Goal: Task Accomplishment & Management: Use online tool/utility

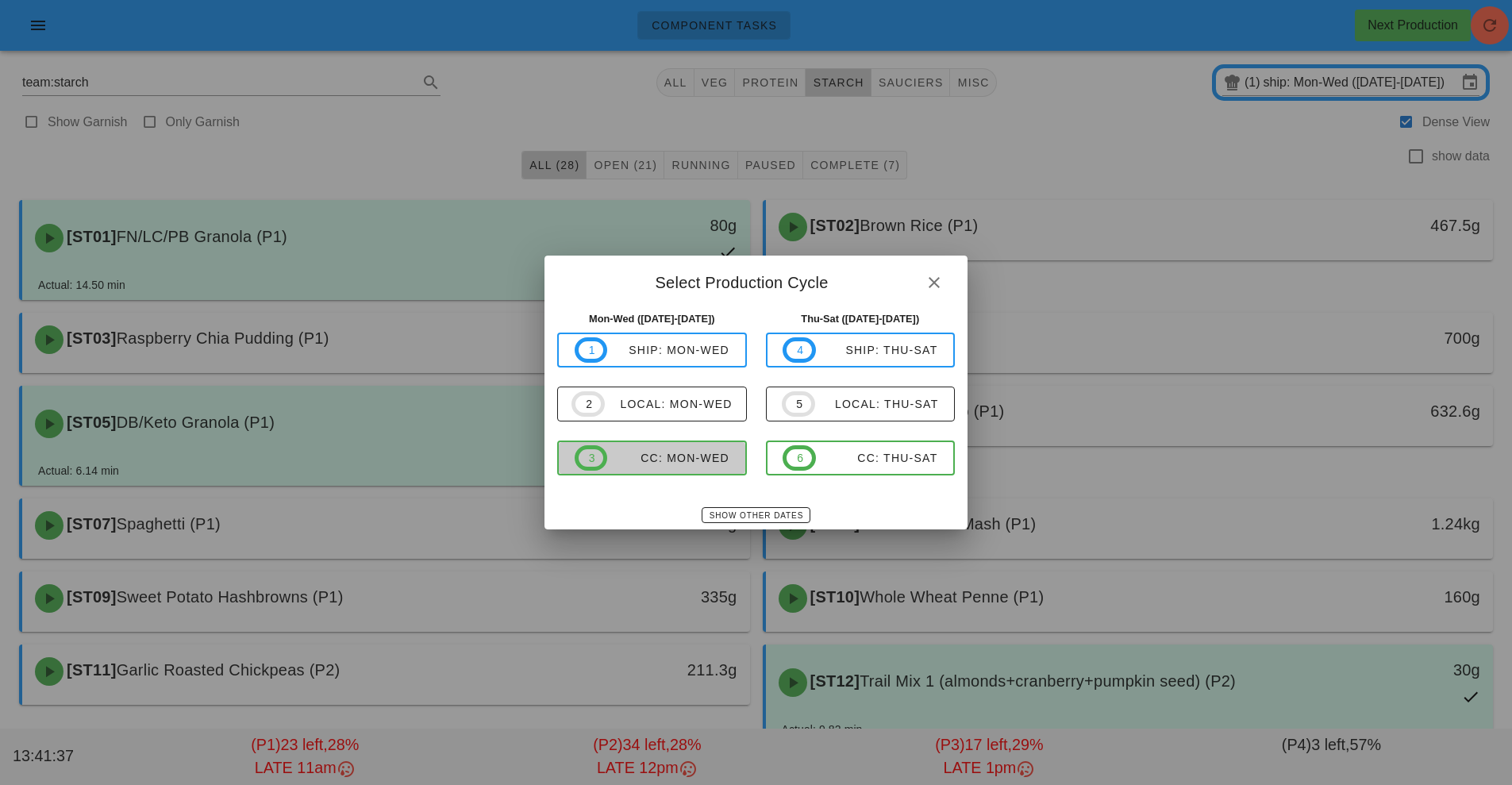
click at [674, 460] on div "CC: Mon-Wed" at bounding box center [668, 459] width 122 height 13
type input "CC: Mon-Wed ([DATE]-[DATE])"
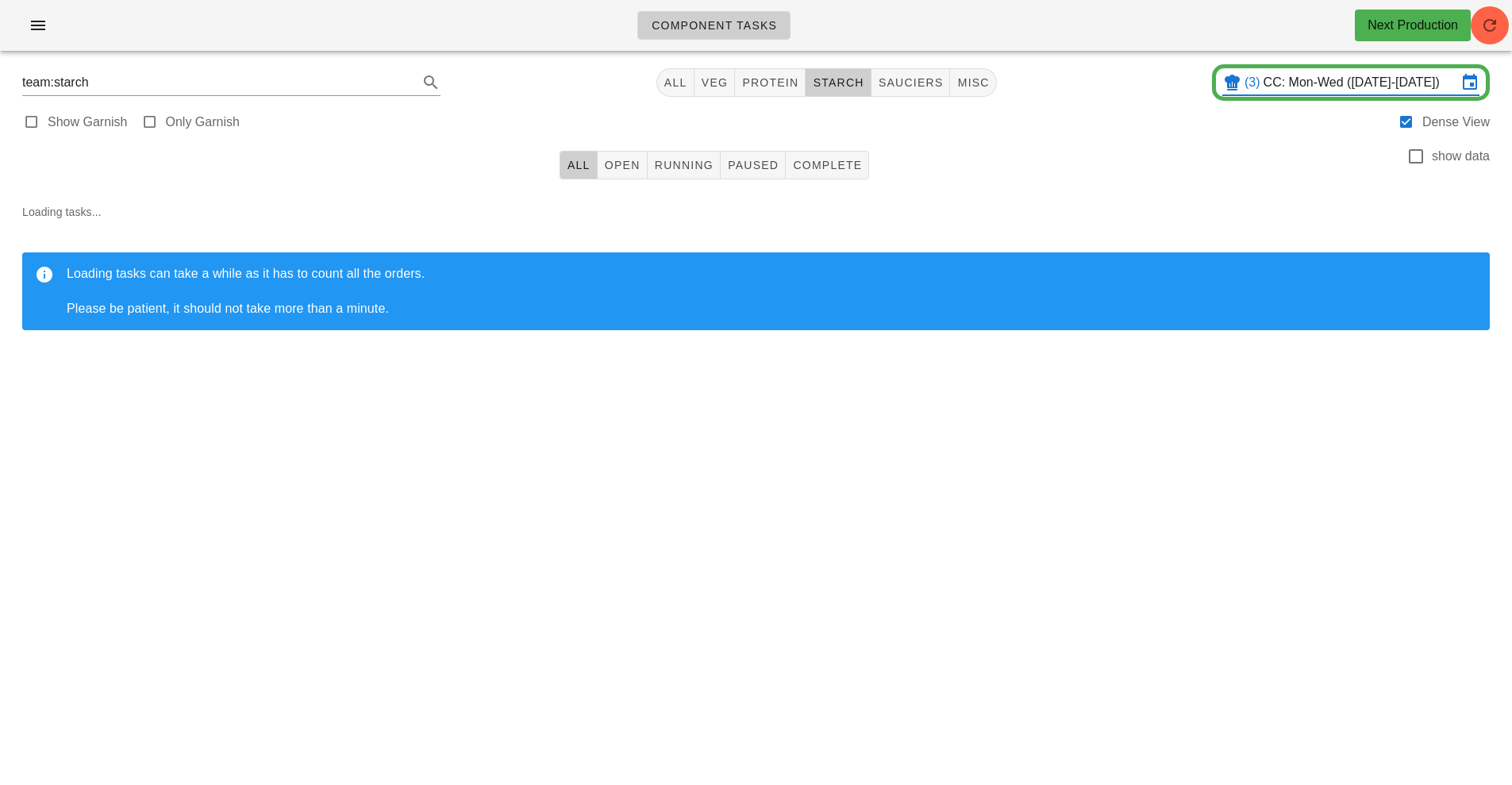
click at [1480, 43] on div "Component Tasks Next Production" at bounding box center [756, 25] width 1512 height 51
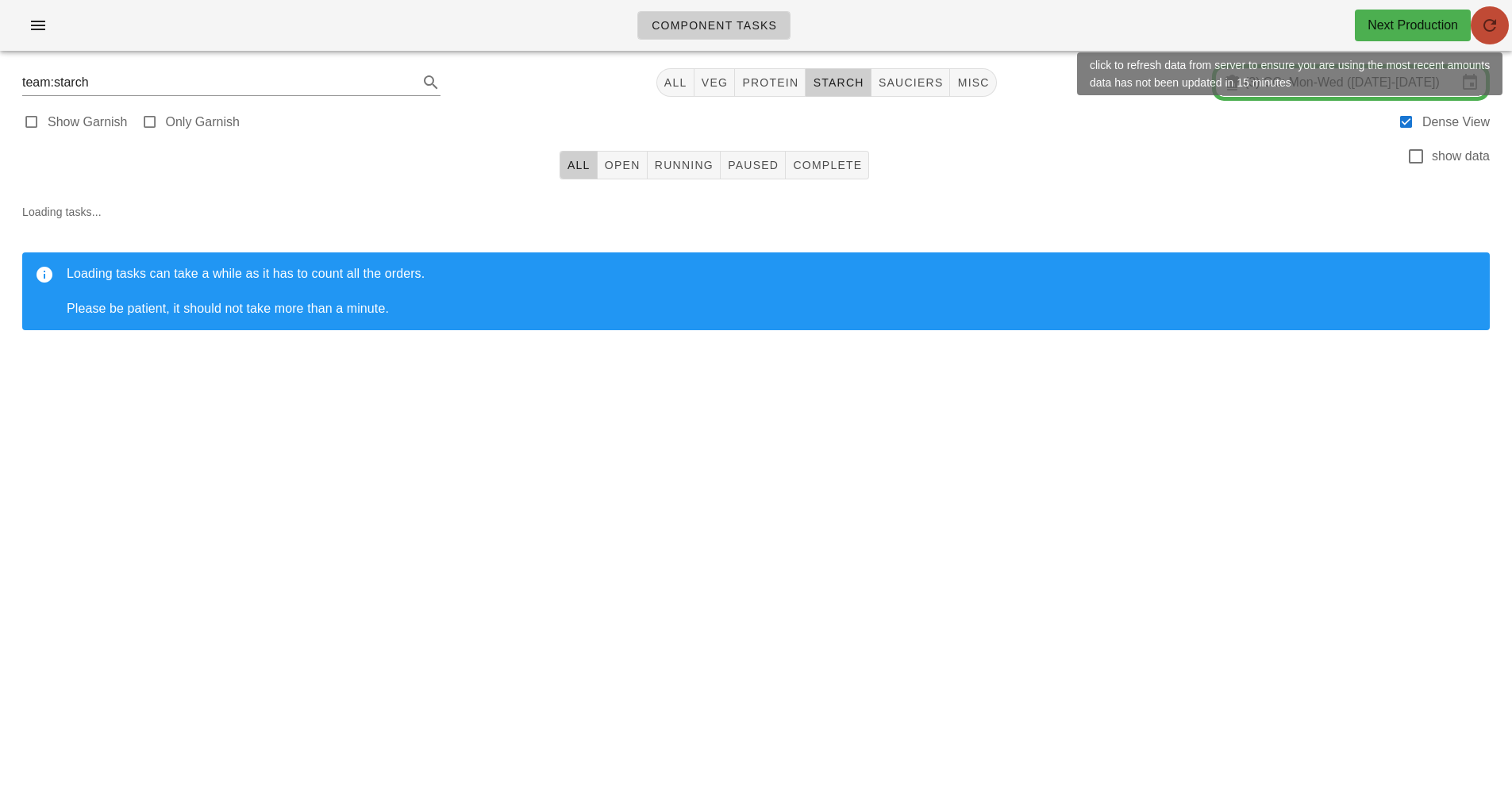
click at [1491, 31] on icon "button" at bounding box center [1489, 25] width 19 height 19
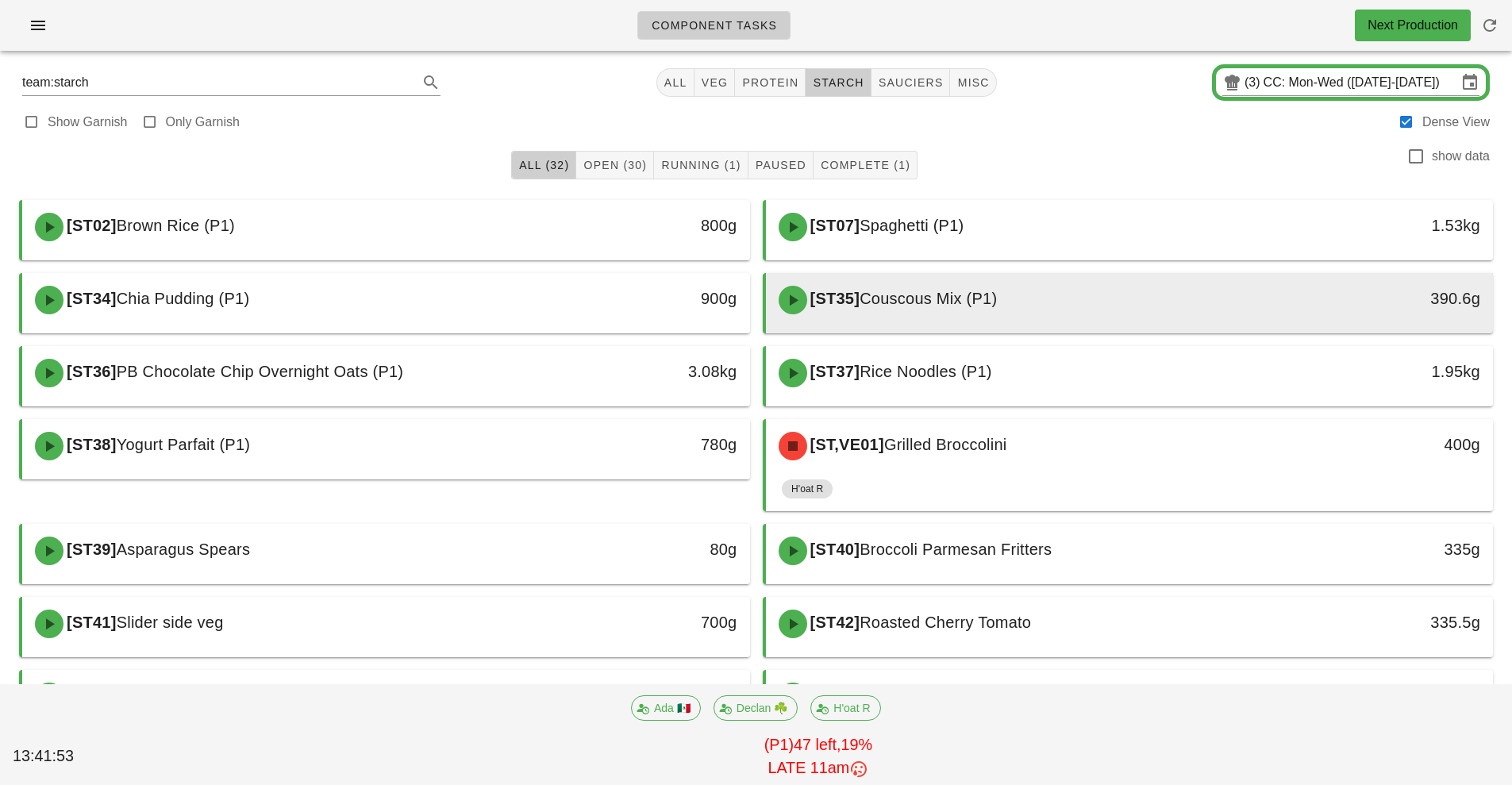
click at [1084, 288] on div "[ST35] Couscous Mix (P1)" at bounding box center [1039, 301] width 541 height 48
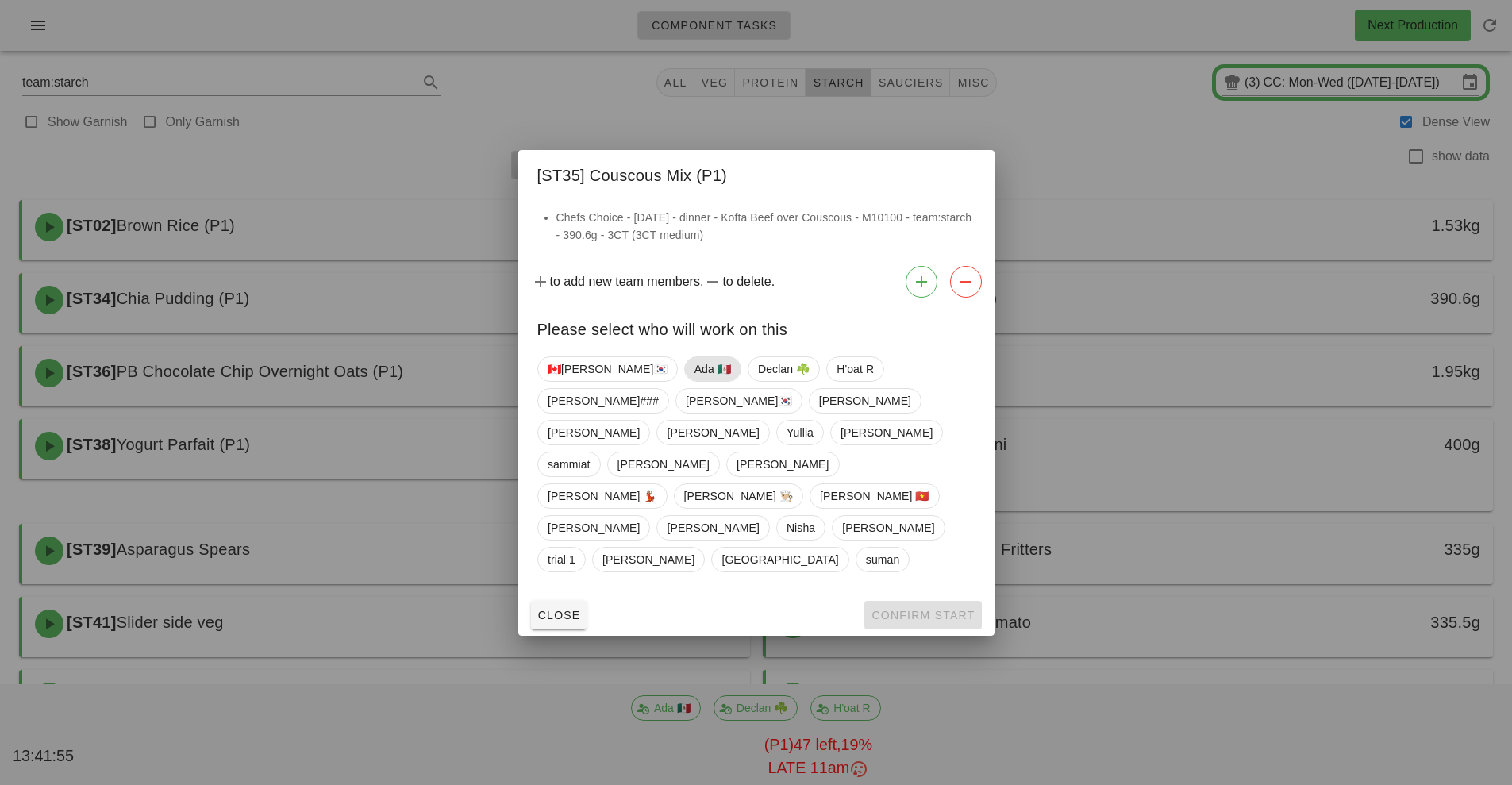
click at [693, 381] on span "Ada 🇲🇽" at bounding box center [711, 369] width 36 height 24
click at [908, 601] on button "Confirm Start" at bounding box center [922, 615] width 116 height 29
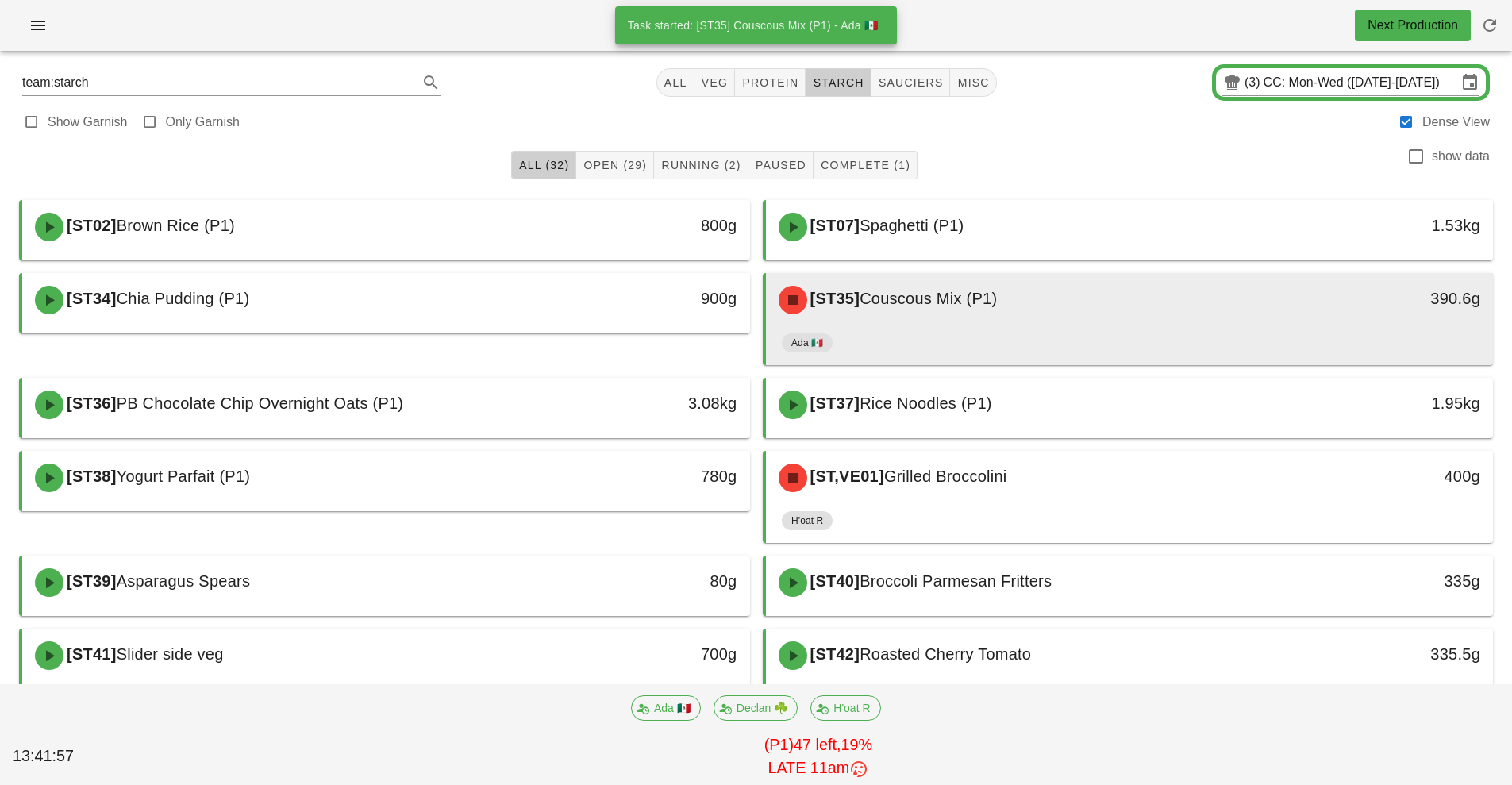
click at [1074, 323] on div "[ST35] Couscous Mix (P1)" at bounding box center [1039, 301] width 541 height 48
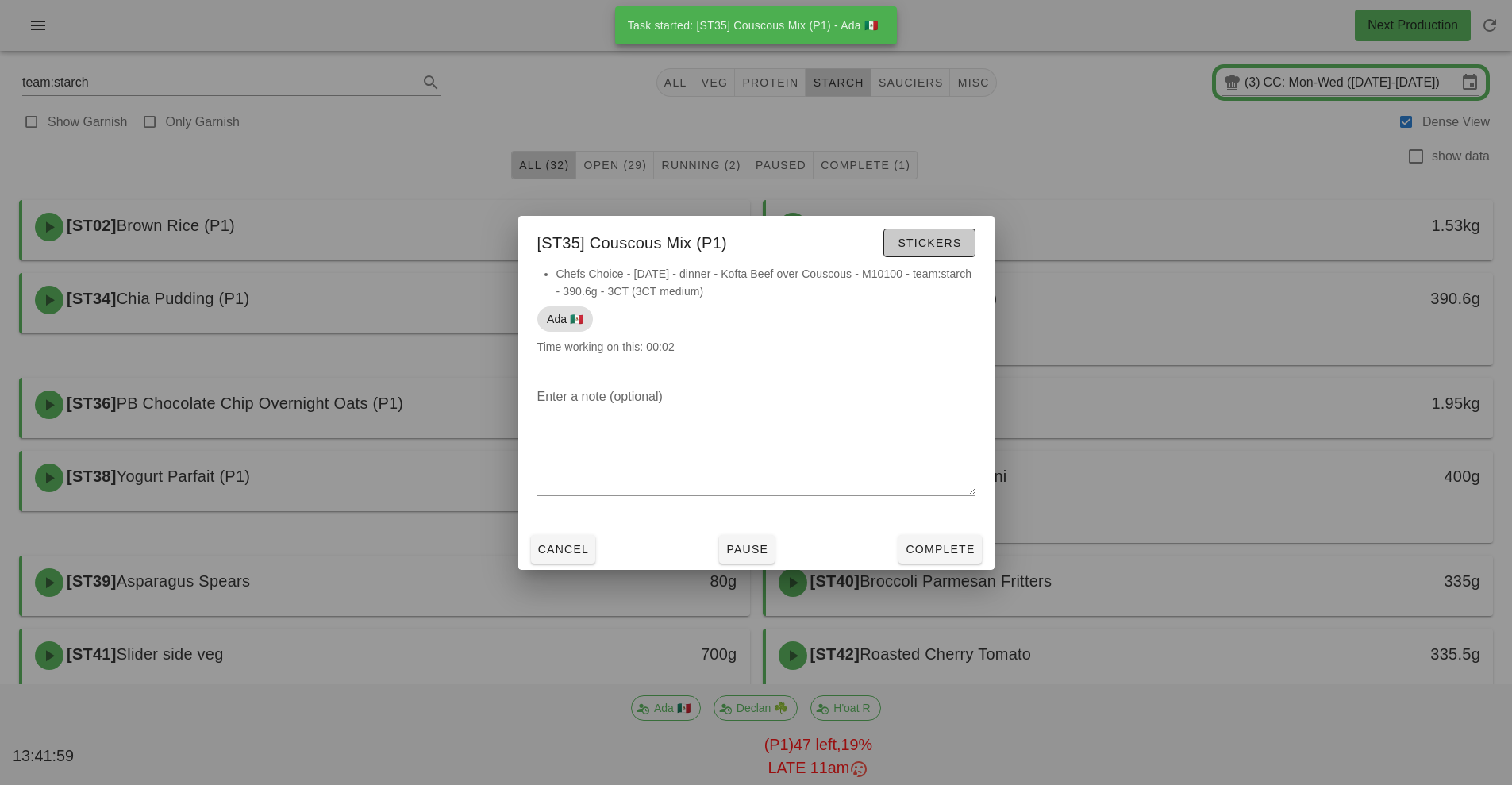
click at [918, 233] on button "Stickers" at bounding box center [929, 242] width 91 height 29
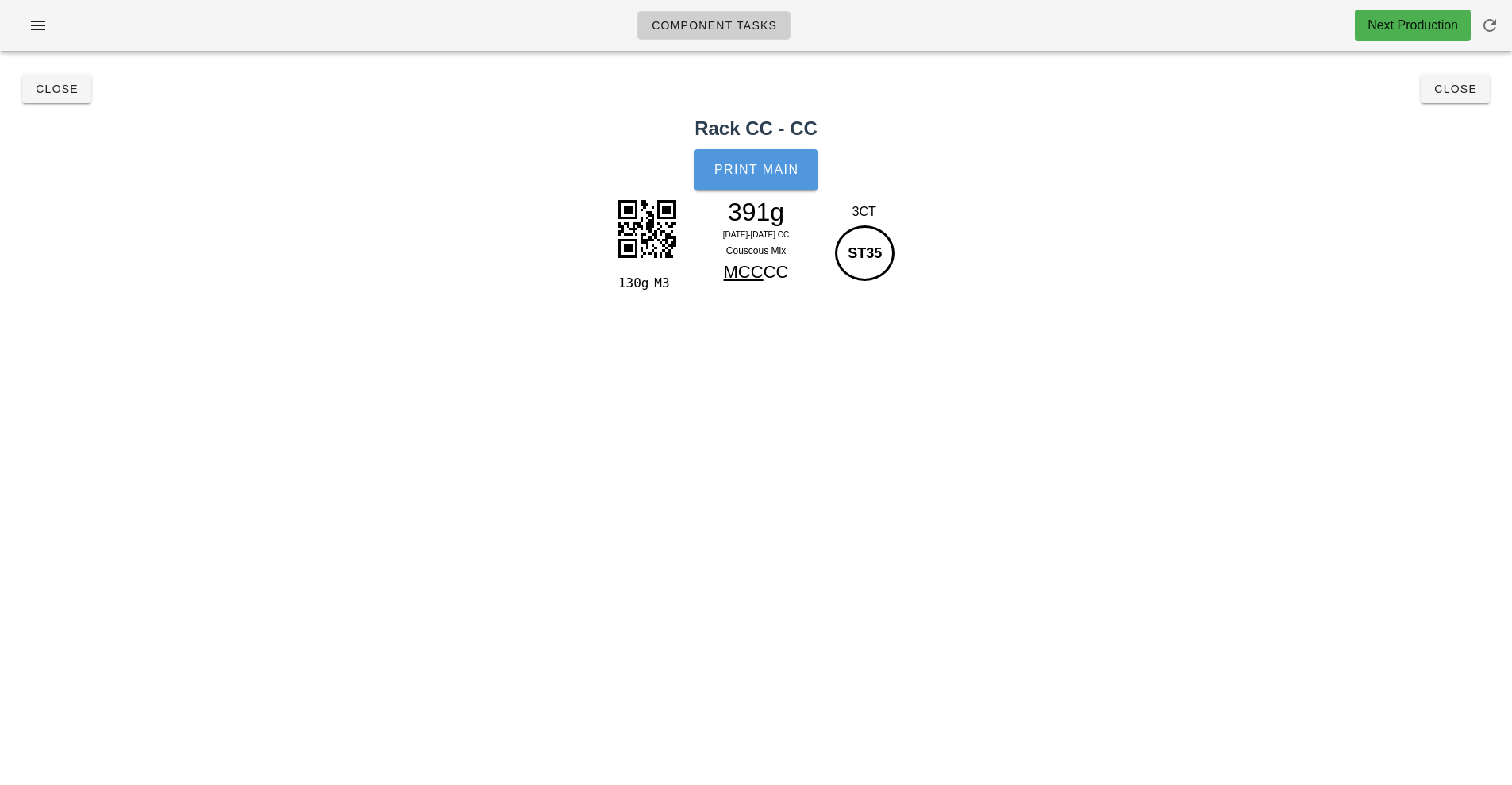
click at [770, 168] on span "Print Main" at bounding box center [756, 169] width 86 height 14
click at [1482, 98] on button "Close" at bounding box center [1455, 89] width 69 height 29
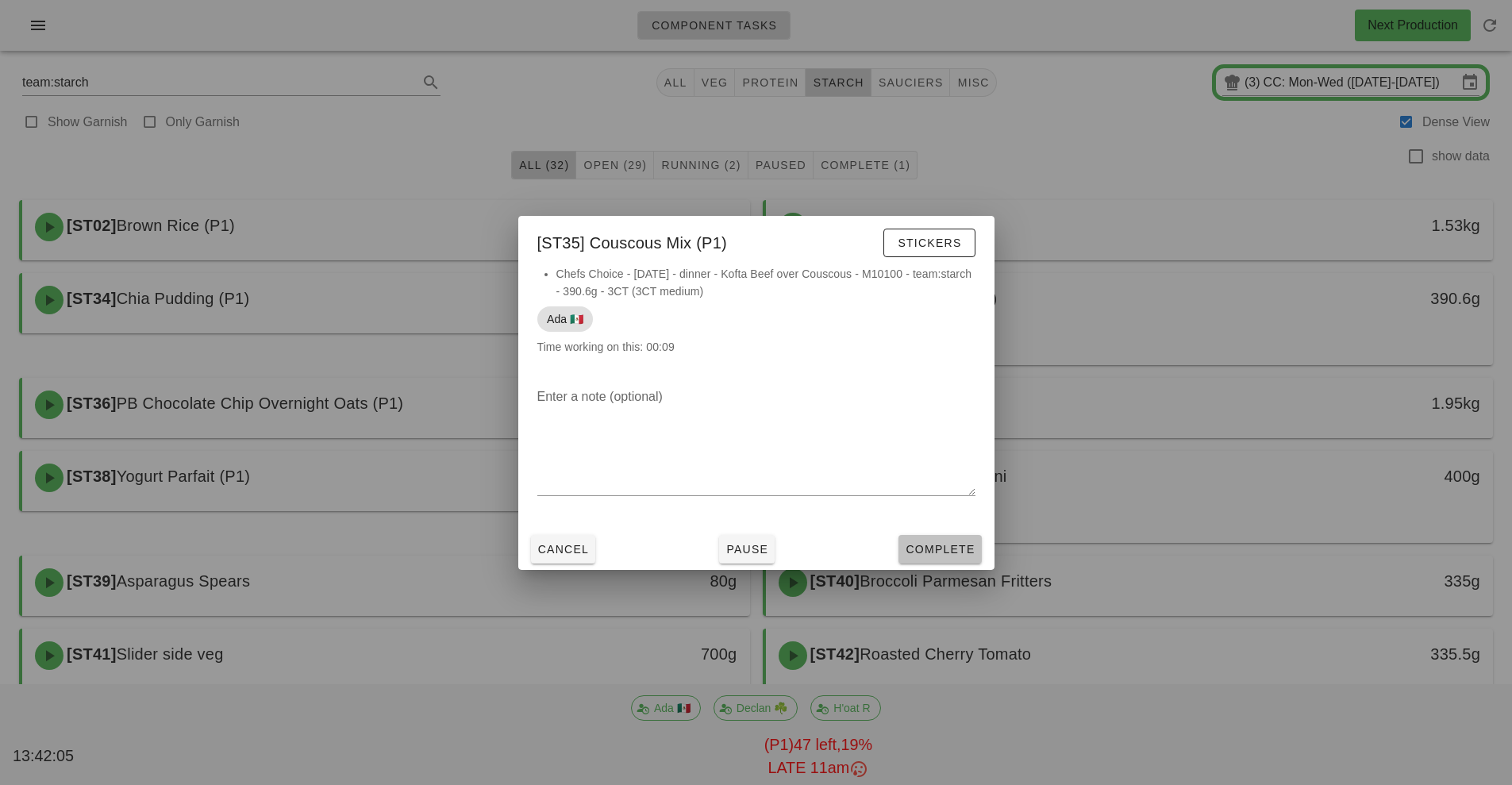
click at [939, 553] on span "Complete" at bounding box center [940, 549] width 70 height 13
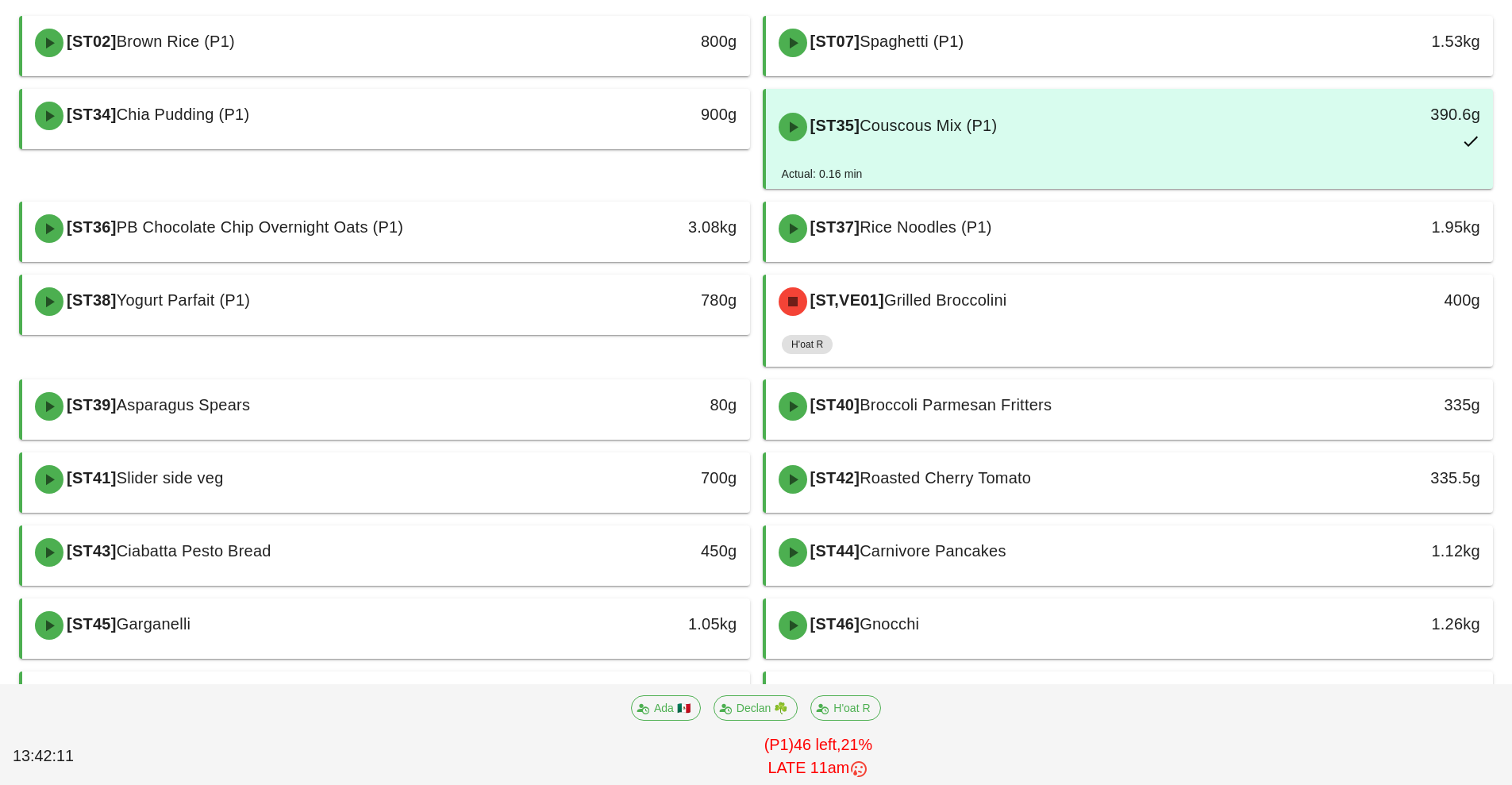
scroll to position [326, 0]
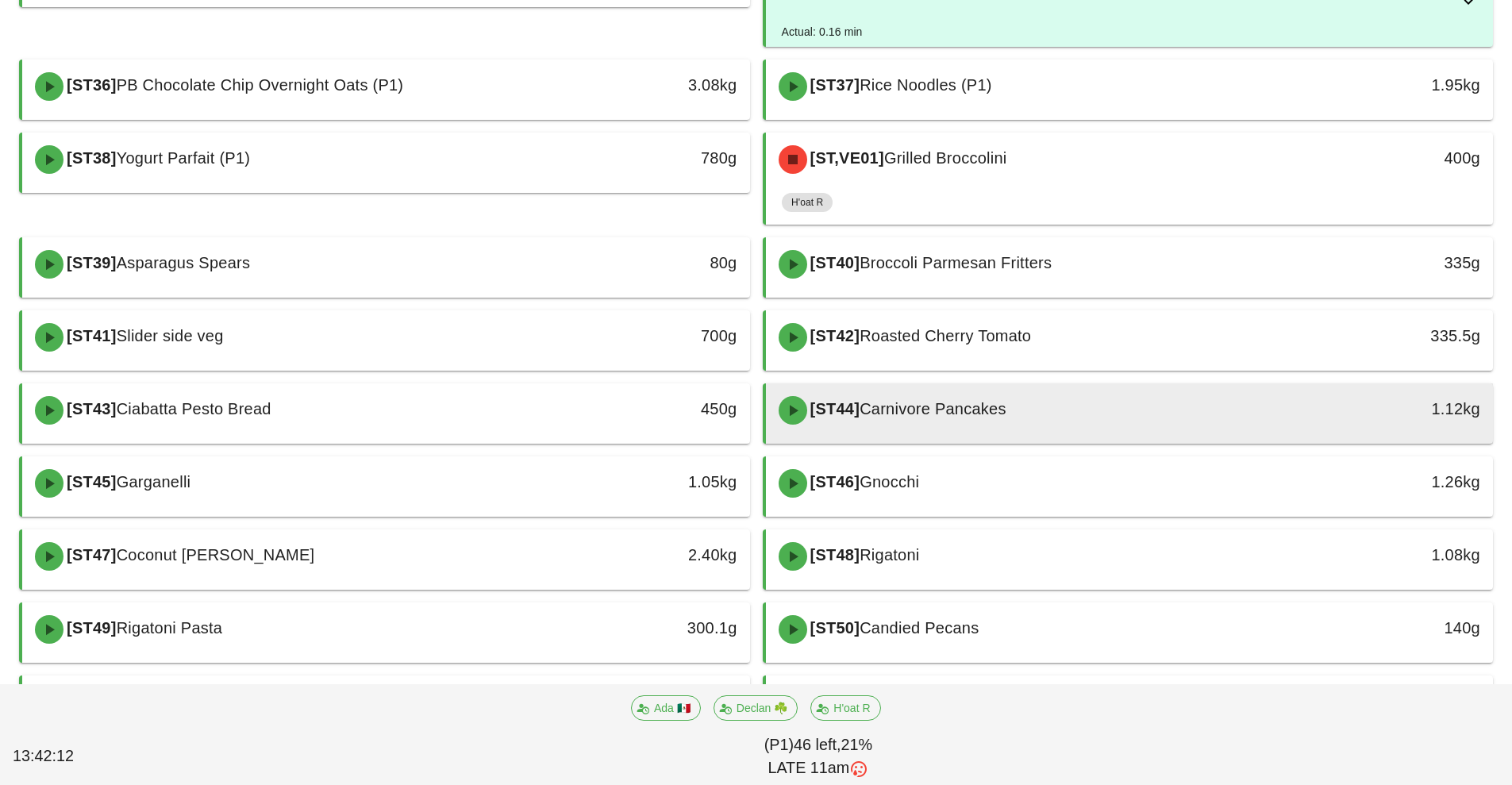
click at [1062, 418] on div "[ST44] Carnivore Pancakes" at bounding box center [1039, 411] width 541 height 48
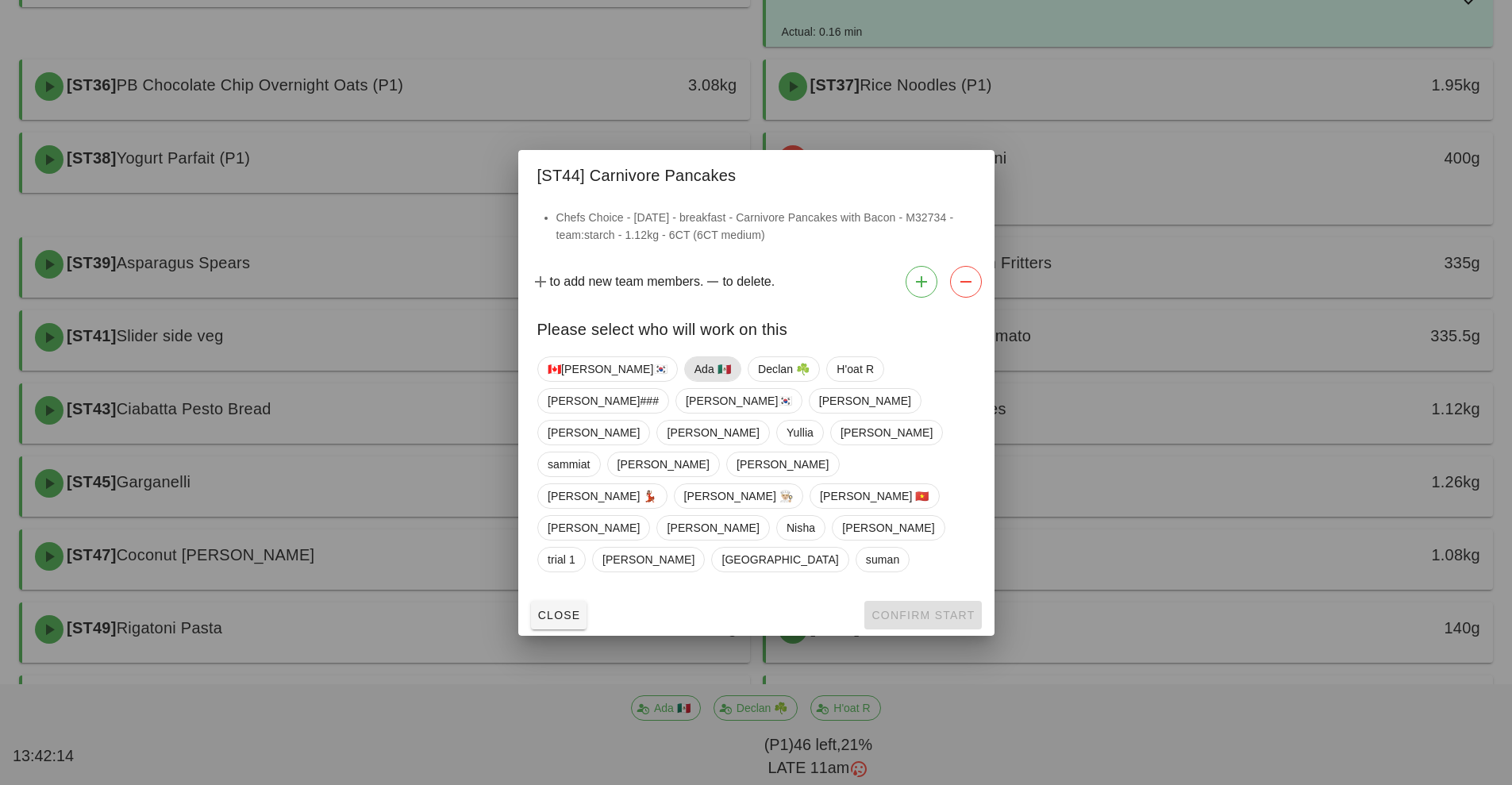
click at [693, 381] on span "Ada 🇲🇽" at bounding box center [711, 369] width 36 height 24
click at [897, 609] on span "Confirm Start" at bounding box center [922, 616] width 104 height 13
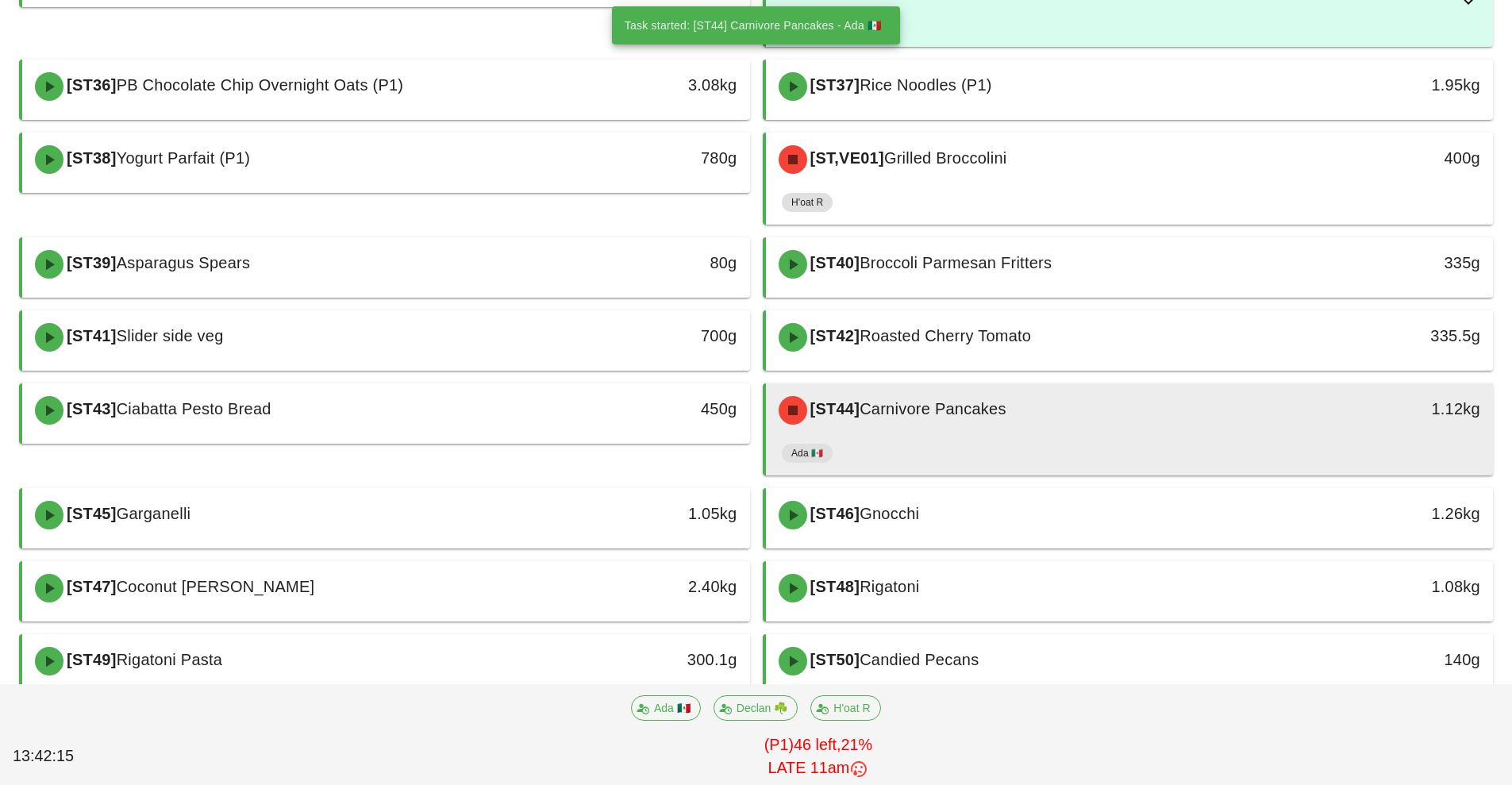
click at [1041, 415] on div "[ST44] Carnivore Pancakes" at bounding box center [1039, 411] width 541 height 48
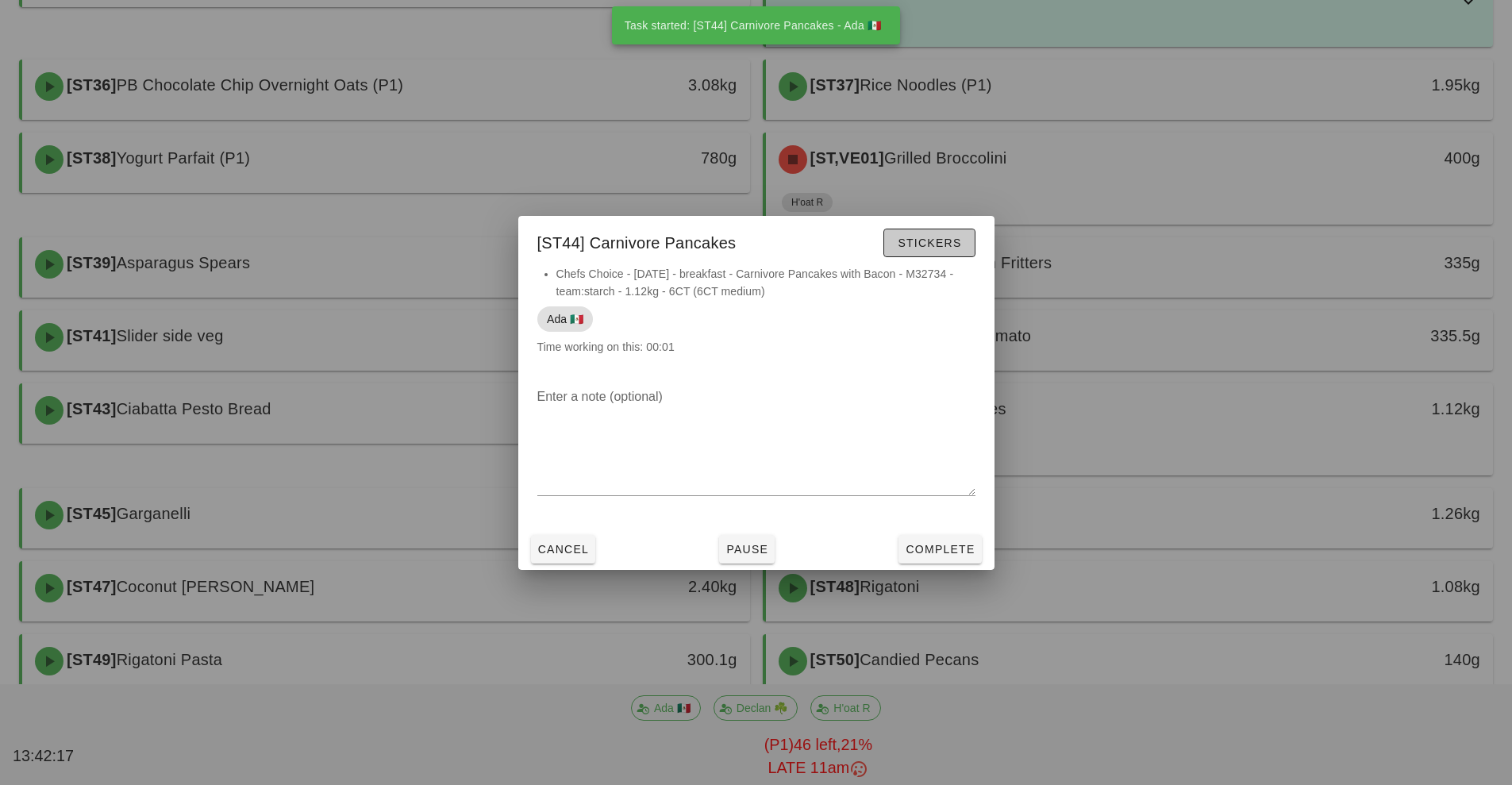
click at [939, 244] on span "Stickers" at bounding box center [929, 243] width 65 height 13
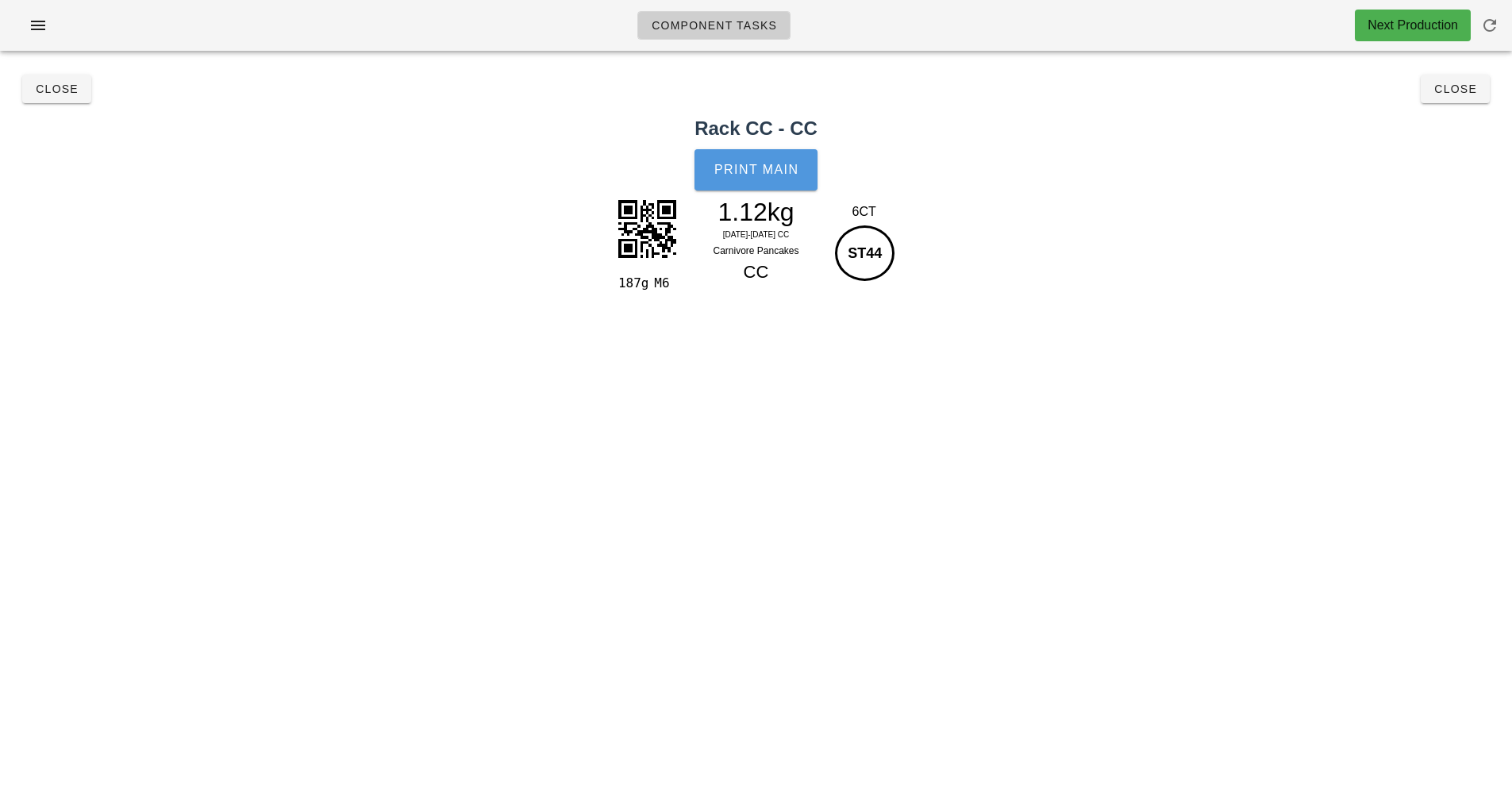
click at [757, 179] on button "Print Main" at bounding box center [755, 169] width 122 height 42
click at [1456, 101] on button "Close" at bounding box center [1455, 89] width 69 height 29
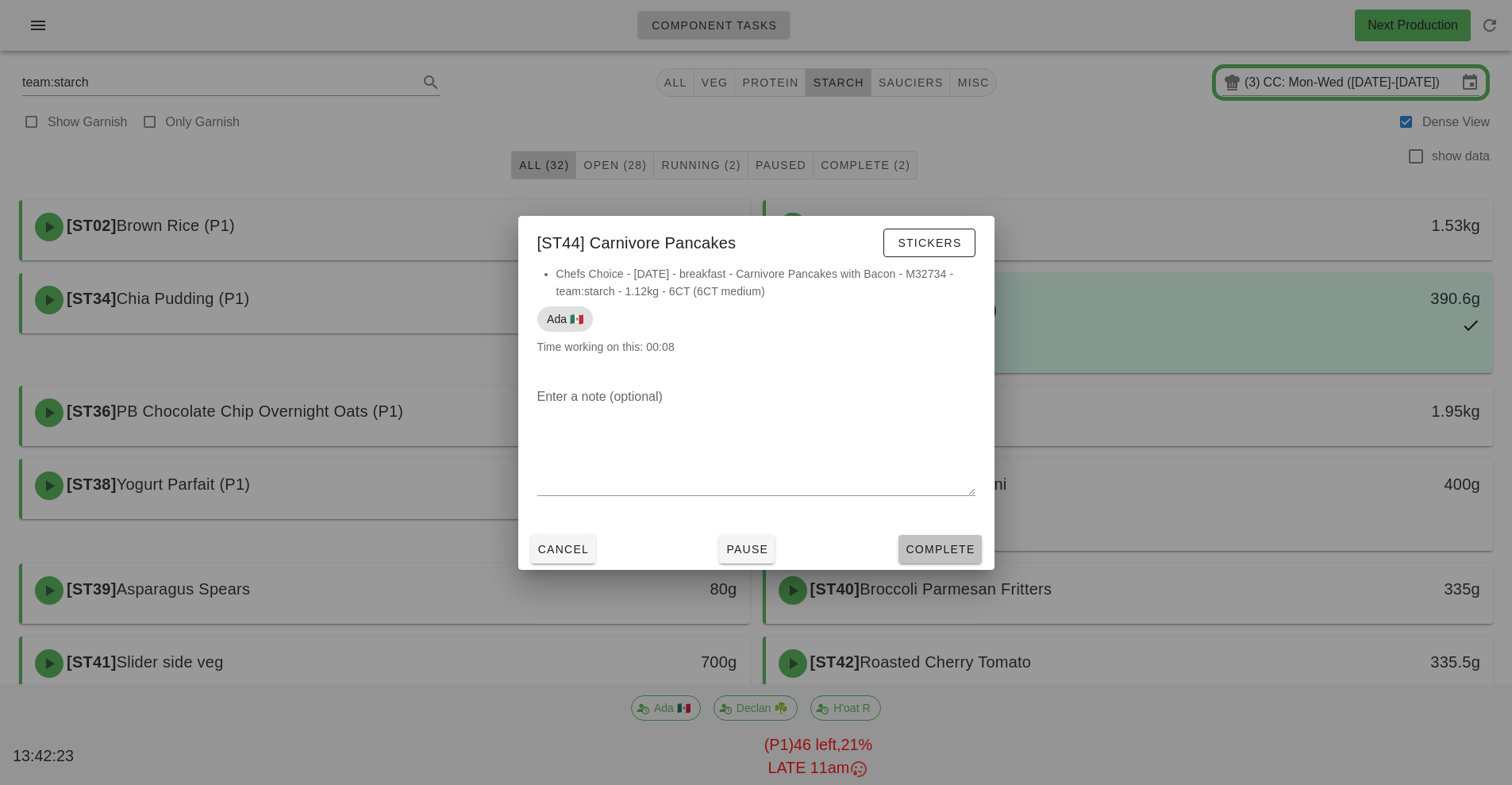
click at [945, 549] on span "Complete" at bounding box center [940, 549] width 70 height 13
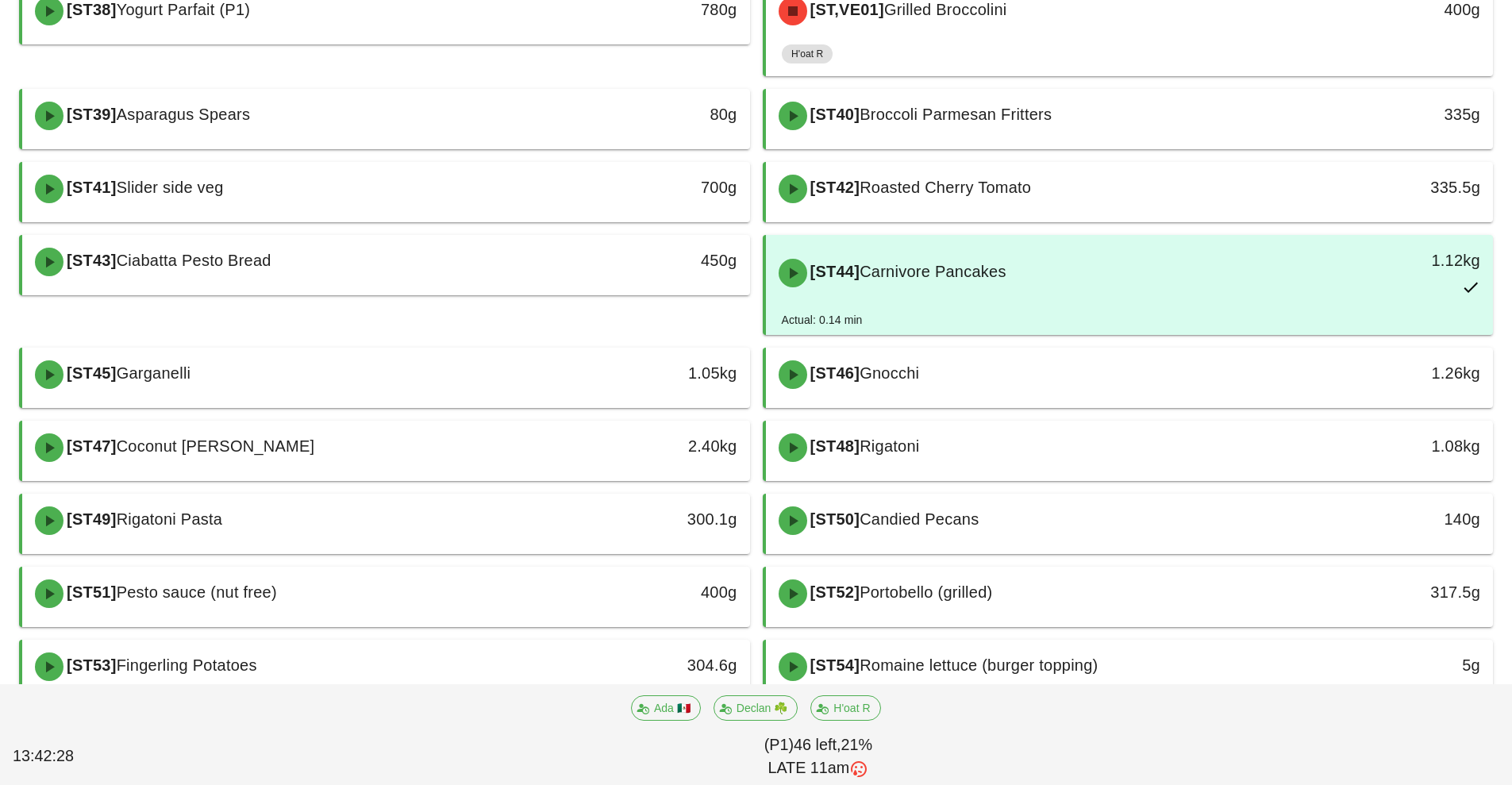
scroll to position [490, 0]
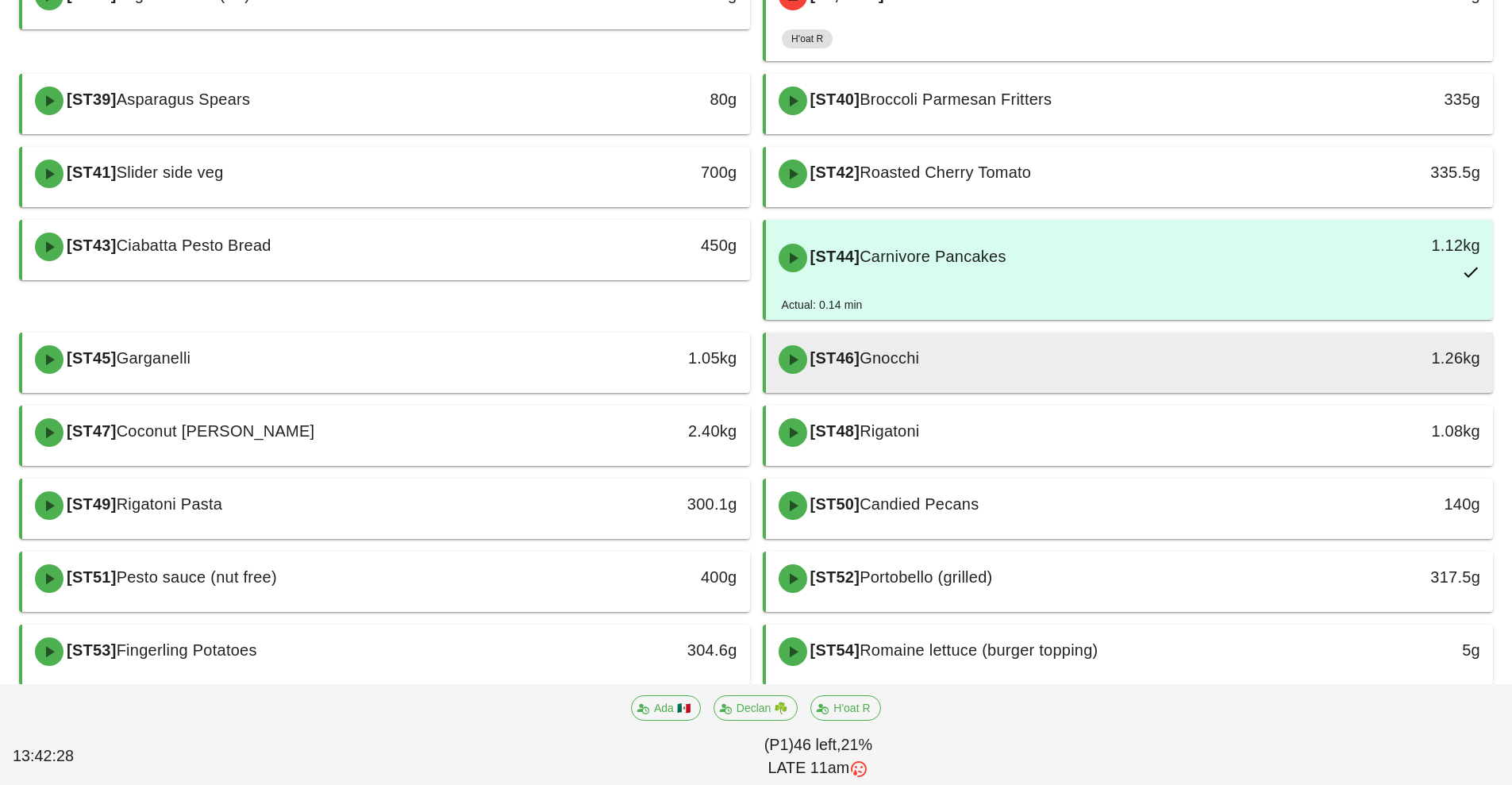
click at [1010, 372] on div "[ST46] Gnocchi" at bounding box center [1039, 360] width 541 height 48
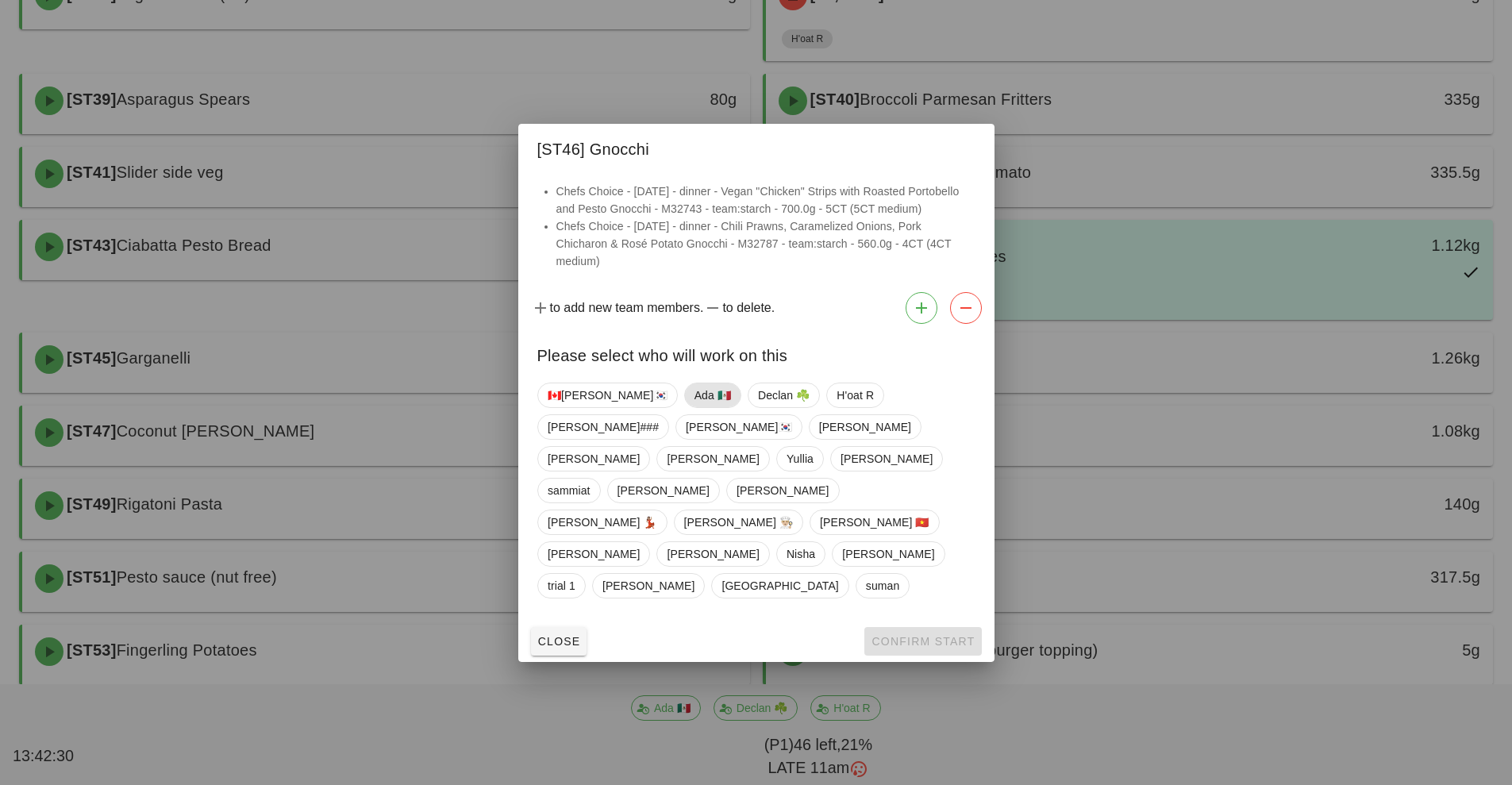
click at [693, 407] on span "Ada 🇲🇽" at bounding box center [711, 396] width 36 height 24
click at [893, 635] on span "Confirm Start" at bounding box center [922, 642] width 104 height 13
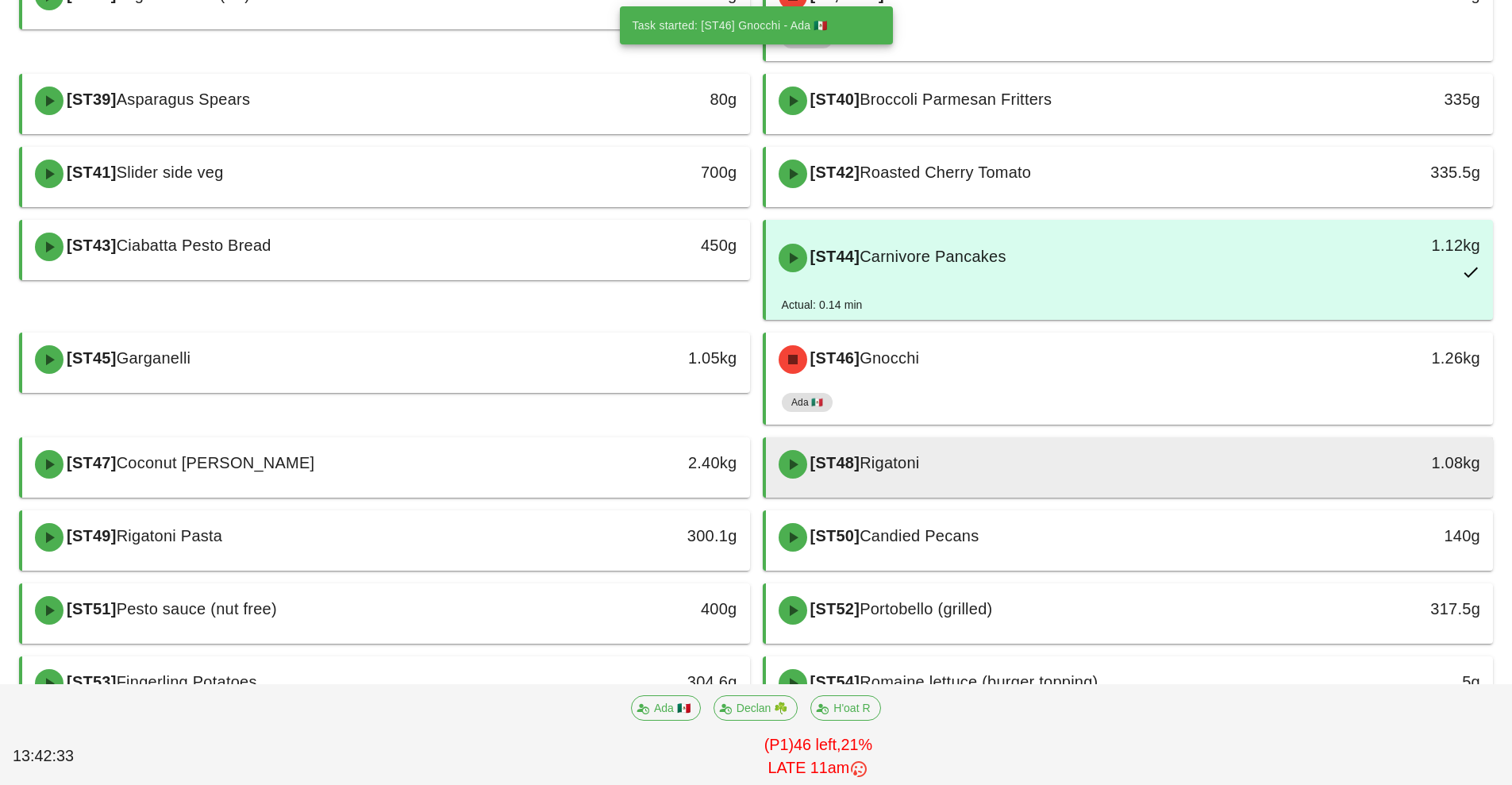
click at [1017, 474] on div "[ST48] Rigatoni" at bounding box center [1039, 465] width 541 height 48
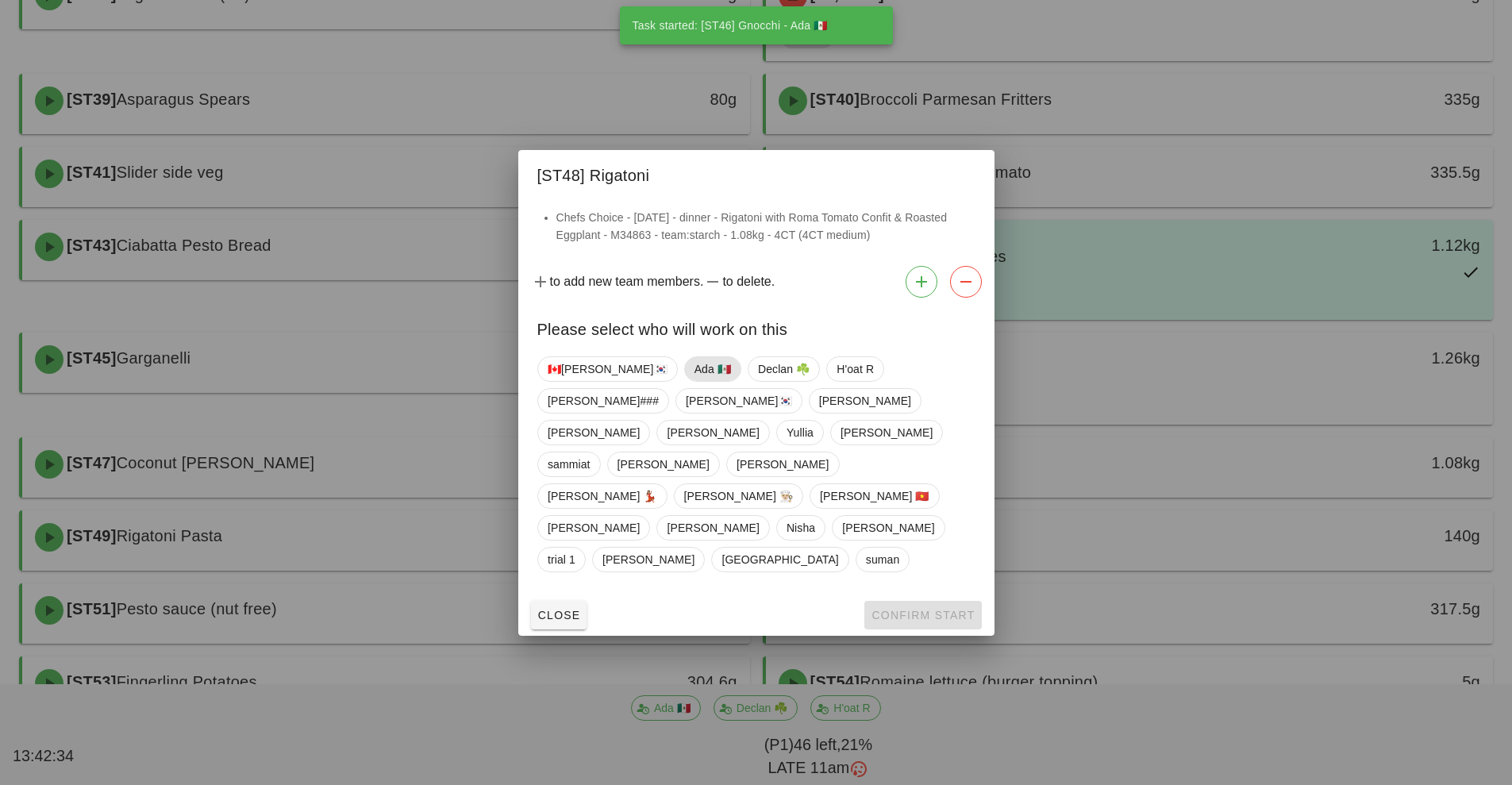
click at [693, 381] on span "Ada 🇲🇽" at bounding box center [711, 369] width 36 height 24
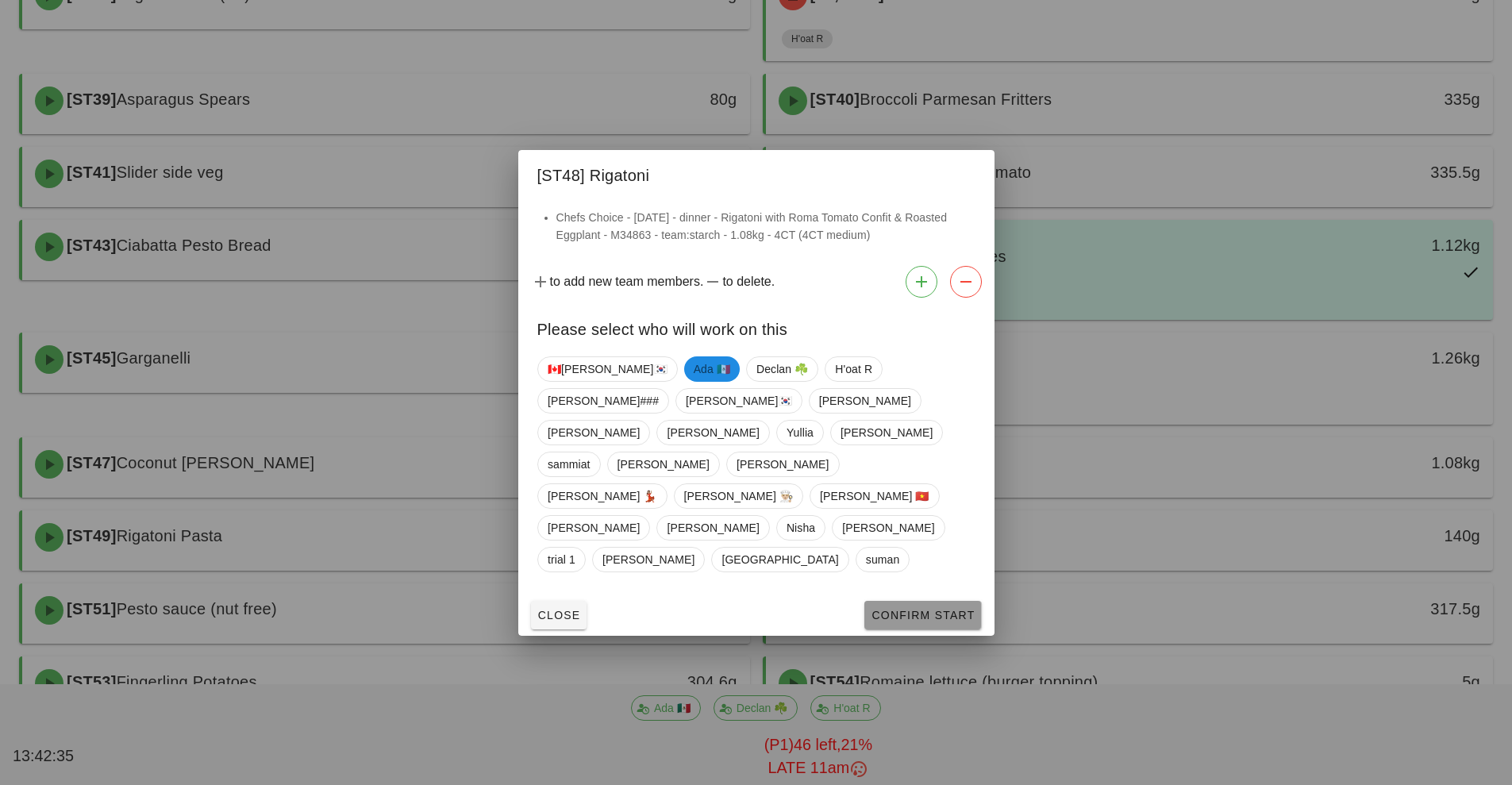
click at [912, 609] on span "Confirm Start" at bounding box center [922, 616] width 104 height 13
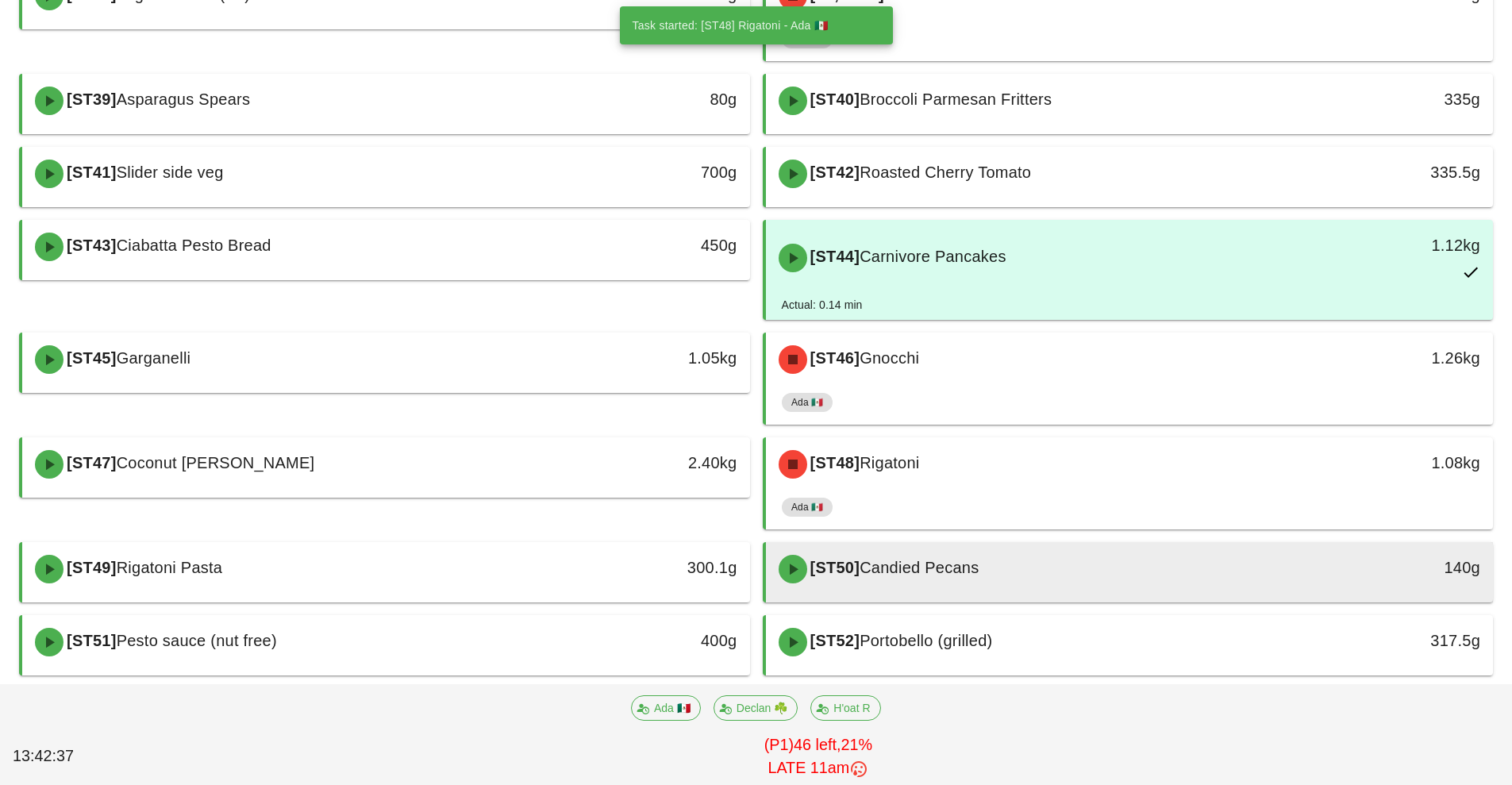
click at [1065, 583] on div "[ST50] Candied Pecans" at bounding box center [1039, 570] width 541 height 48
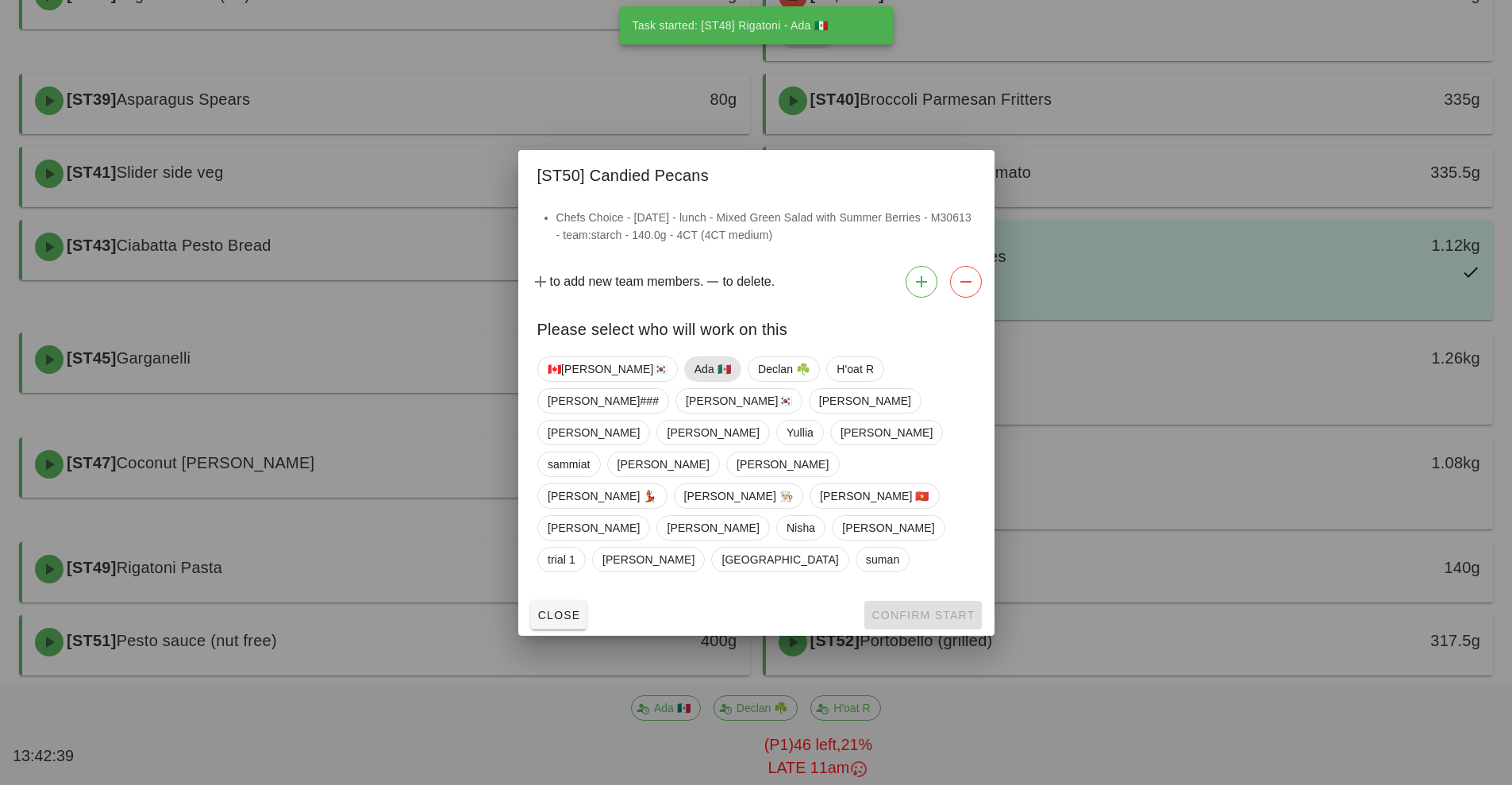
click at [693, 381] on span "Ada 🇲🇽" at bounding box center [711, 369] width 36 height 24
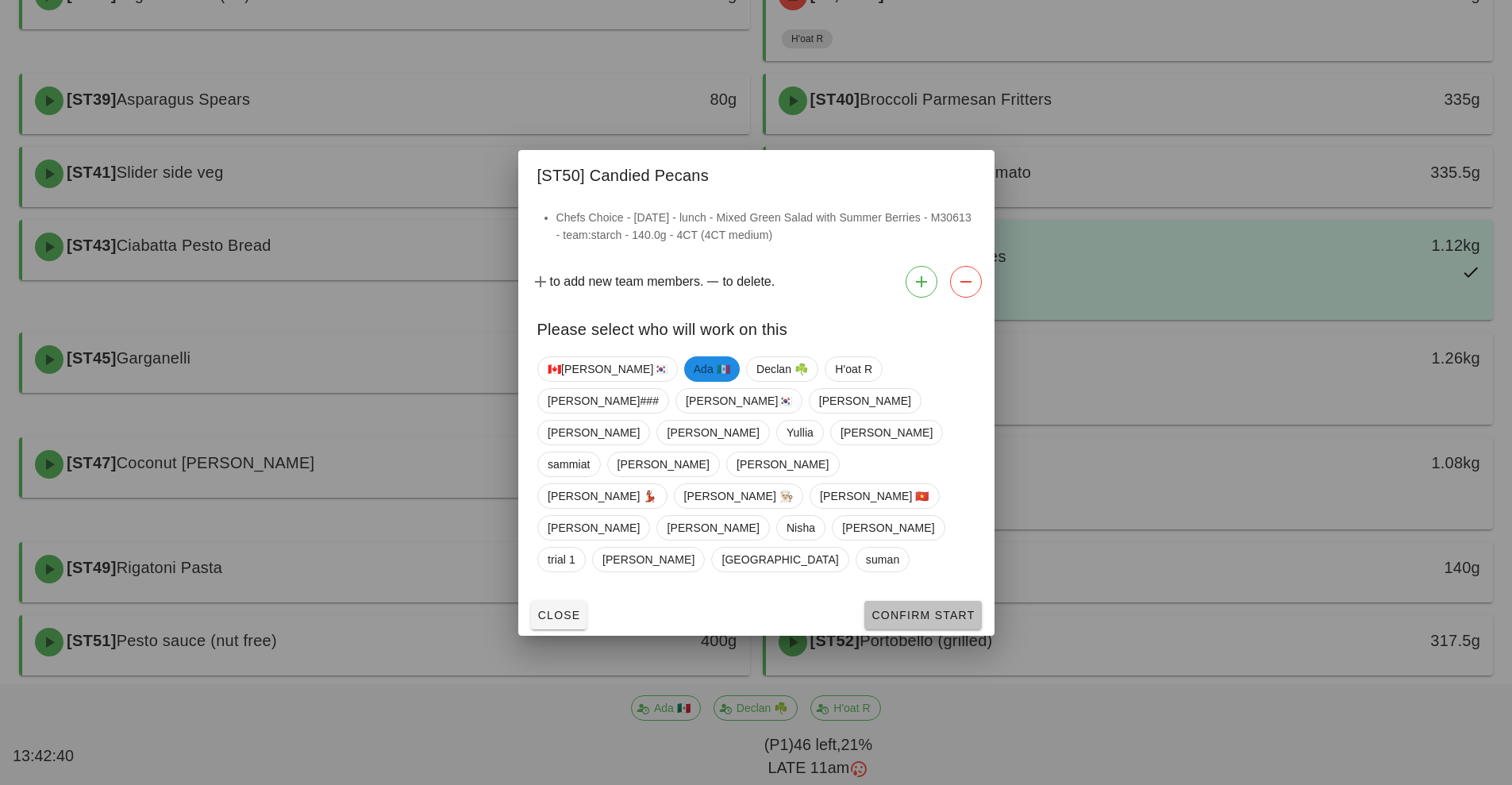
click at [914, 609] on span "Confirm Start" at bounding box center [922, 616] width 104 height 13
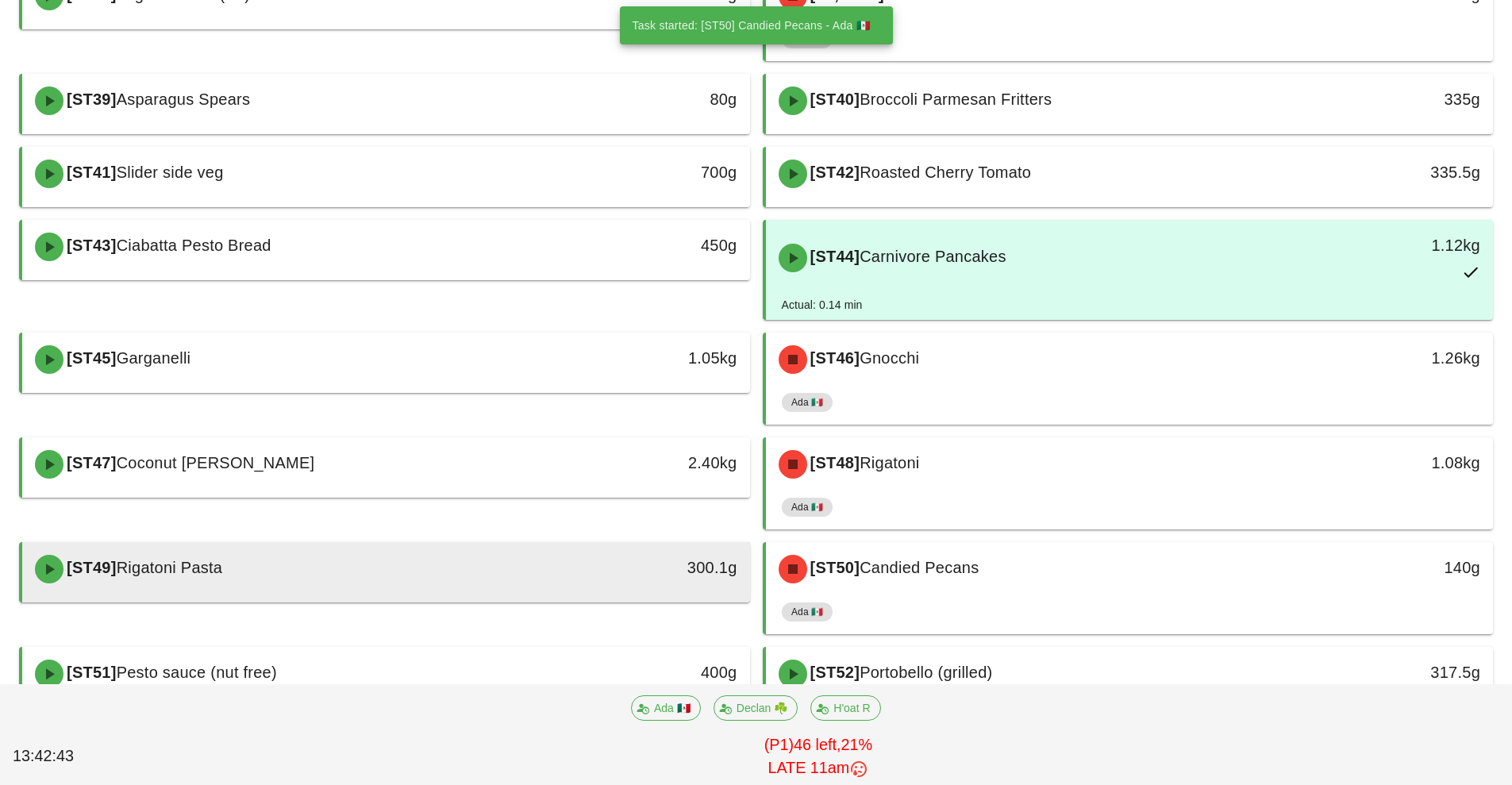
click at [458, 560] on div "[ST49] Rigatoni Pasta" at bounding box center [295, 570] width 541 height 48
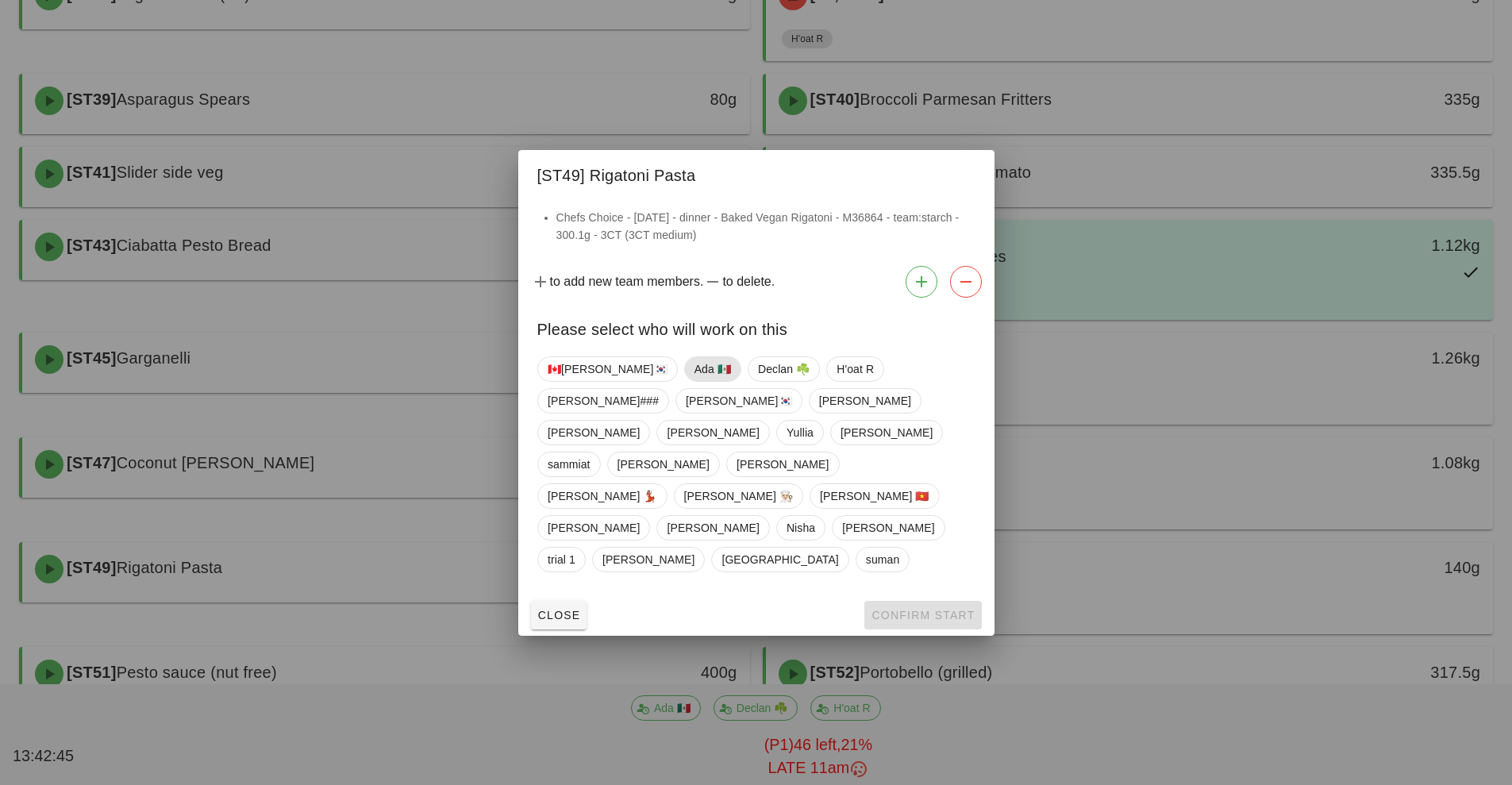
click at [693, 381] on span "Ada 🇲🇽" at bounding box center [711, 369] width 36 height 24
click at [915, 609] on span "Confirm Start" at bounding box center [922, 616] width 104 height 13
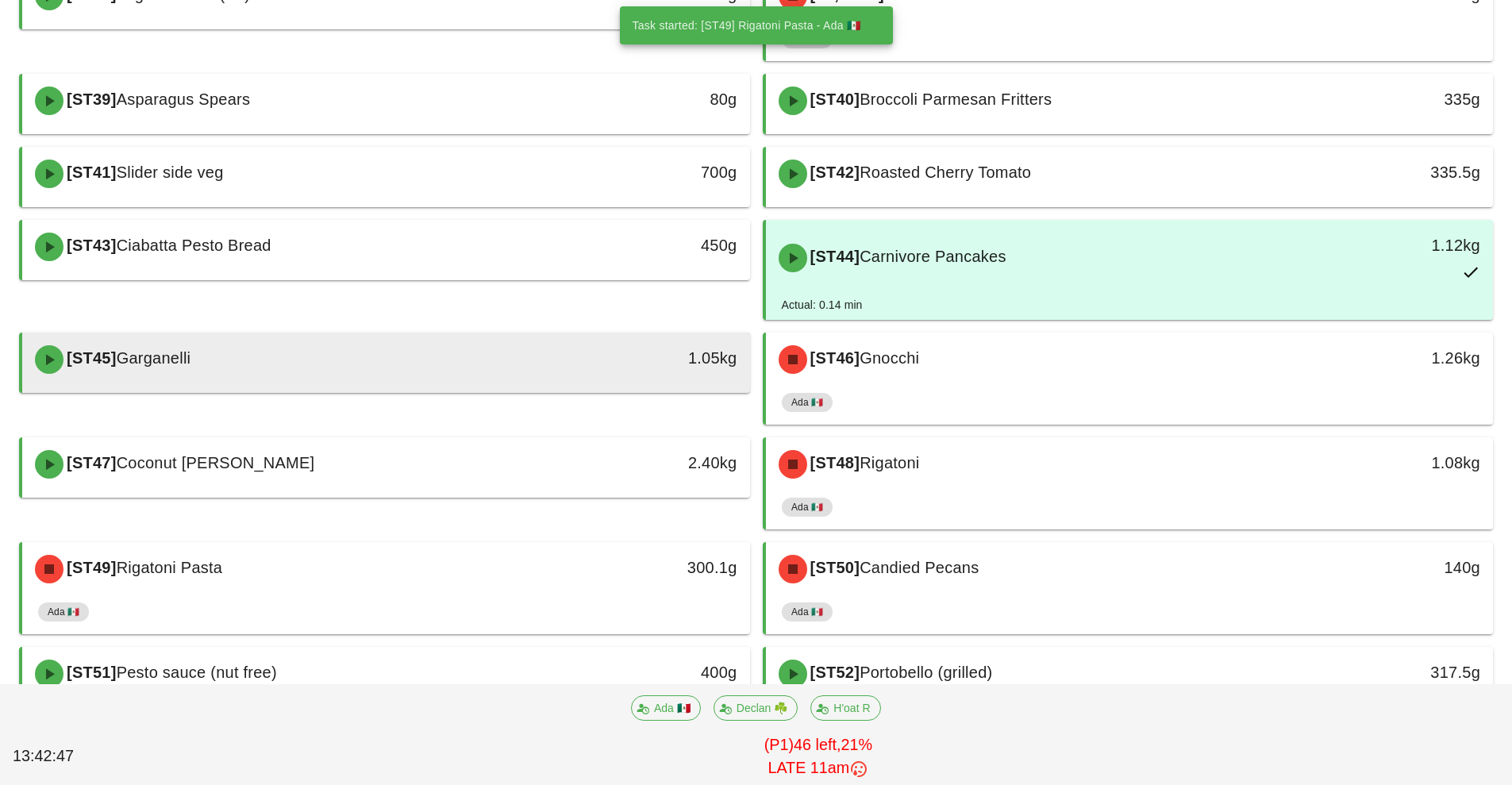
click at [473, 371] on div "[ST45] Garganelli" at bounding box center [295, 360] width 541 height 48
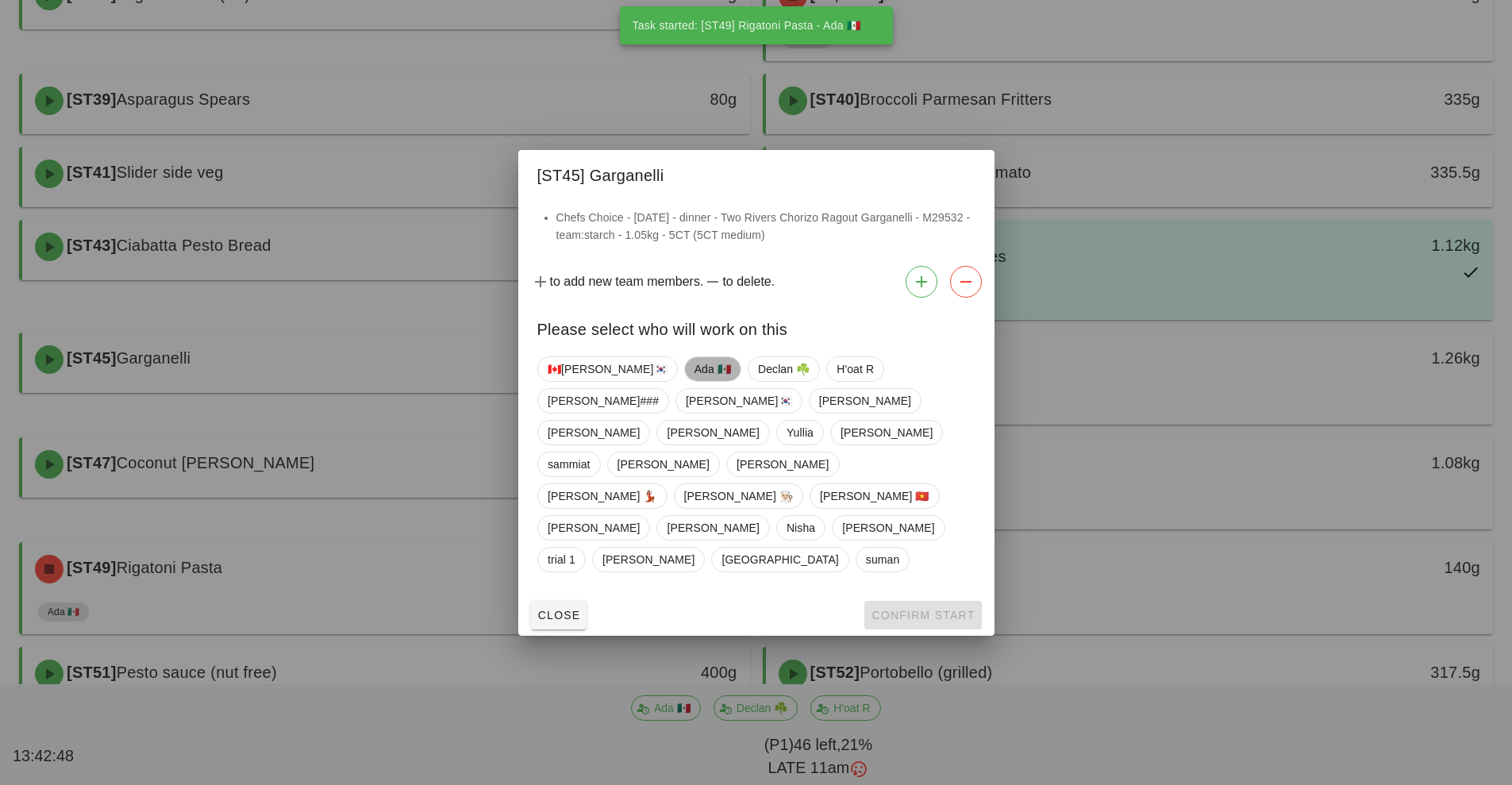
click at [693, 381] on span "Ada 🇲🇽" at bounding box center [711, 369] width 36 height 24
click at [912, 609] on span "Confirm Start" at bounding box center [922, 616] width 104 height 13
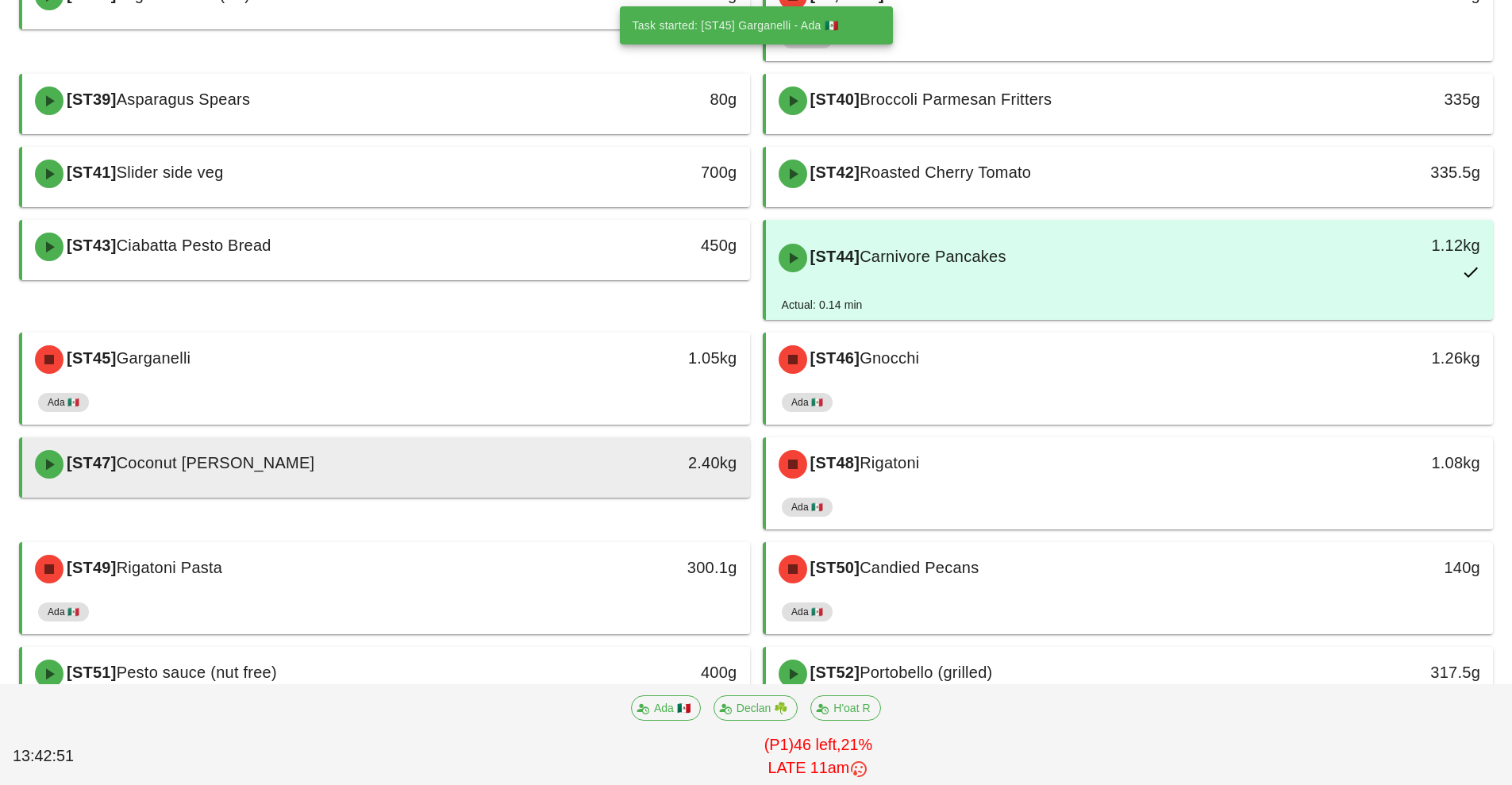
click at [504, 467] on div "[ST47] Coconut Jasmine Rice" at bounding box center [295, 465] width 541 height 48
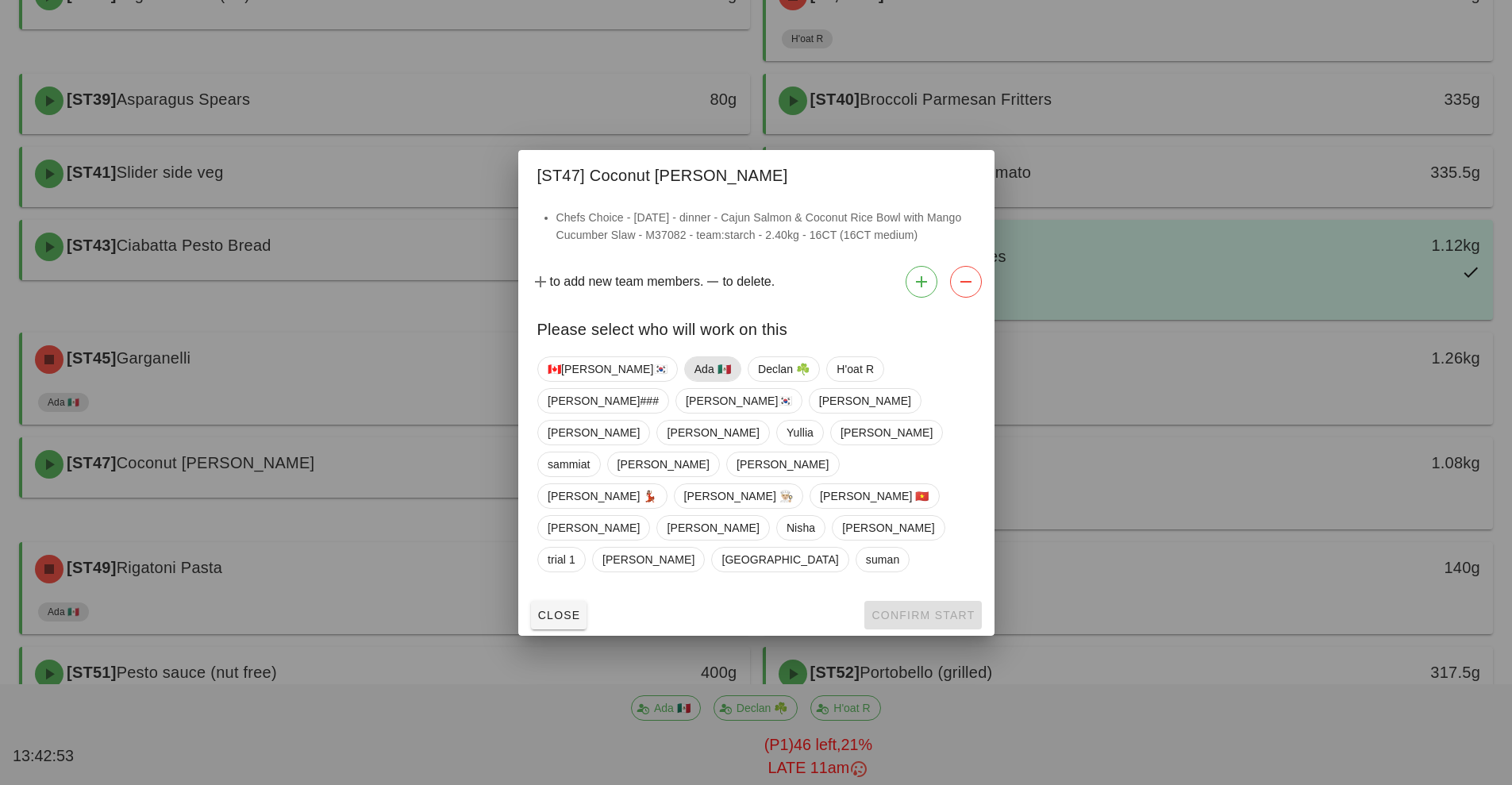
click at [693, 381] on span "Ada 🇲🇽" at bounding box center [711, 369] width 36 height 24
click at [903, 609] on span "Confirm Start" at bounding box center [922, 616] width 104 height 13
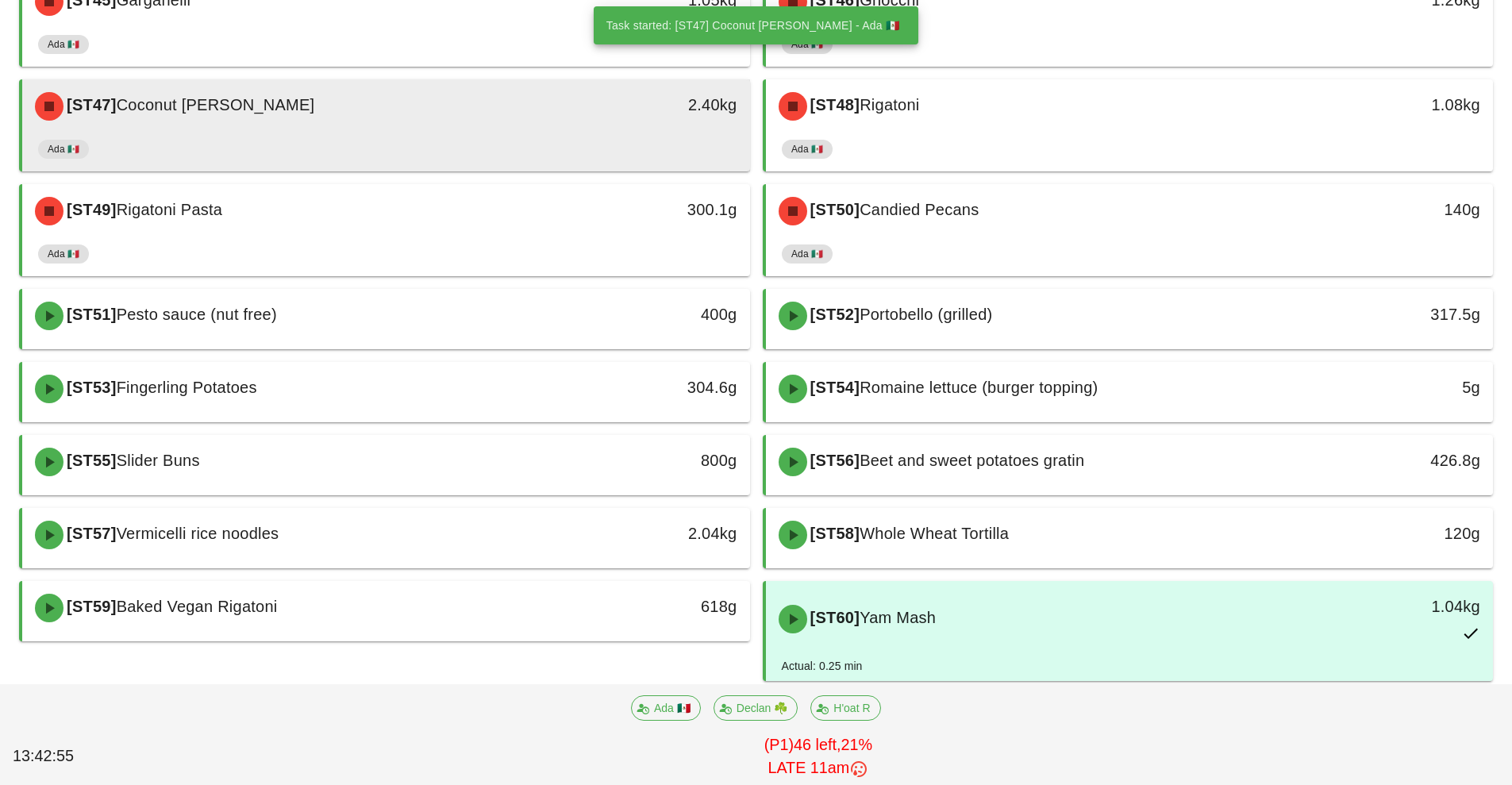
scroll to position [859, 0]
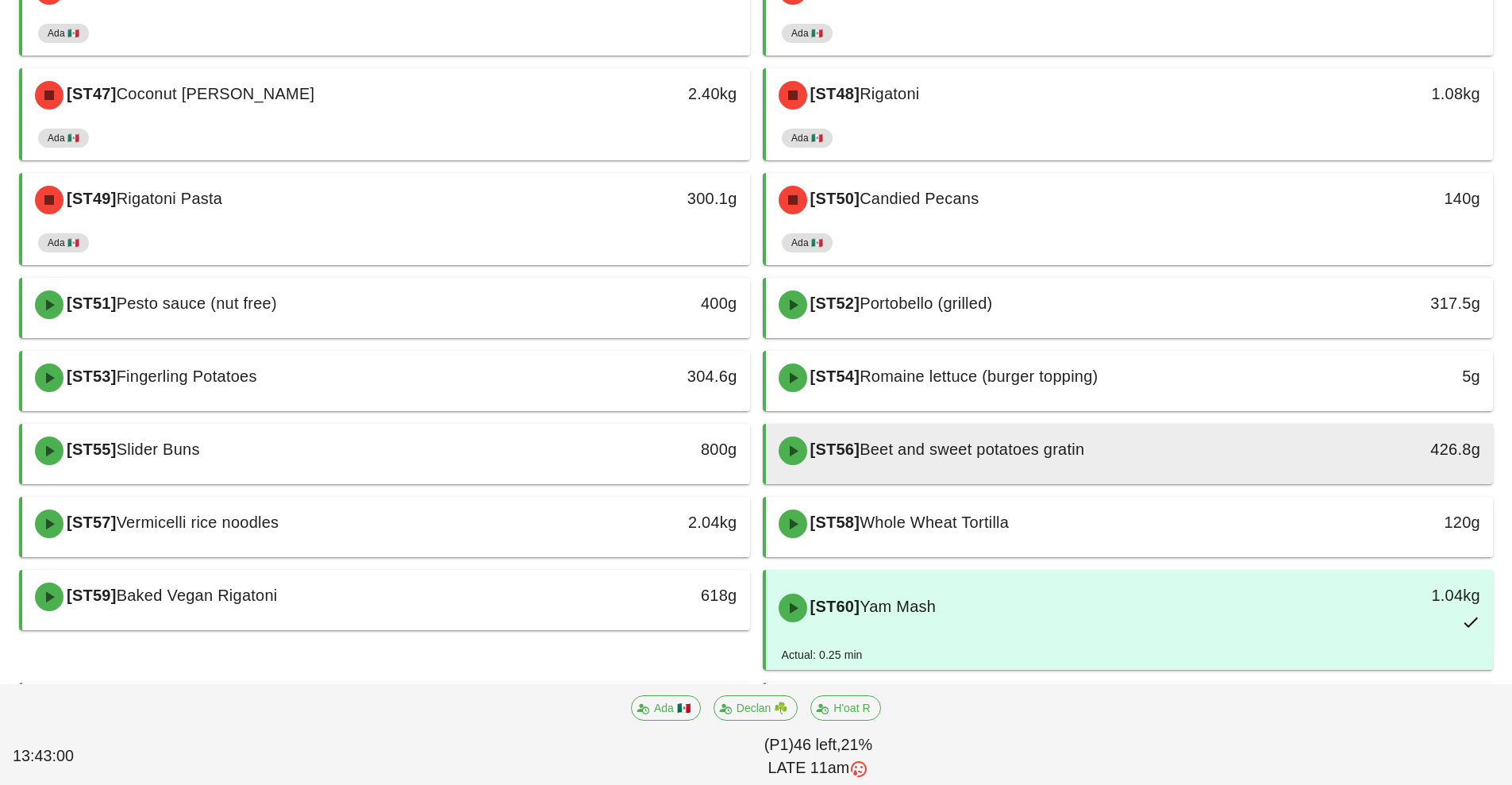
click at [1124, 452] on div "[ST56] Beet and sweet potatoes gratin" at bounding box center [1039, 451] width 541 height 48
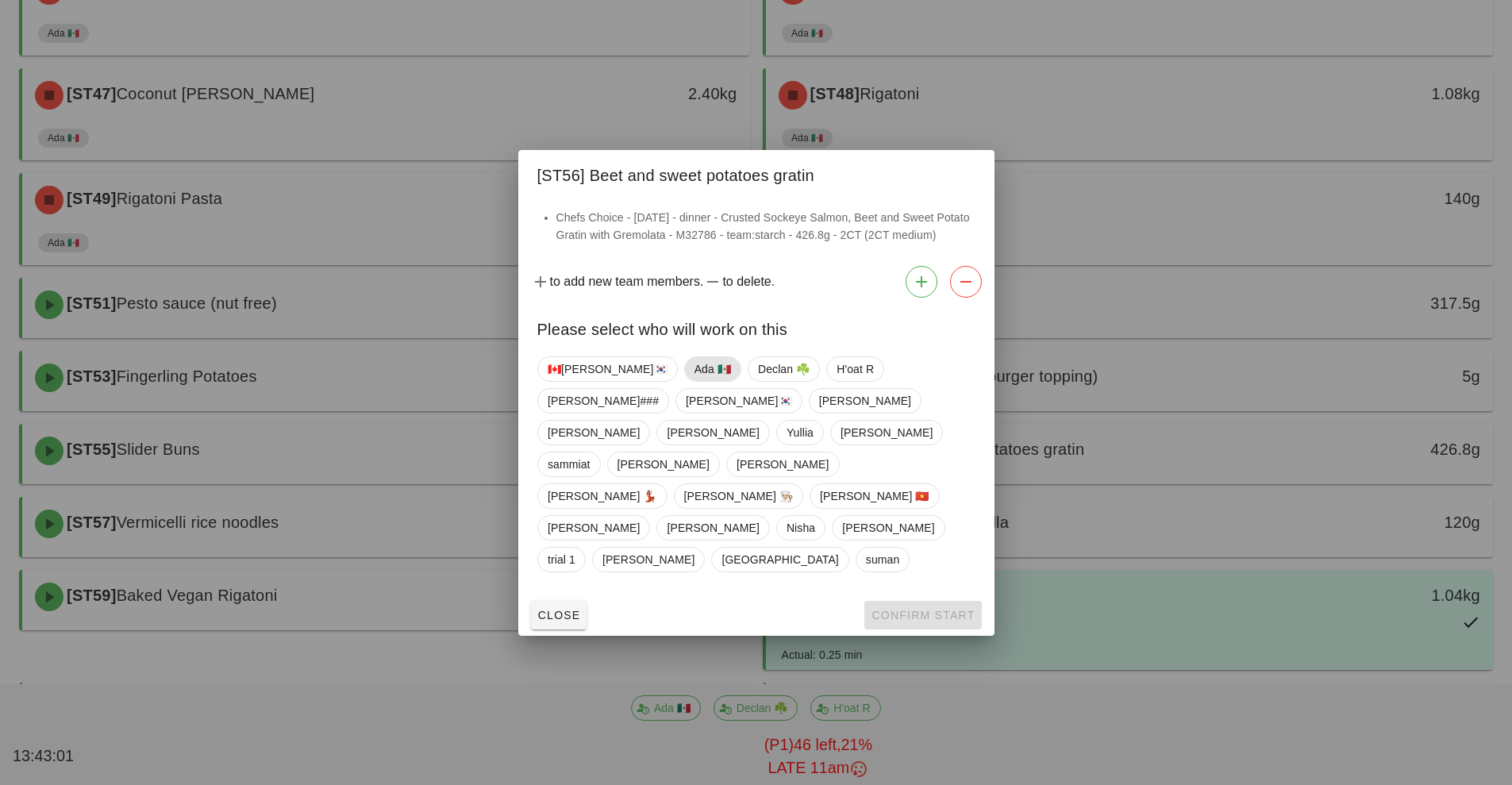
click at [693, 381] on span "Ada 🇲🇽" at bounding box center [711, 369] width 36 height 24
click at [904, 609] on span "Confirm Start" at bounding box center [922, 616] width 104 height 13
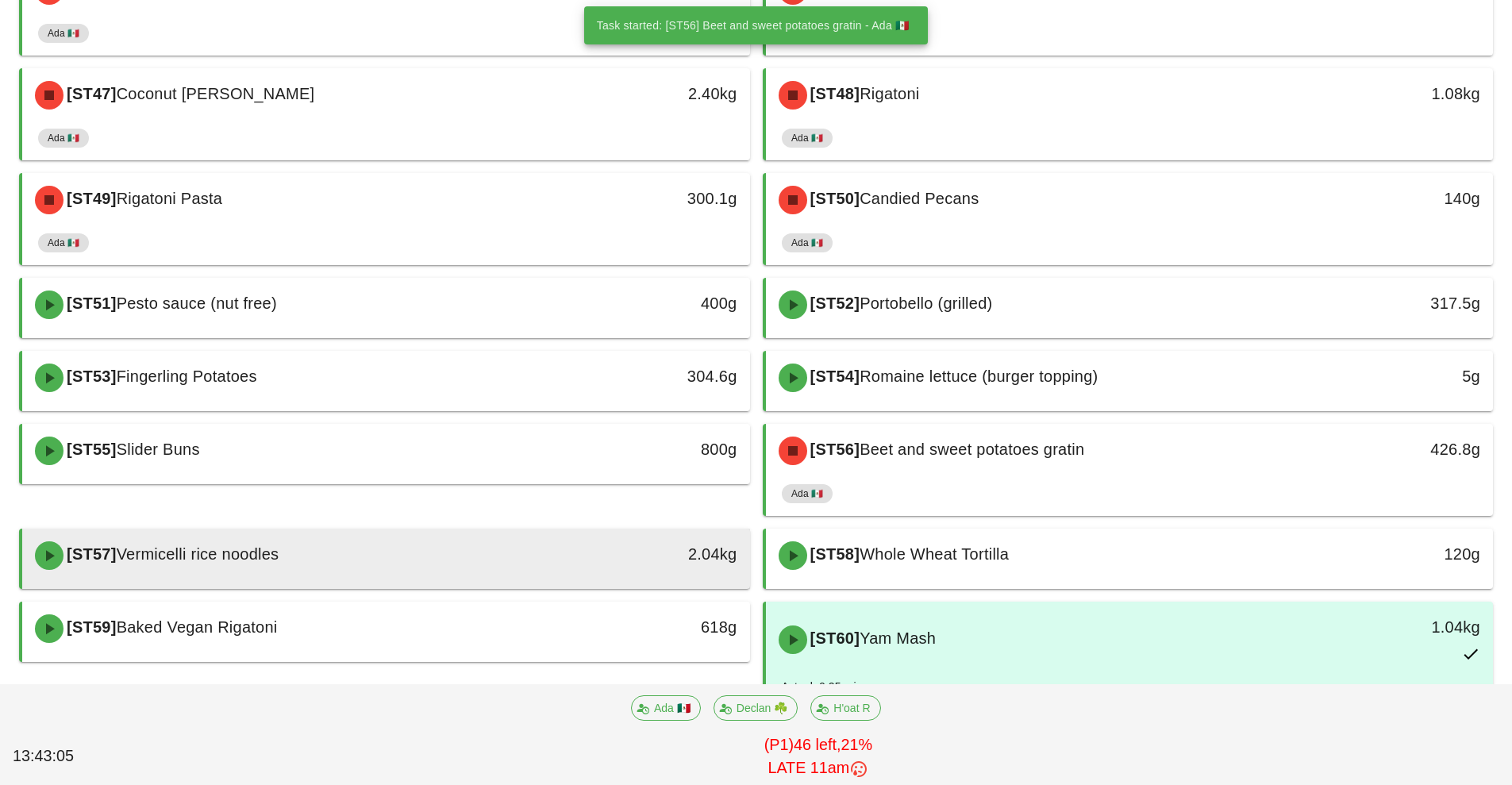
click at [530, 558] on div "[ST57] Vermicelli rice noodles" at bounding box center [295, 556] width 541 height 48
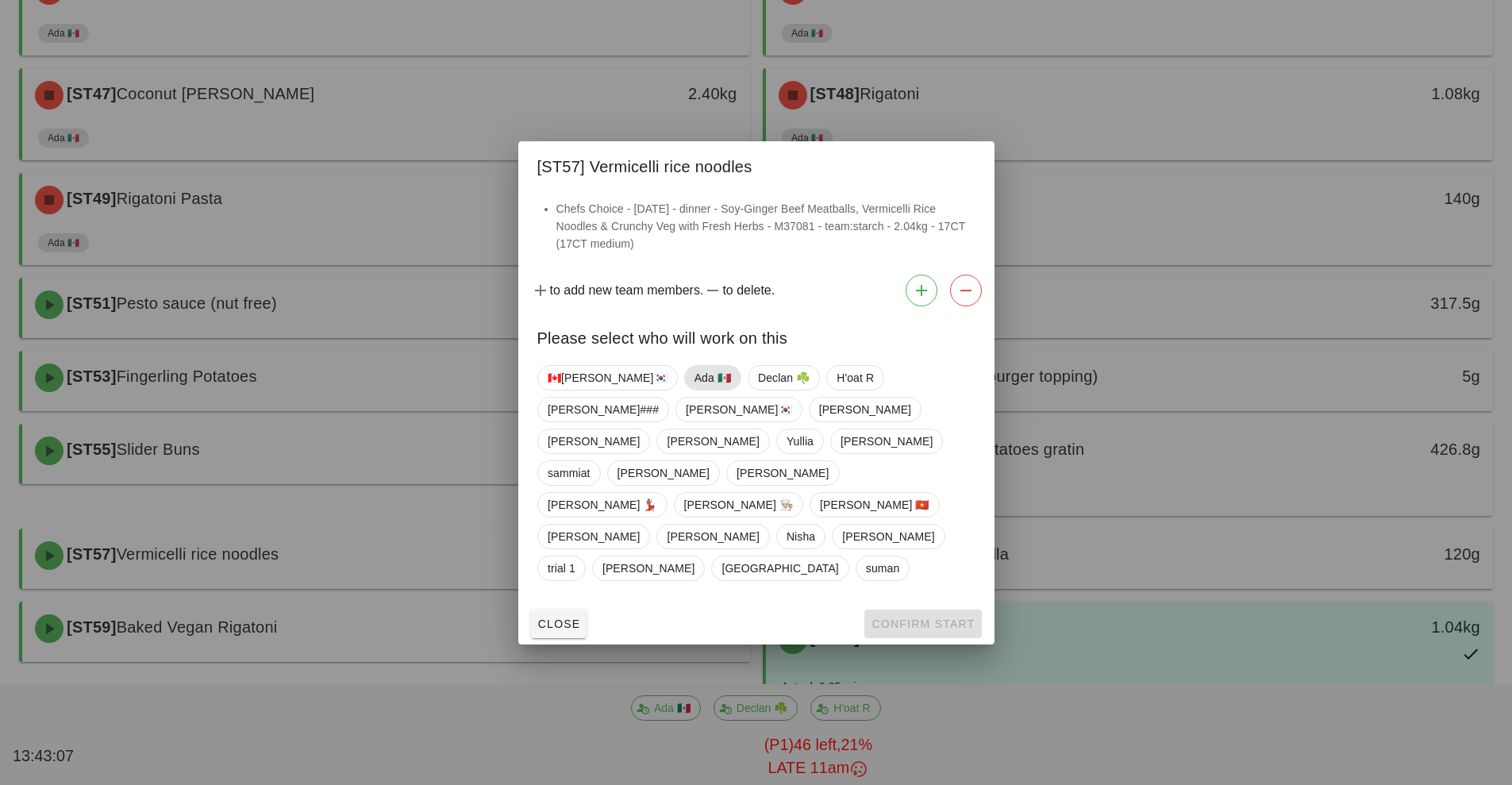
click at [693, 390] on span "Ada 🇲🇽" at bounding box center [711, 378] width 36 height 24
click at [916, 618] on span "Confirm Start" at bounding box center [922, 624] width 104 height 13
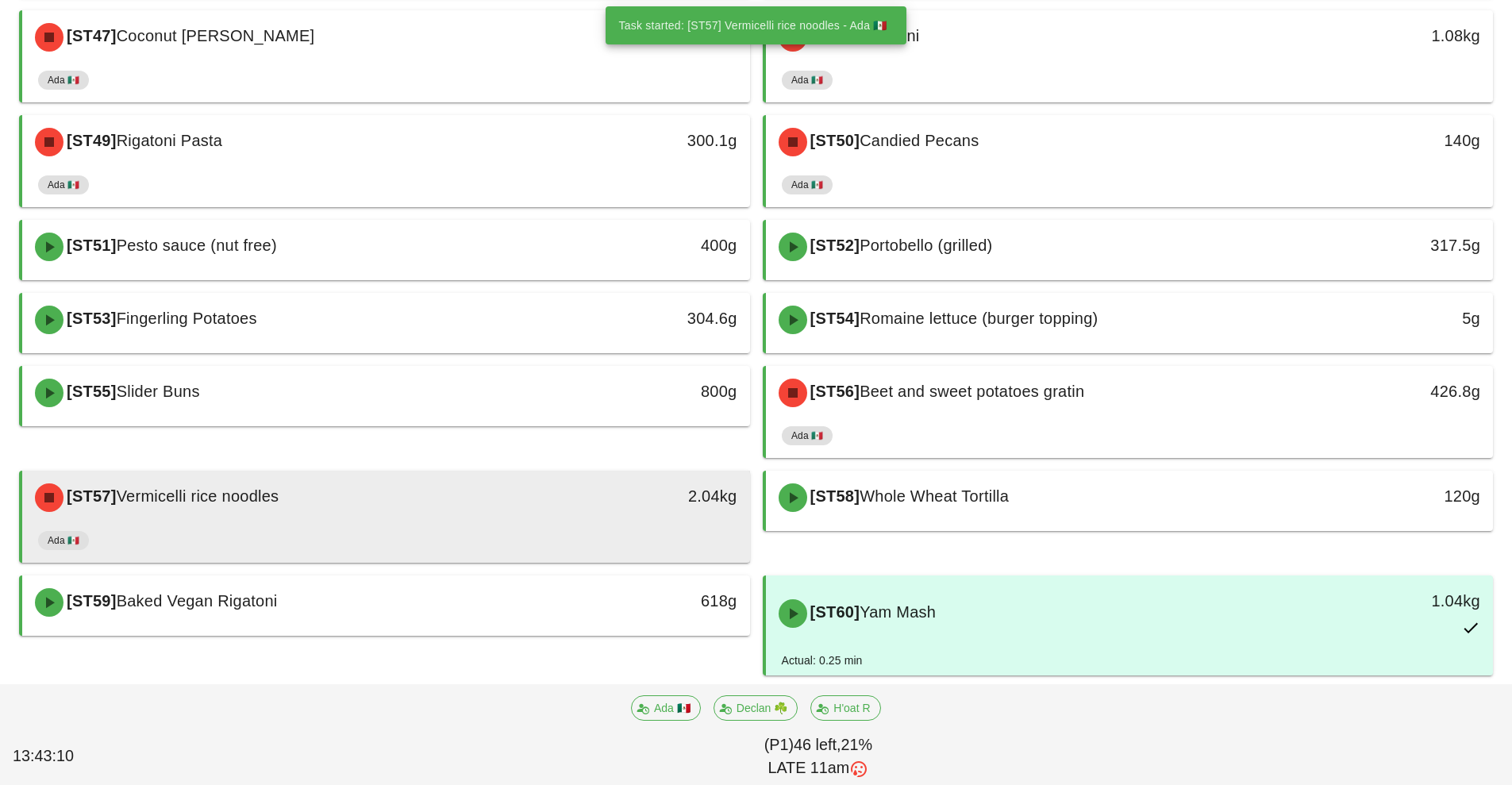
scroll to position [931, 0]
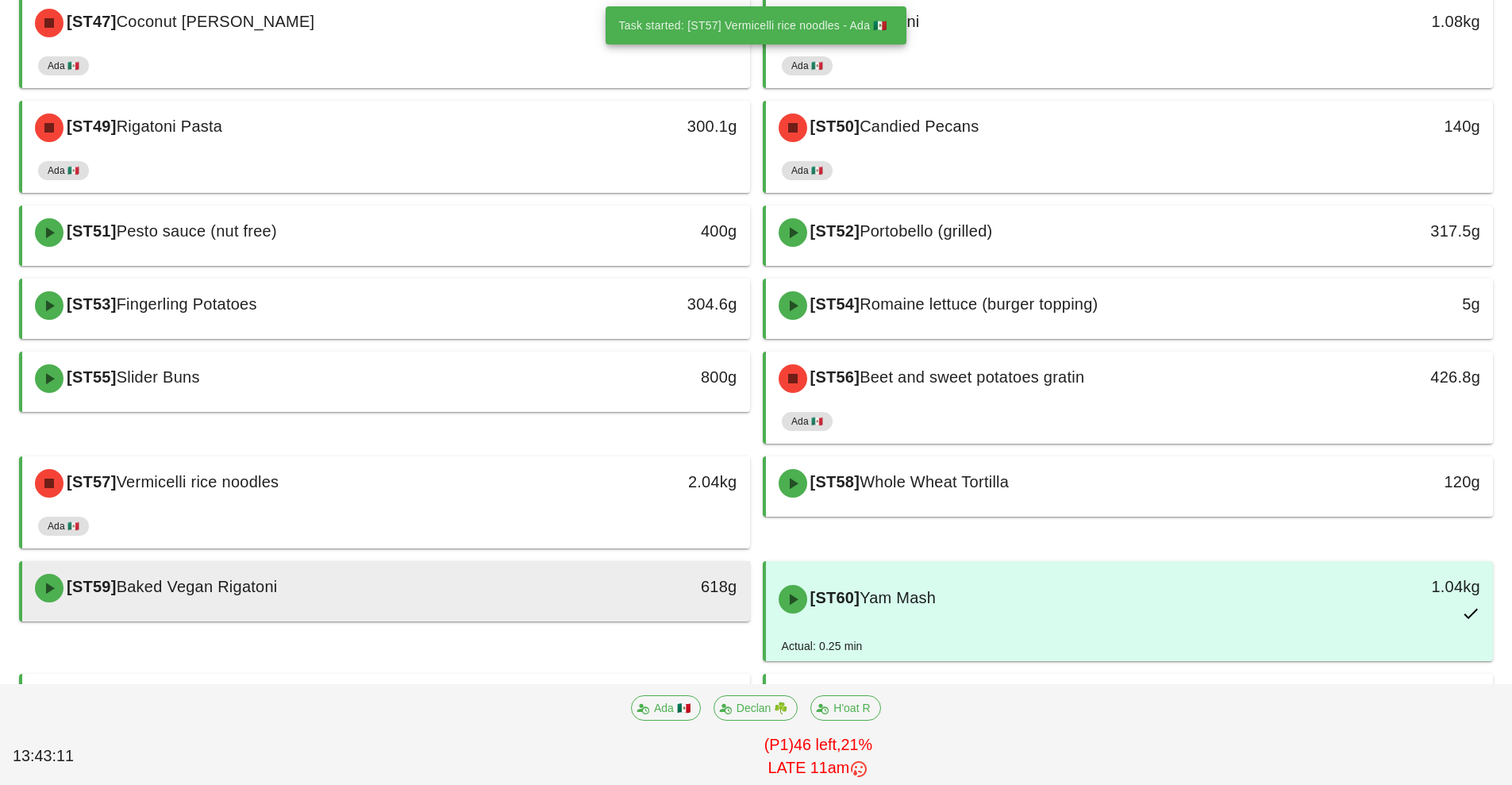
click at [548, 604] on div "[ST59] Baked Vegan Rigatoni" at bounding box center [295, 588] width 541 height 48
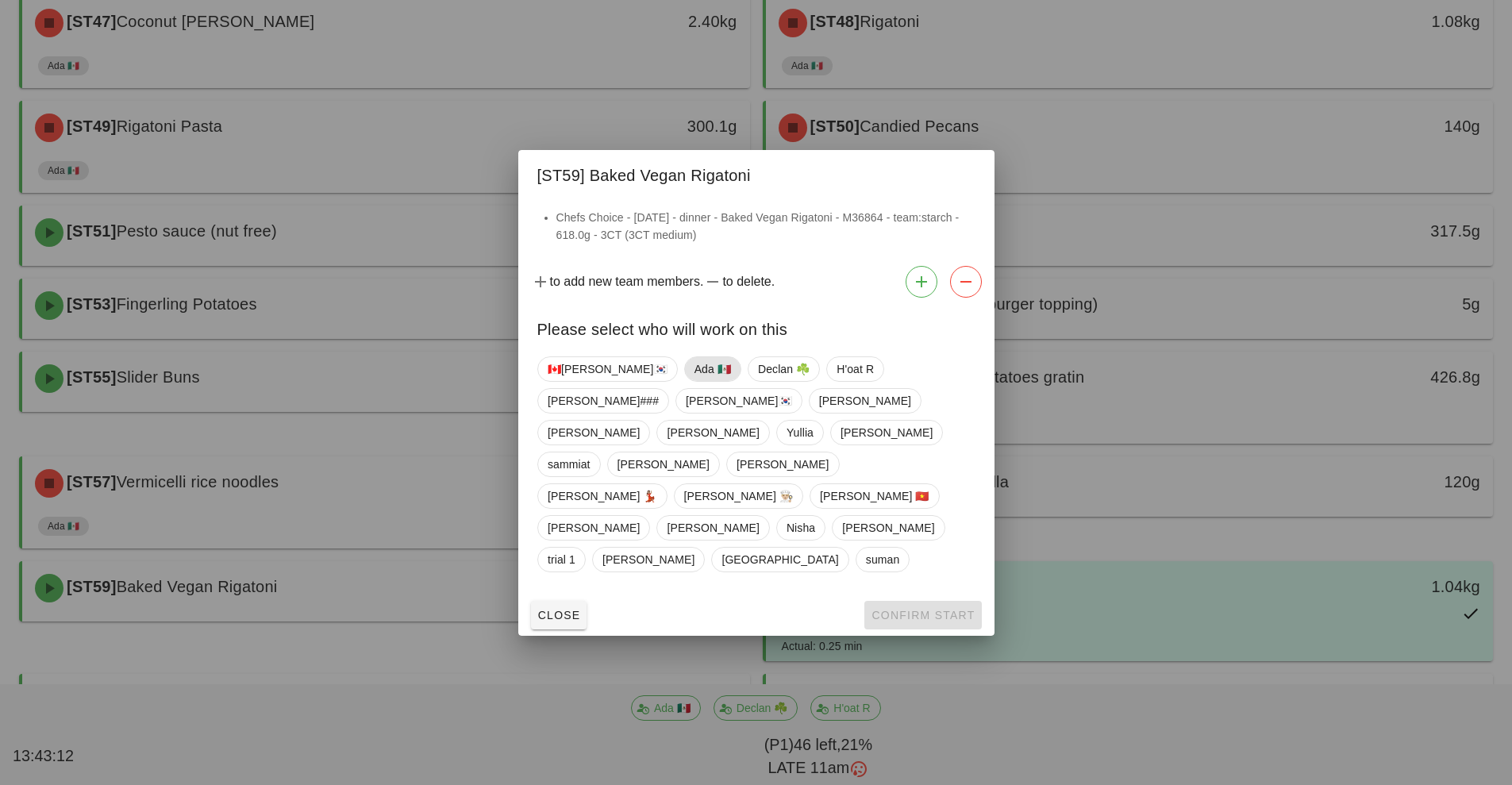
click at [693, 381] on span "Ada 🇲🇽" at bounding box center [711, 369] width 36 height 24
click at [884, 609] on span "Confirm Start" at bounding box center [922, 616] width 104 height 13
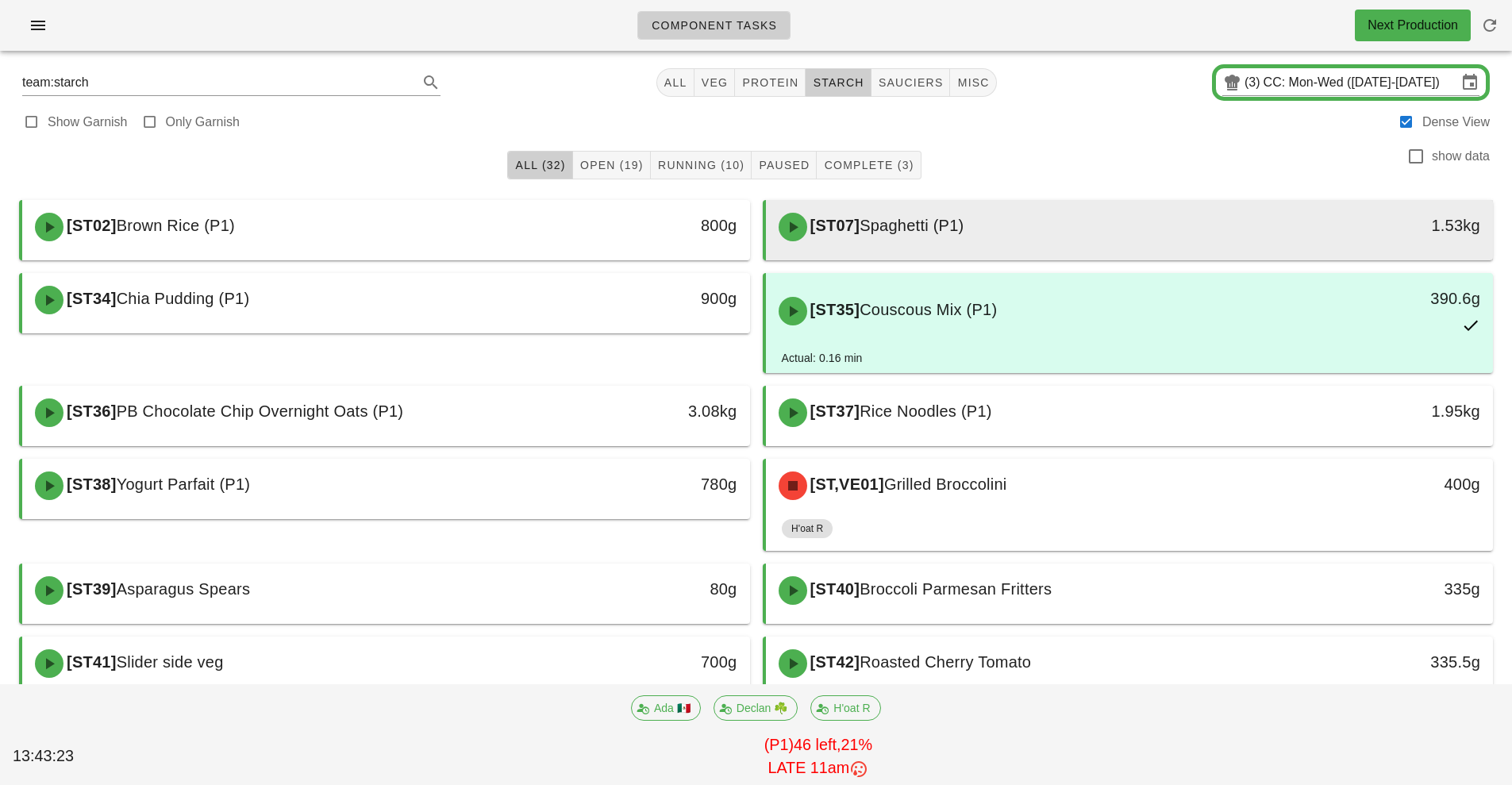
click at [1094, 243] on div "[ST07] Spaghetti (P1)" at bounding box center [1039, 227] width 541 height 48
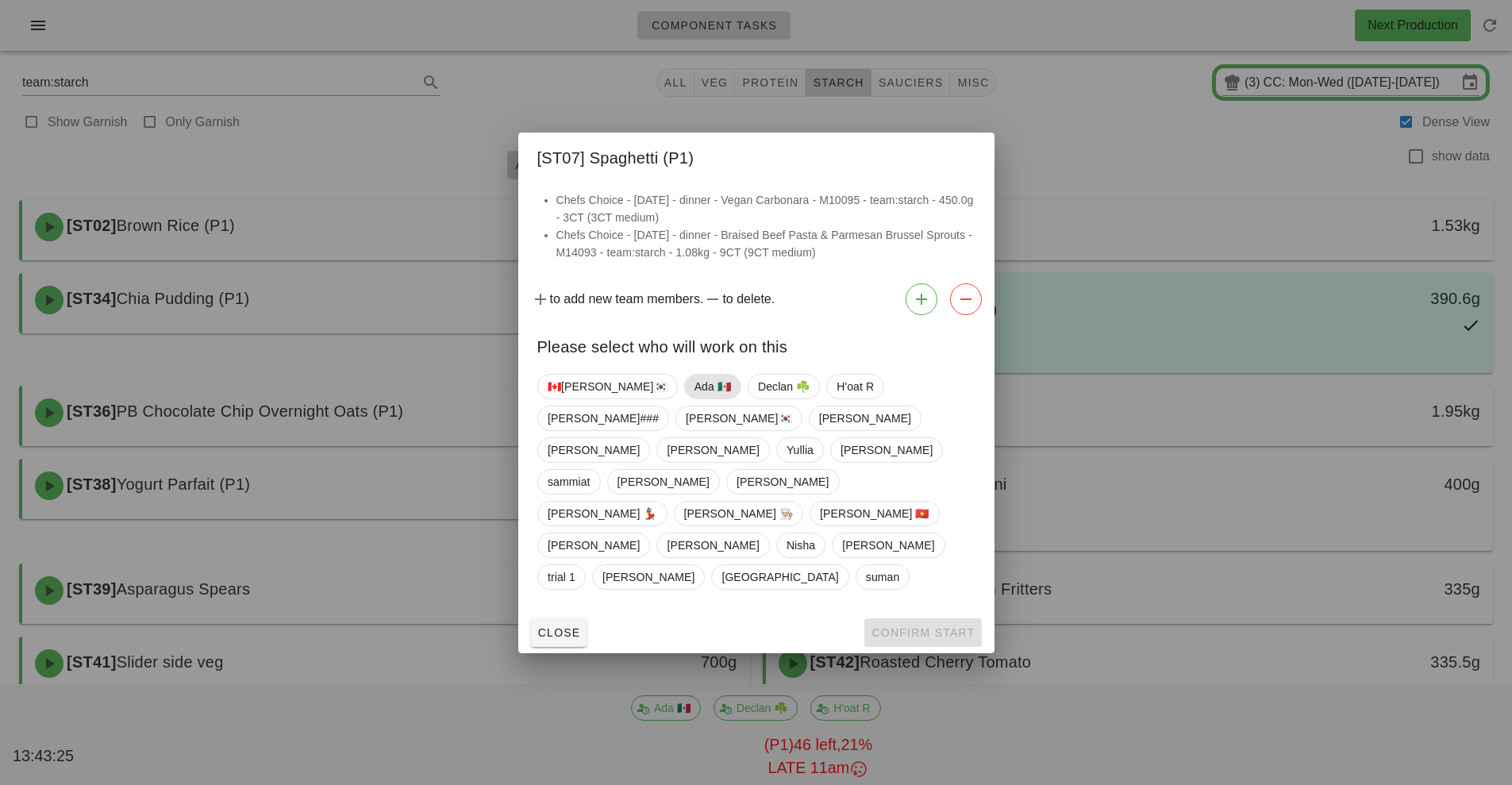
click at [693, 399] on span "Ada 🇲🇽" at bounding box center [711, 386] width 36 height 24
click at [906, 626] on span "Confirm Start" at bounding box center [922, 632] width 104 height 13
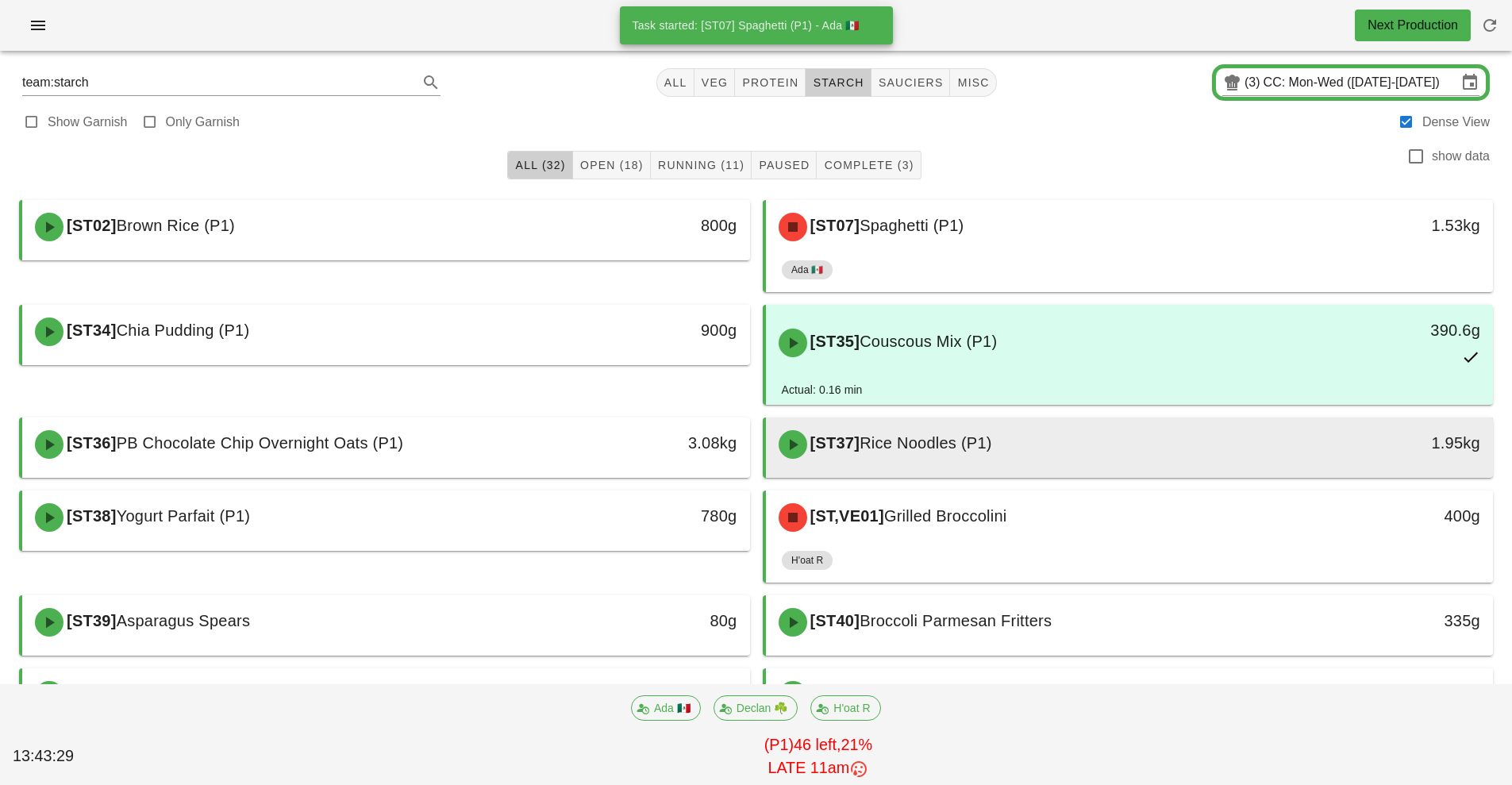
click at [1061, 447] on div "[ST37] Rice Noodles (P1)" at bounding box center [1039, 445] width 541 height 48
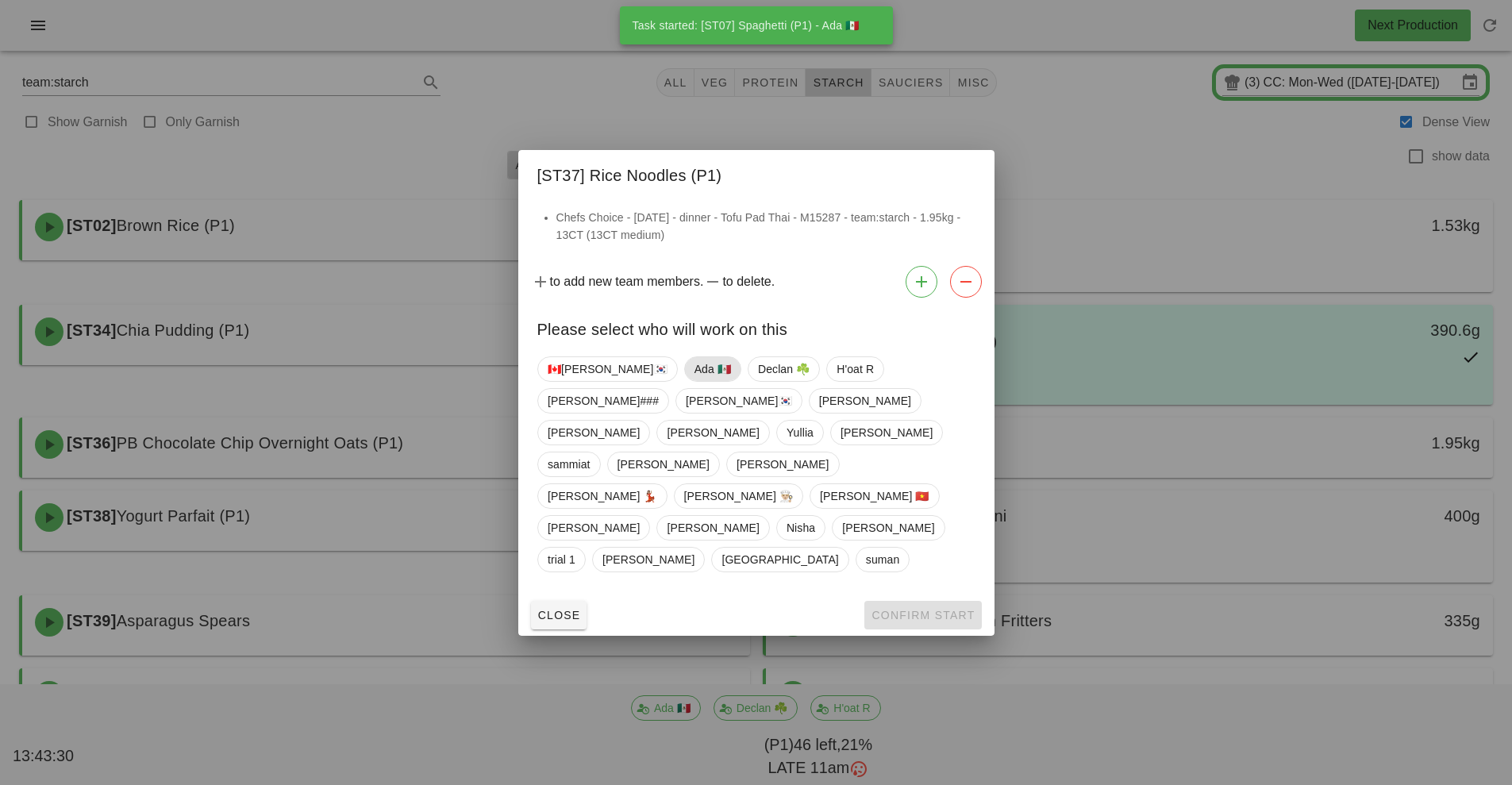
click at [693, 381] on span "Ada 🇲🇽" at bounding box center [711, 369] width 36 height 24
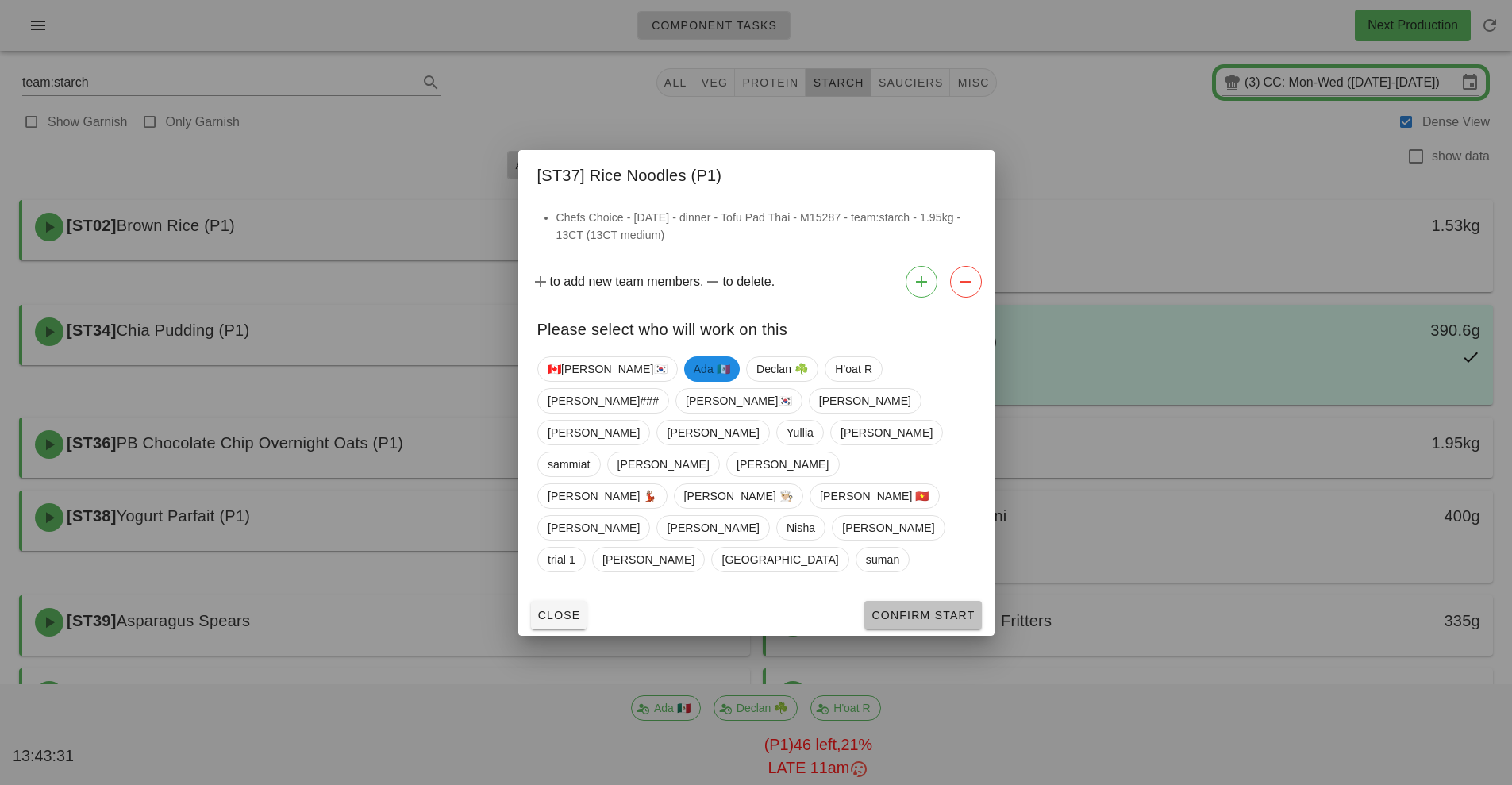
click at [905, 609] on span "Confirm Start" at bounding box center [922, 616] width 104 height 13
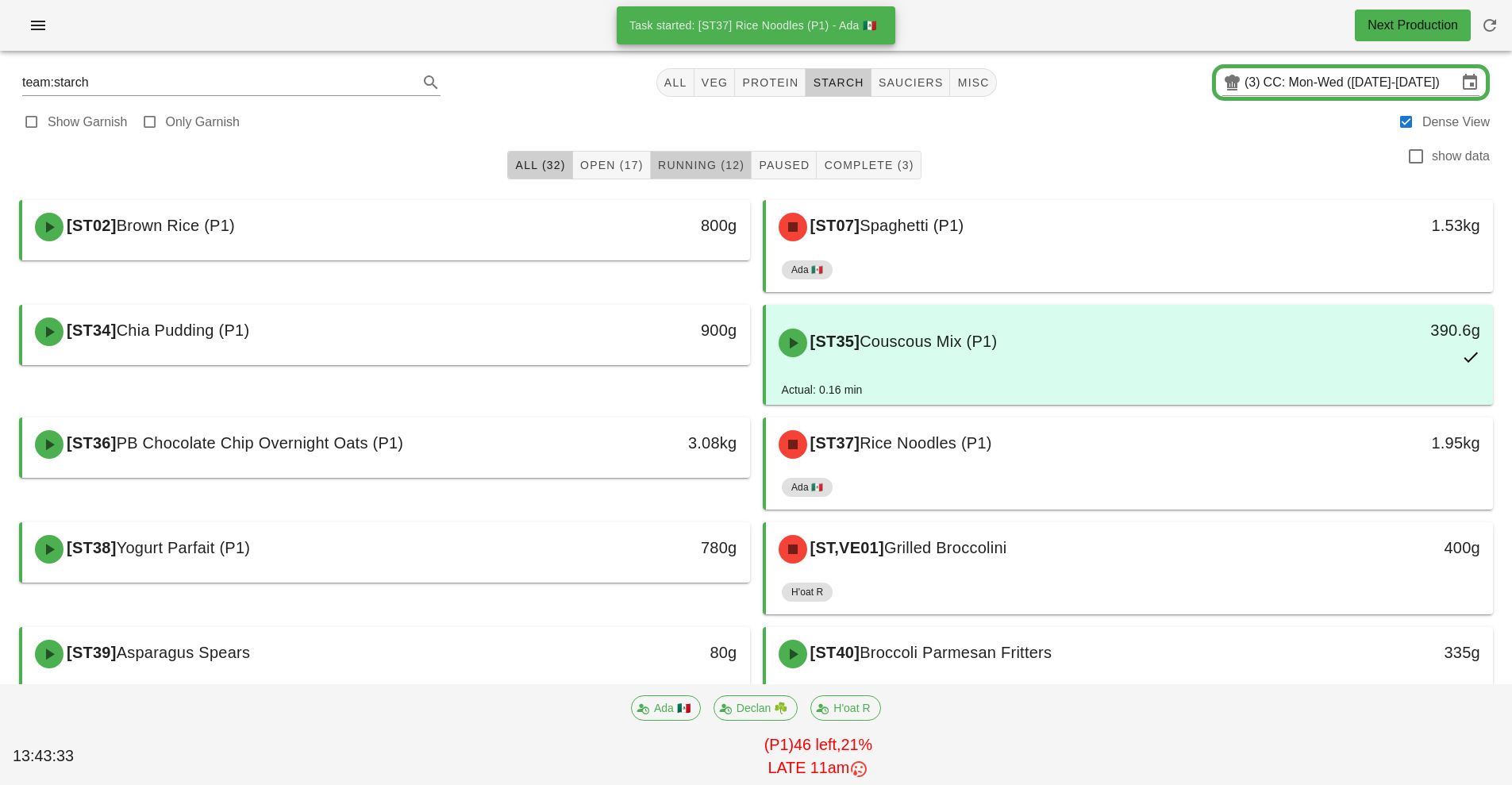
click at [713, 171] on span "Running (12)" at bounding box center [701, 166] width 87 height 13
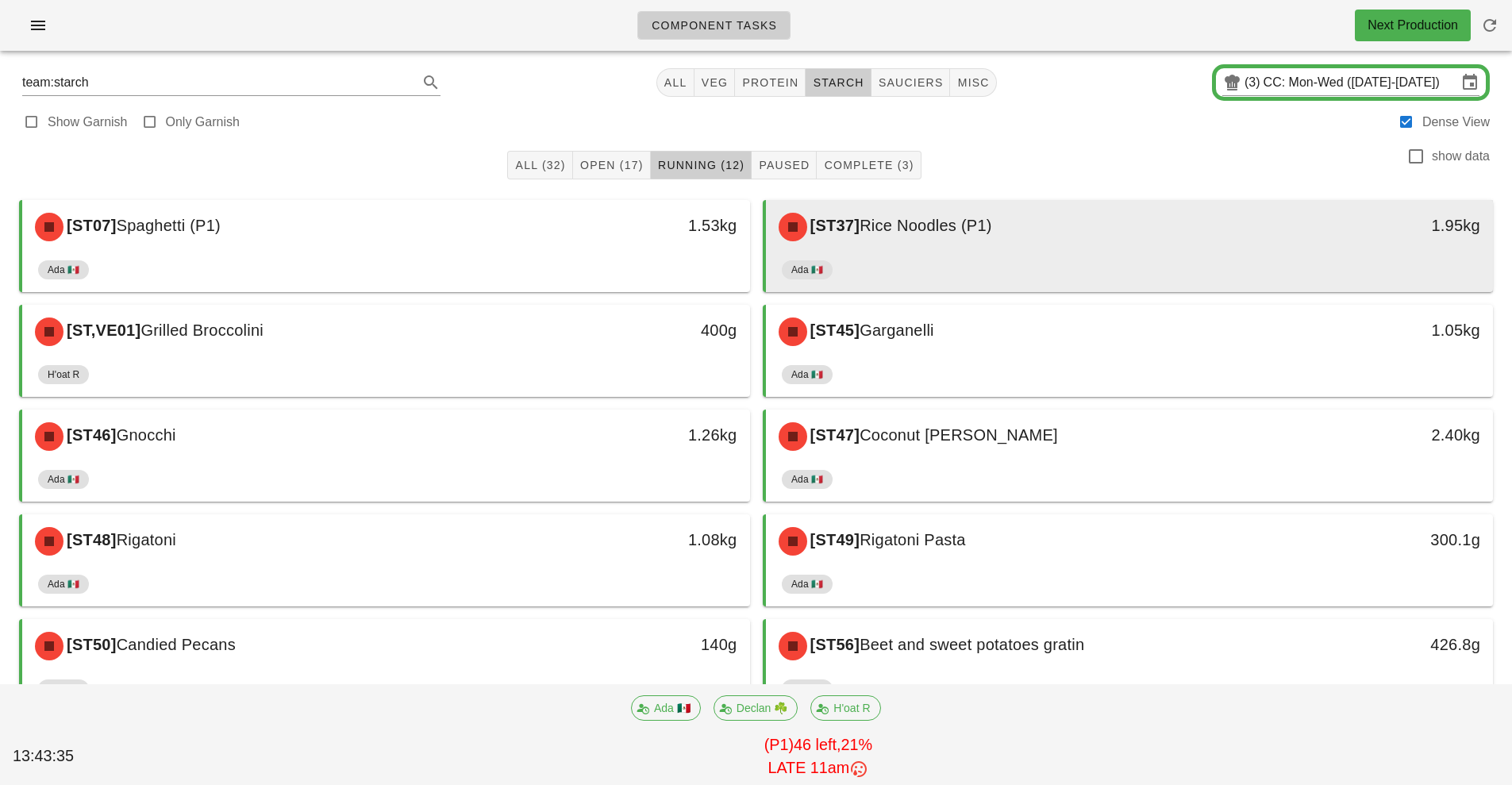
click at [962, 249] on div "[ST37] Rice Noodles (P1)" at bounding box center [1039, 227] width 541 height 48
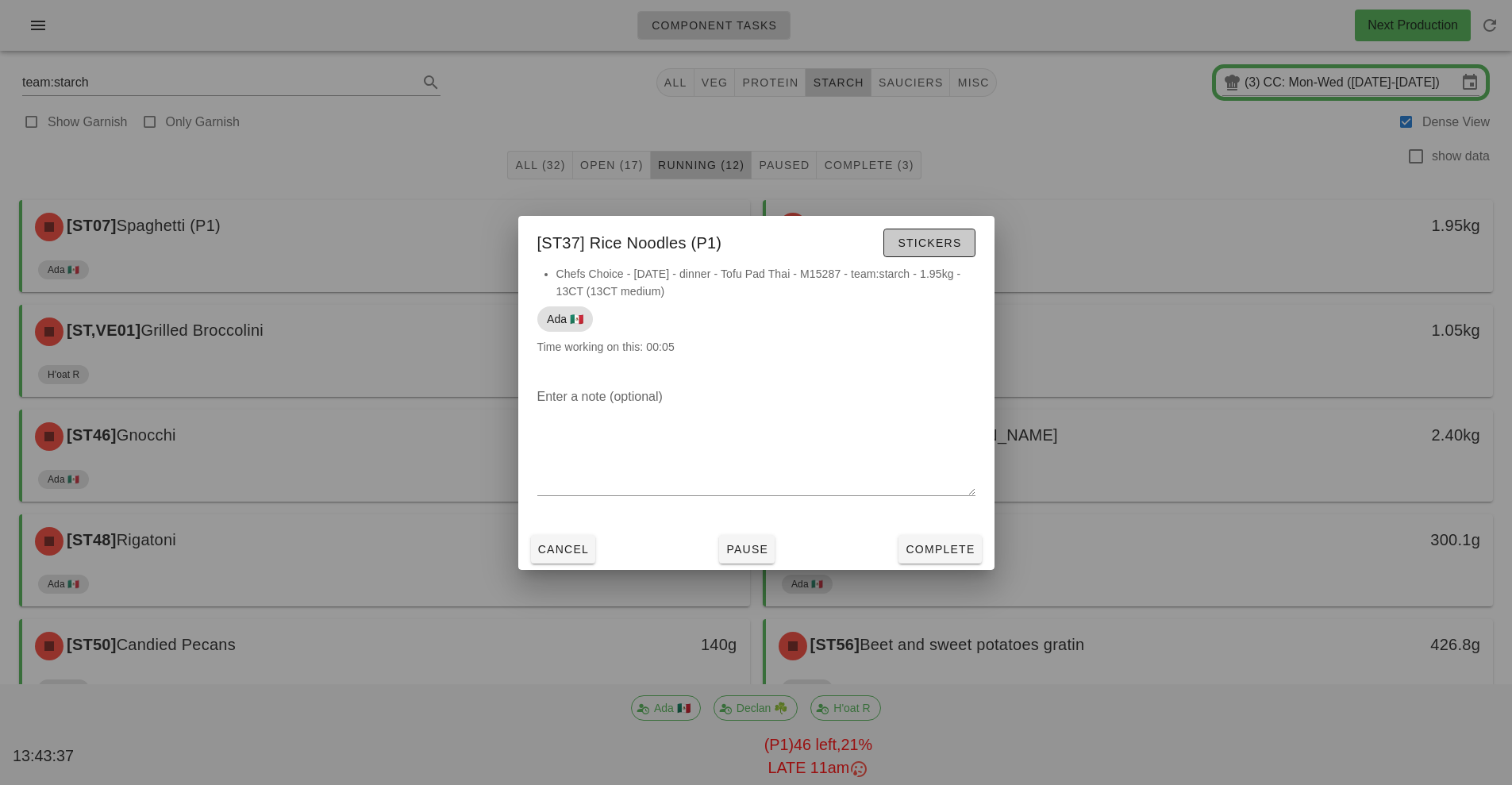
click at [956, 238] on span "Stickers" at bounding box center [929, 243] width 65 height 13
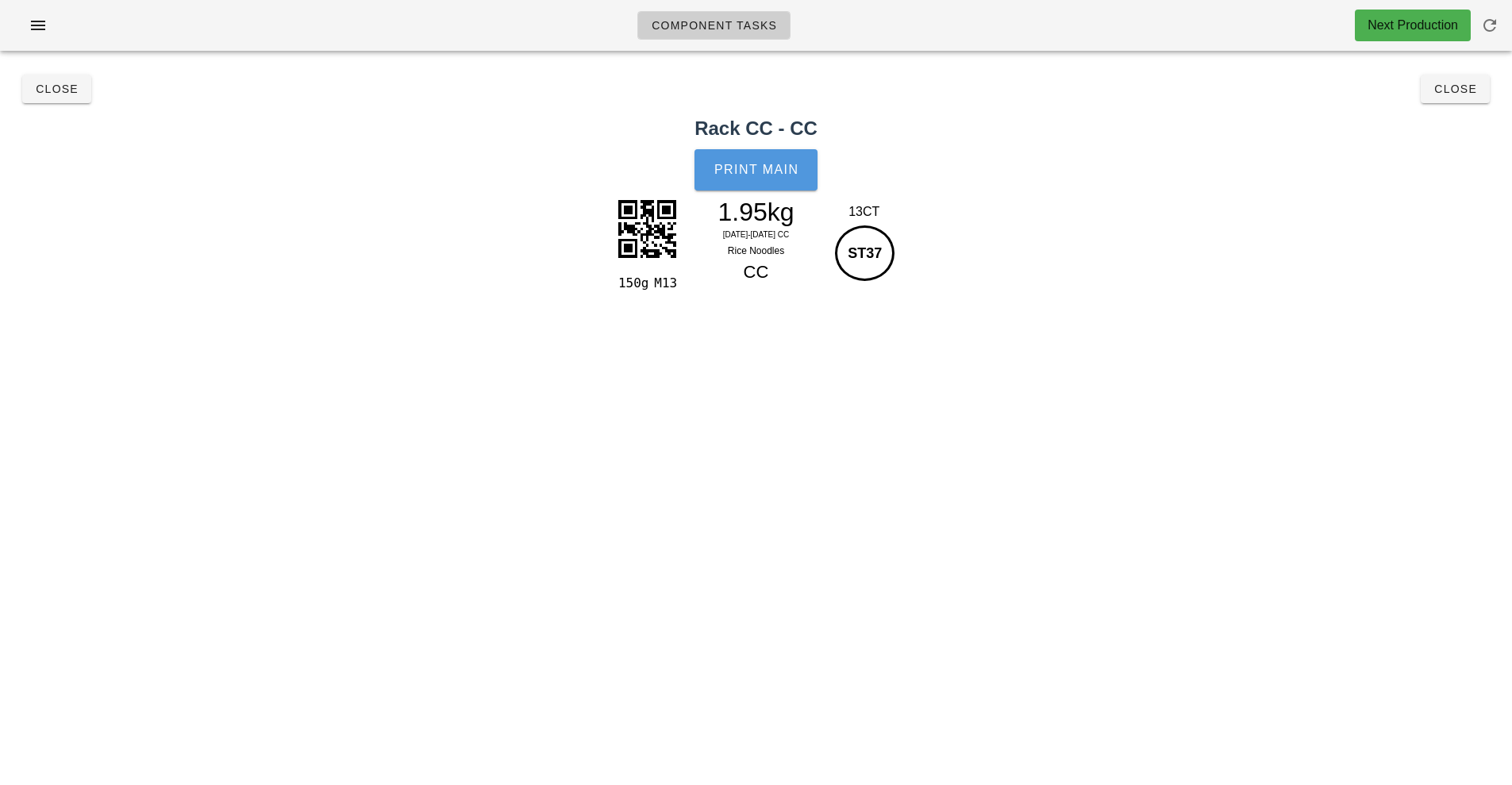
click at [767, 174] on span "Print Main" at bounding box center [756, 169] width 86 height 14
click at [1455, 90] on span "Close" at bounding box center [1455, 89] width 43 height 13
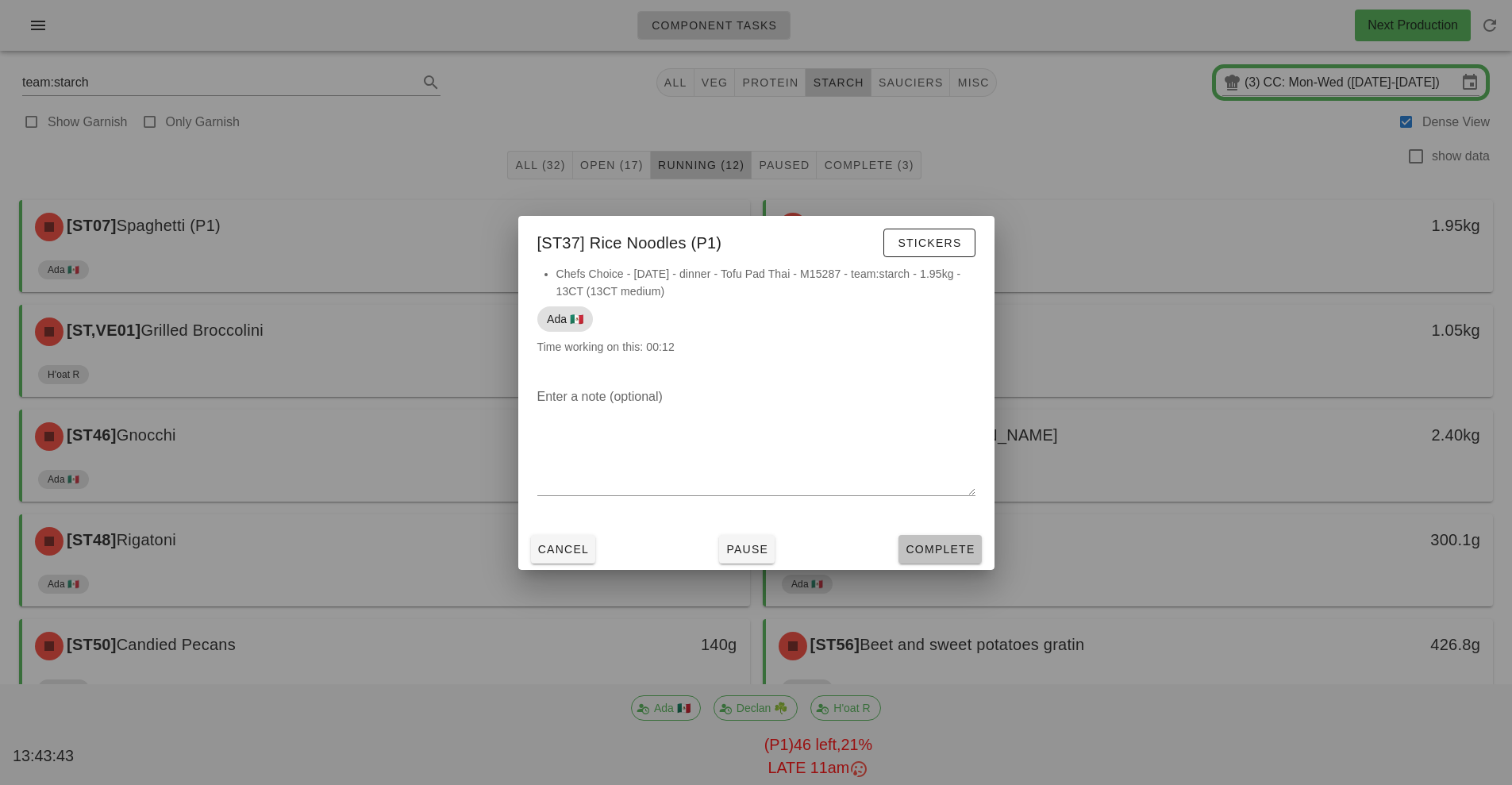
click at [940, 549] on span "Complete" at bounding box center [940, 549] width 70 height 13
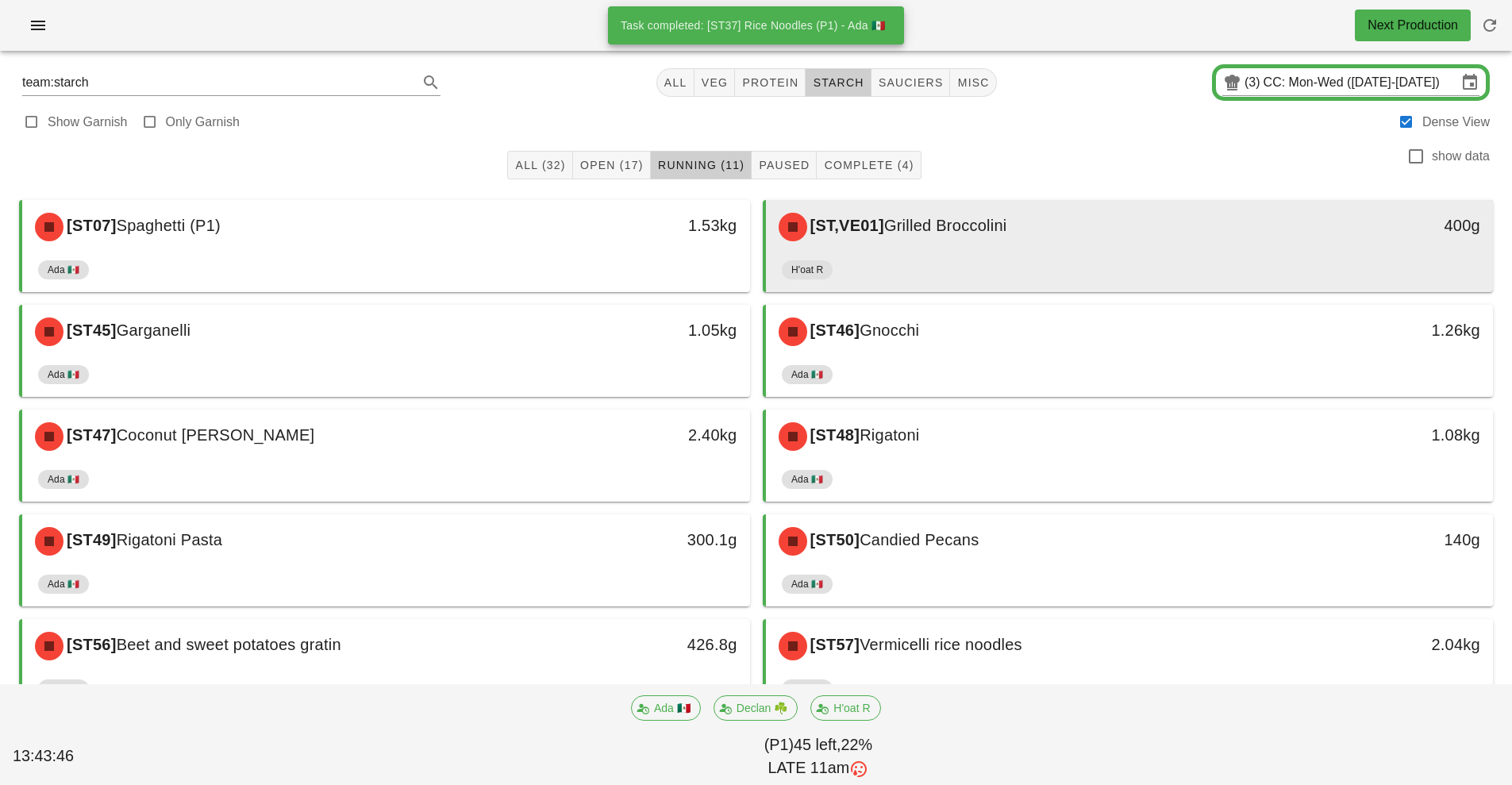
click at [1096, 245] on div "[ST,VE01] Grilled Broccolini" at bounding box center [1039, 227] width 541 height 48
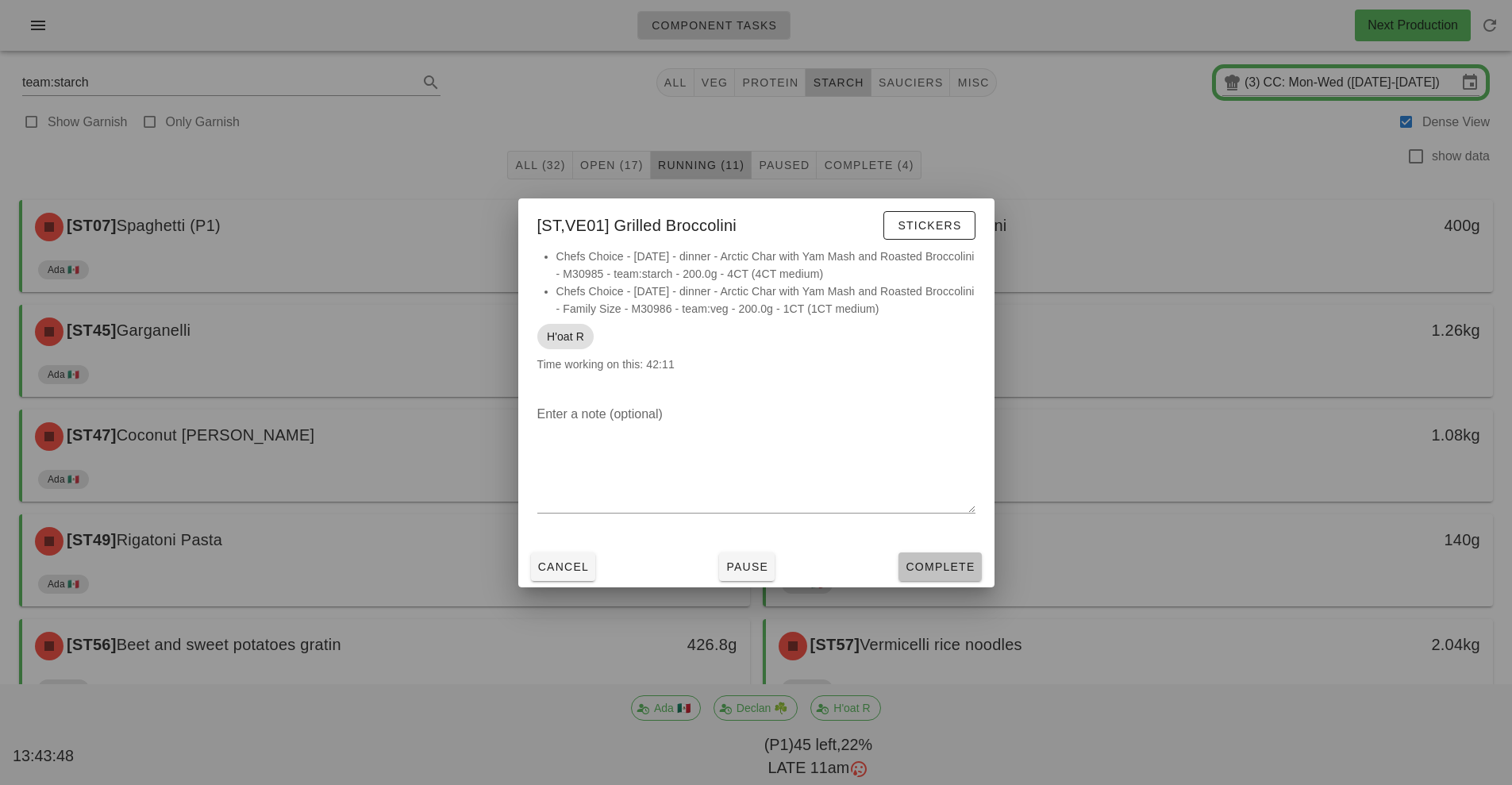
click at [945, 564] on span "Complete" at bounding box center [940, 567] width 70 height 13
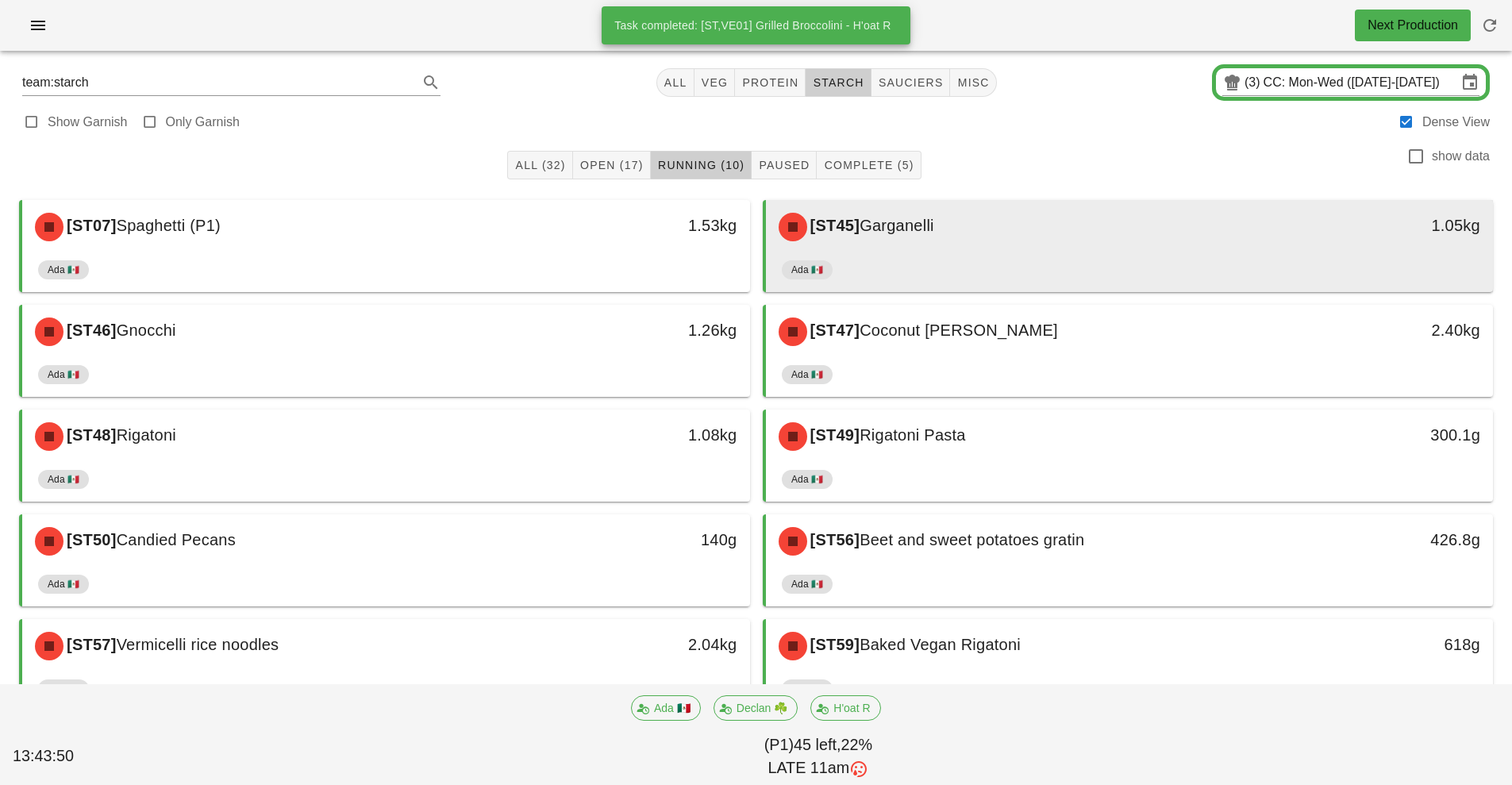
click at [994, 251] on div "[ST45] Garganelli 1.05kg" at bounding box center [1129, 227] width 727 height 54
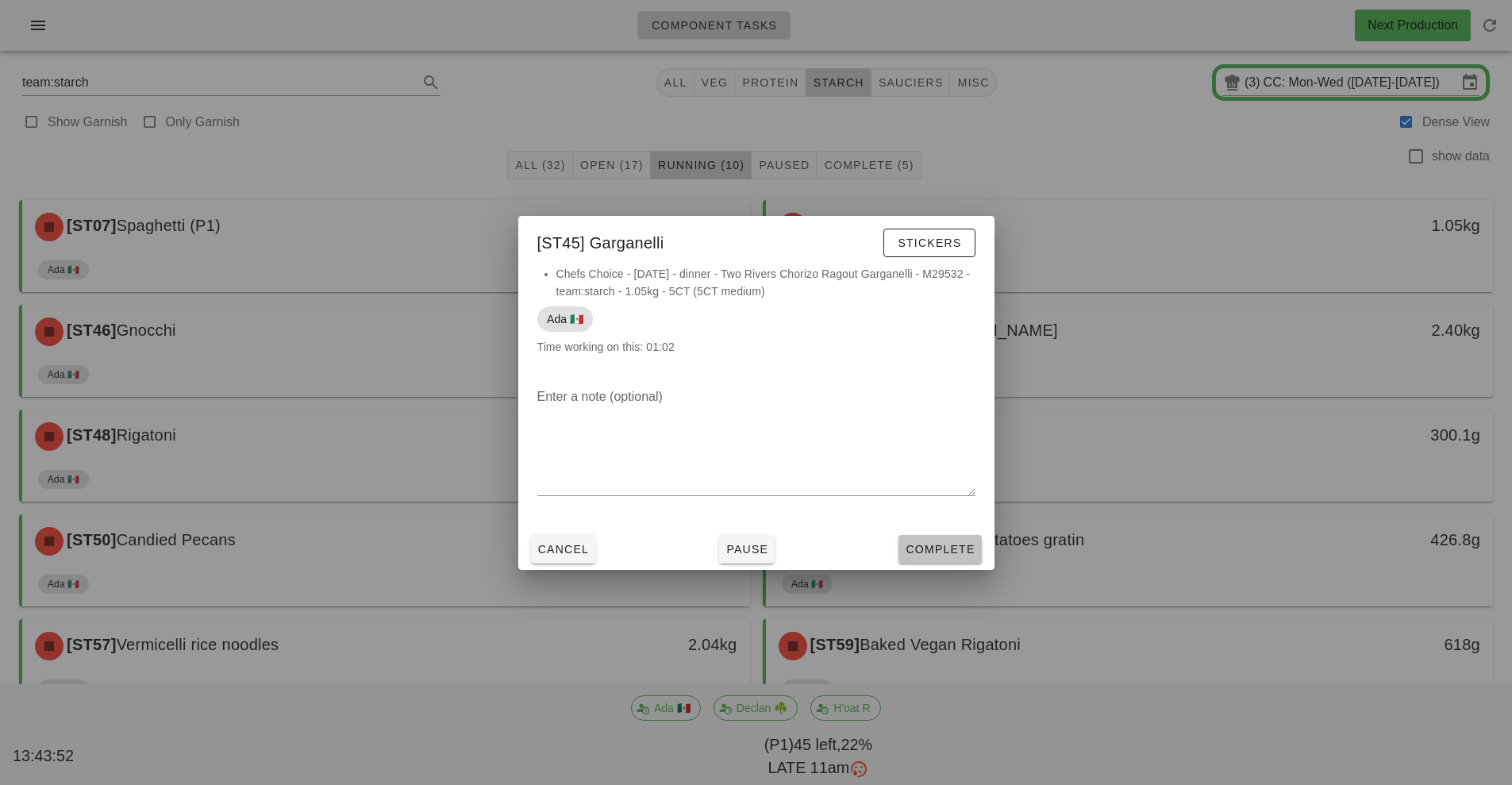
click at [943, 554] on span "Complete" at bounding box center [940, 549] width 70 height 13
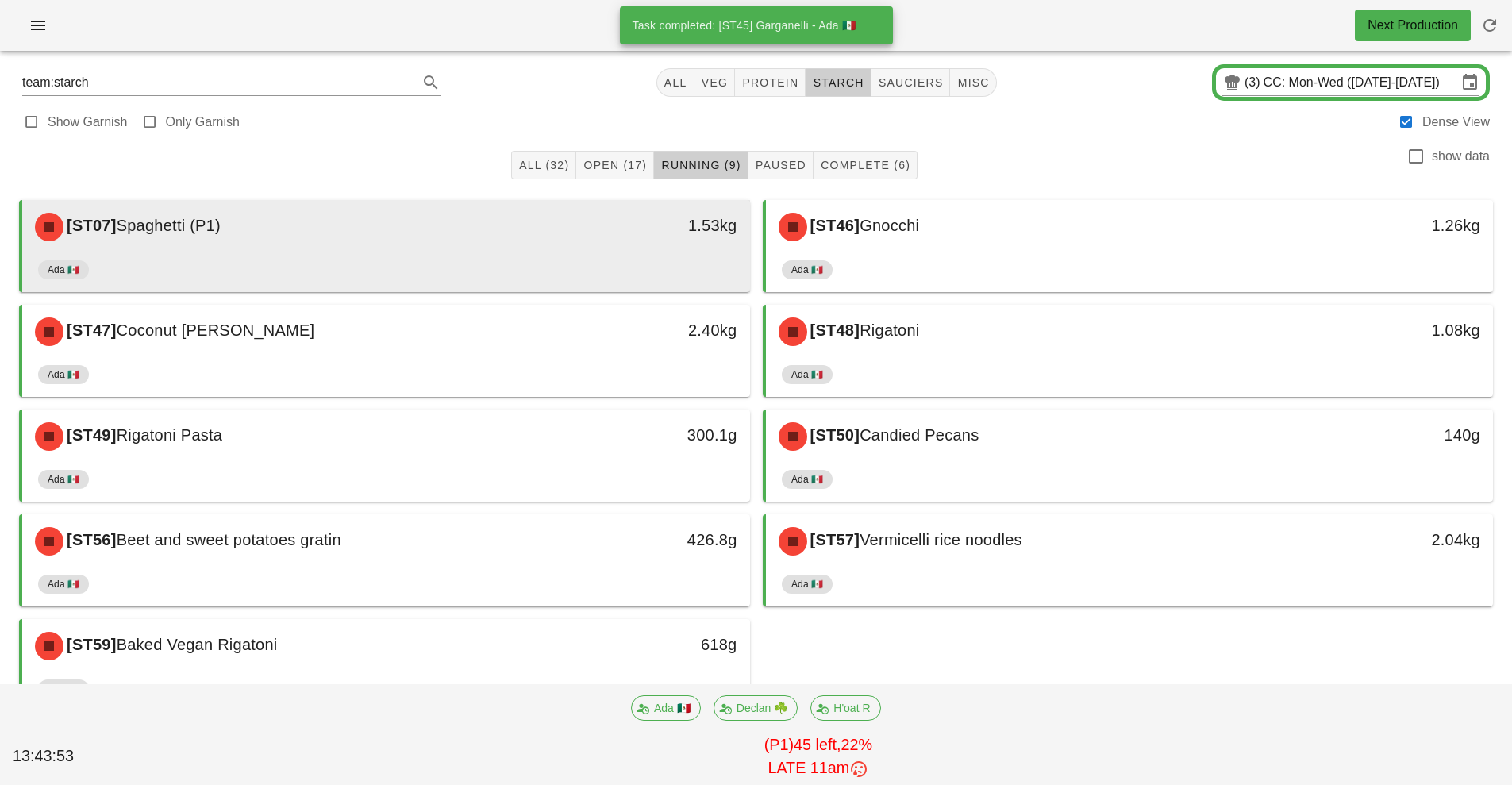
click at [597, 254] on div "Ada 🇲🇽" at bounding box center [385, 273] width 696 height 38
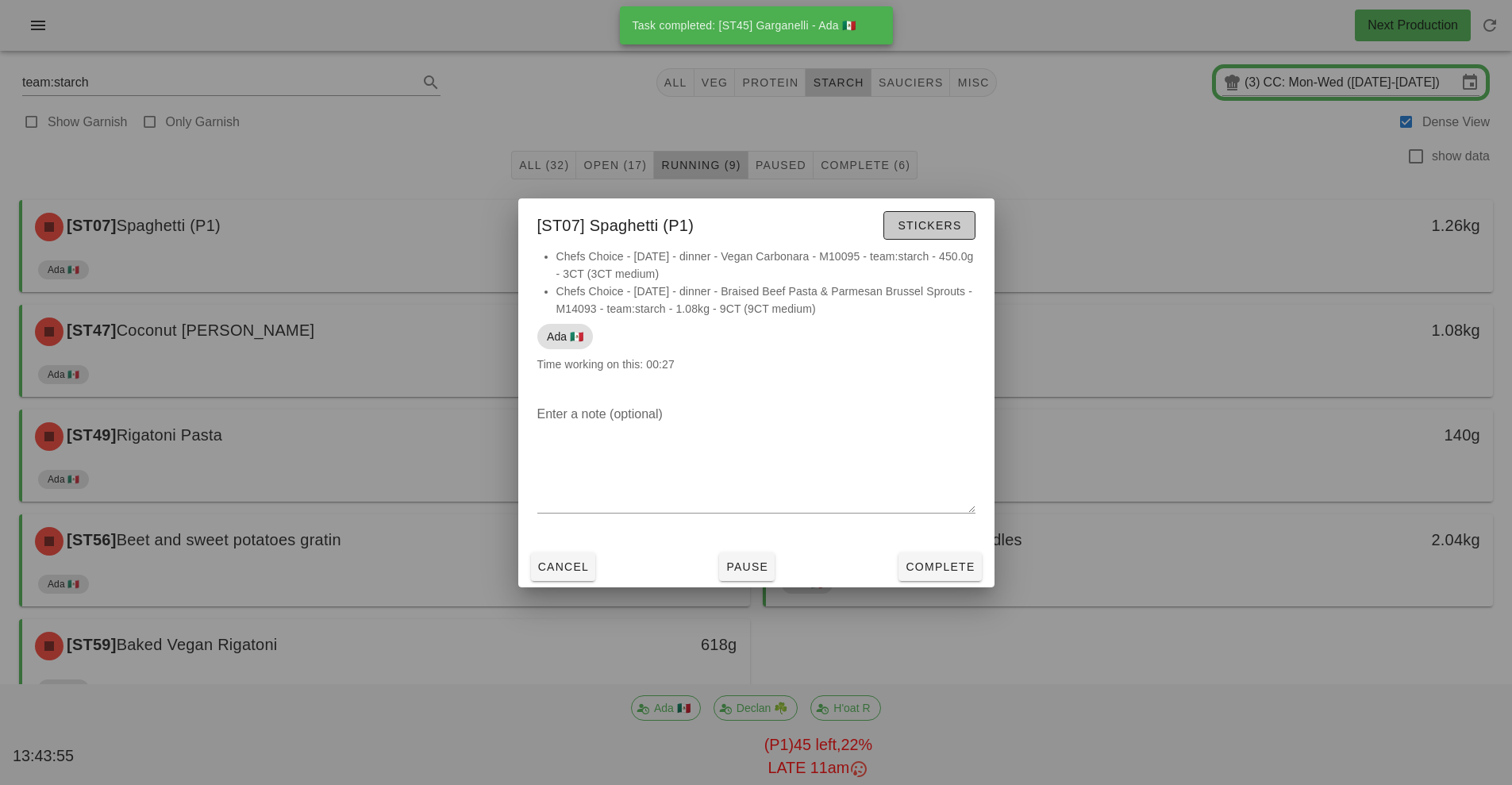
click at [946, 215] on button "Stickers" at bounding box center [929, 225] width 91 height 29
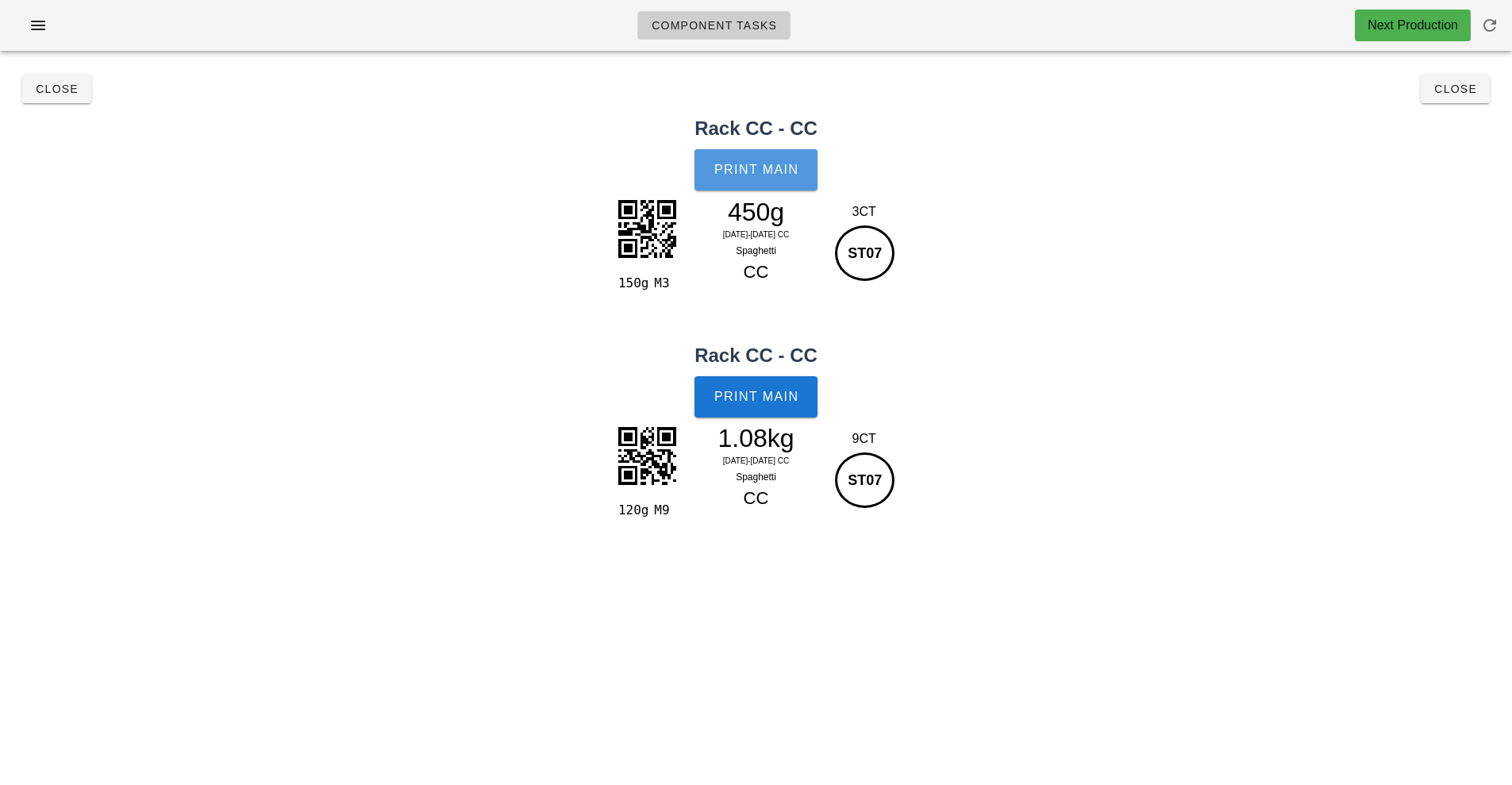
click at [757, 170] on span "Print Main" at bounding box center [756, 169] width 86 height 14
click at [783, 385] on button "Print Main" at bounding box center [755, 397] width 122 height 42
click at [1457, 90] on span "Close" at bounding box center [1455, 89] width 43 height 13
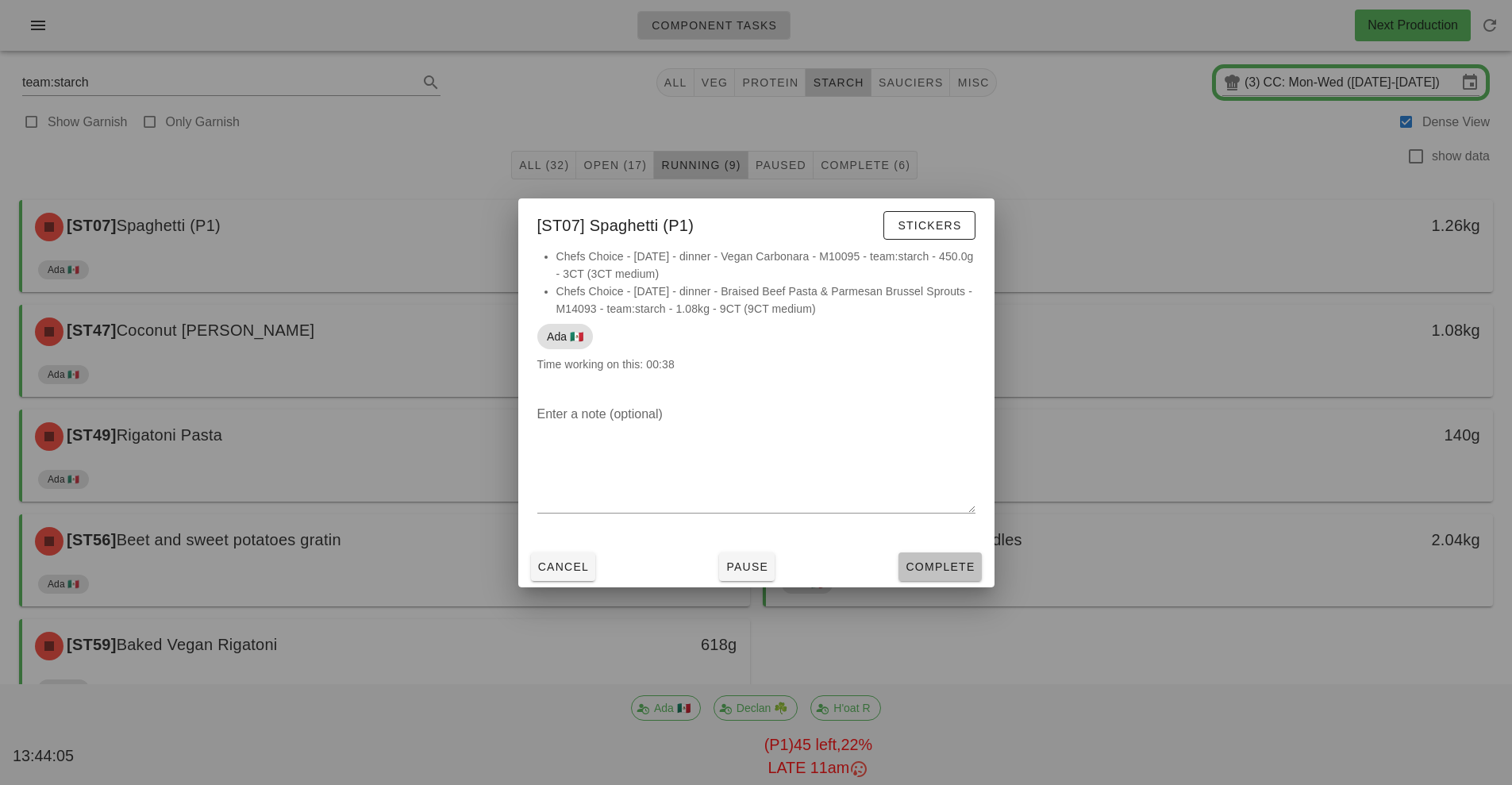
click at [943, 569] on span "Complete" at bounding box center [940, 567] width 70 height 13
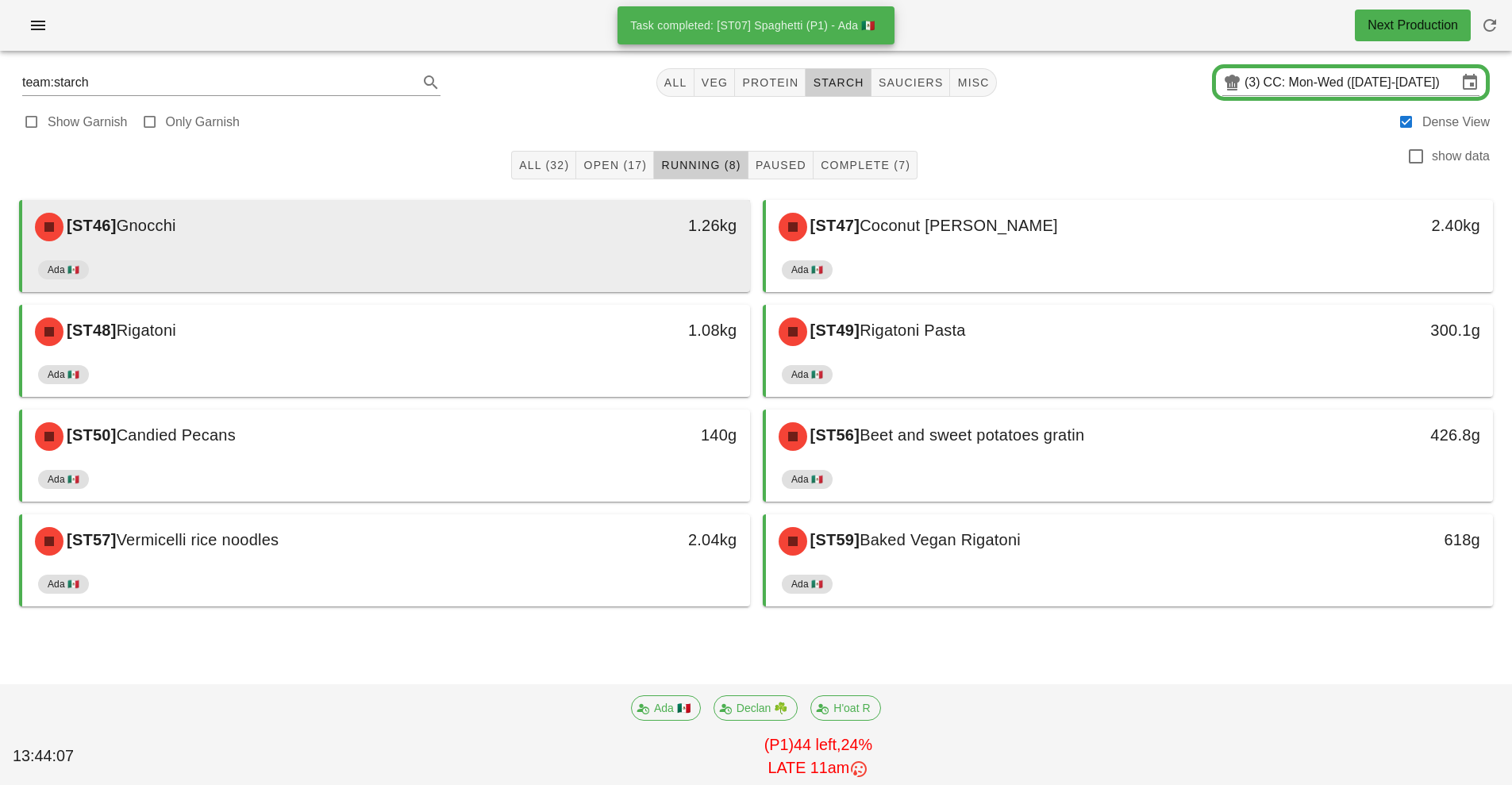
click at [624, 262] on div "Ada 🇲🇽" at bounding box center [385, 273] width 696 height 38
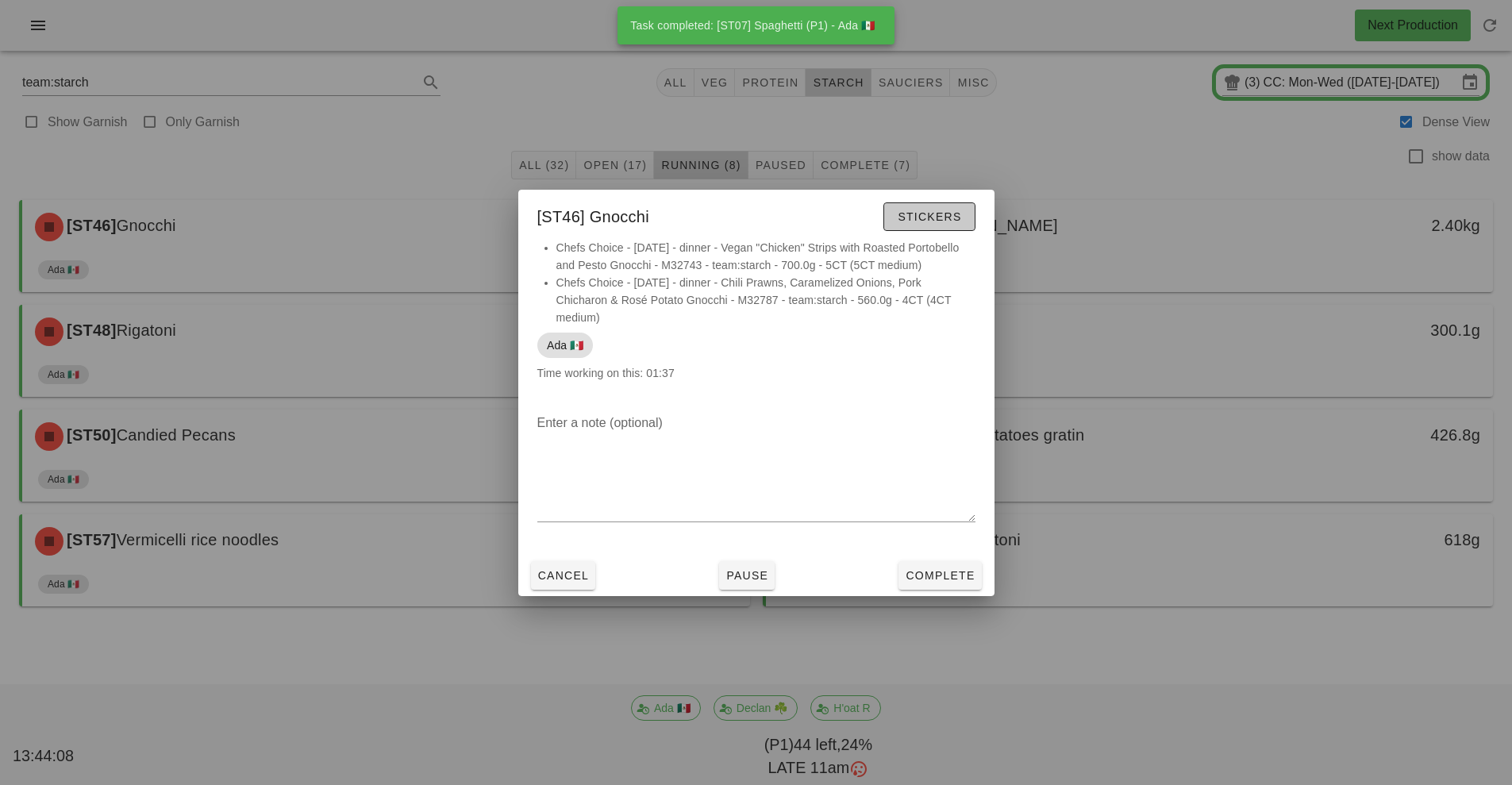
click at [937, 217] on span "Stickers" at bounding box center [929, 217] width 65 height 13
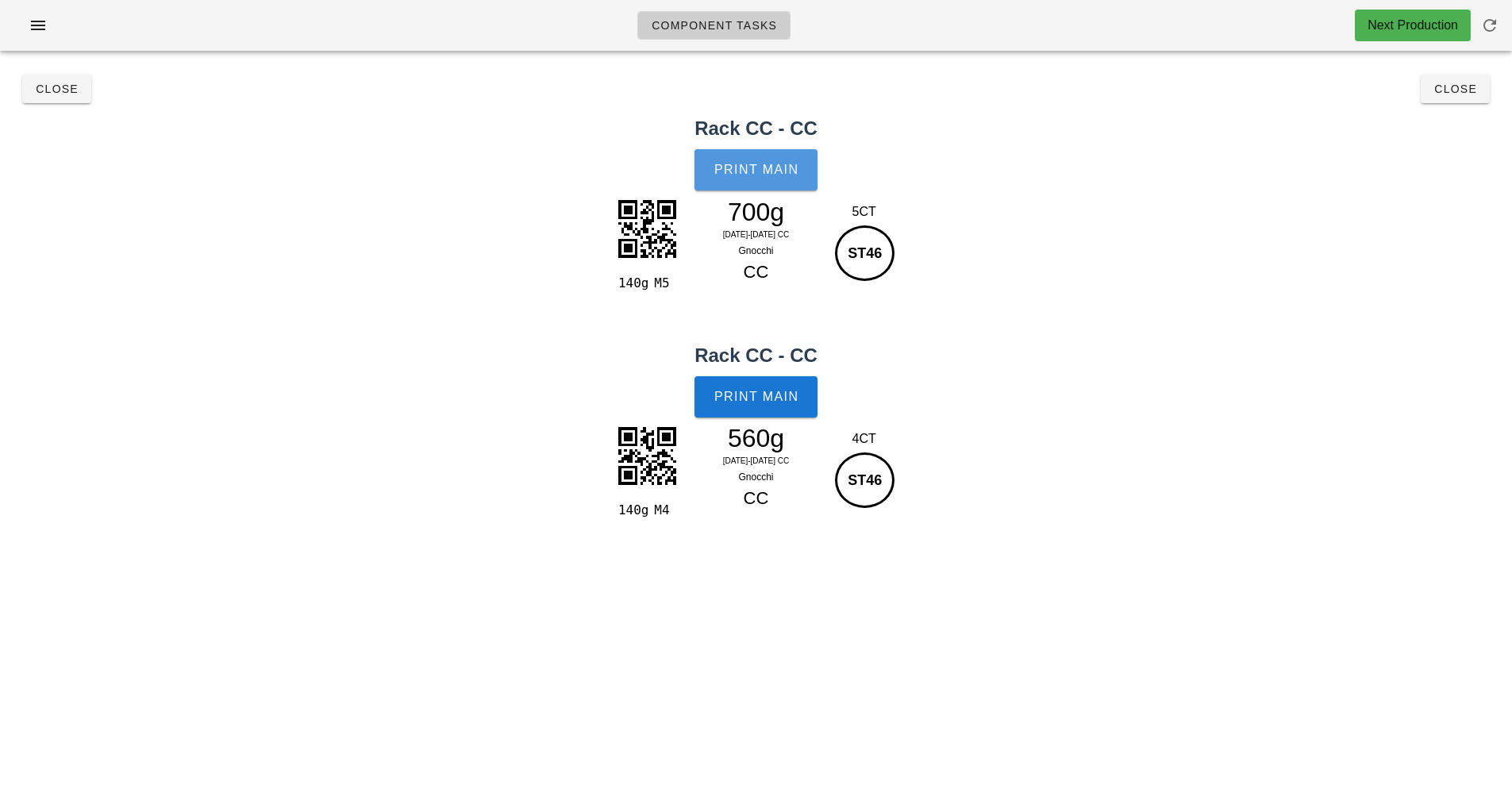
click at [761, 170] on span "Print Main" at bounding box center [756, 169] width 86 height 14
click at [785, 407] on button "Print Main" at bounding box center [755, 397] width 122 height 42
click at [1481, 89] on button "Close" at bounding box center [1455, 89] width 69 height 29
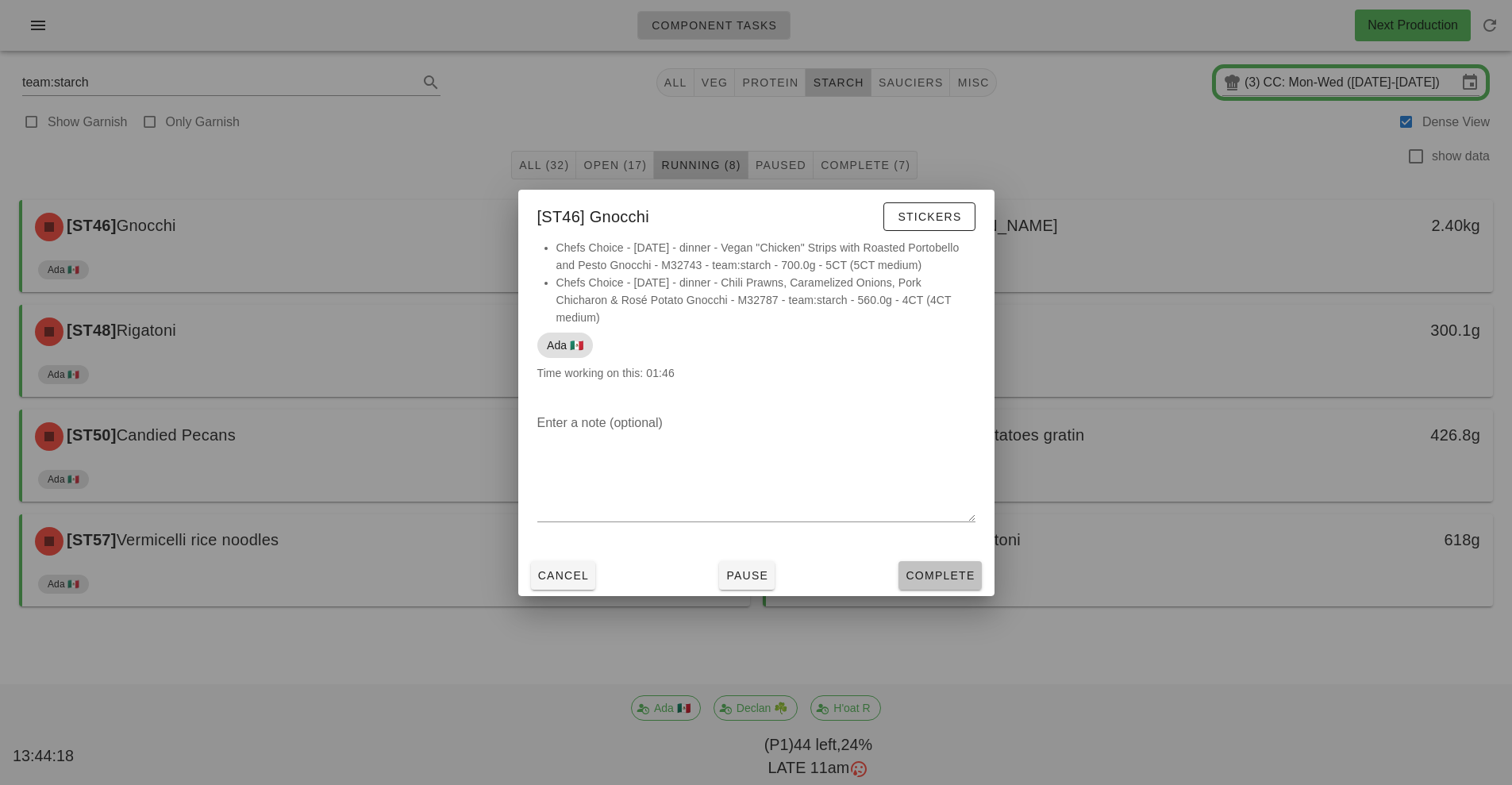
click at [938, 581] on span "Complete" at bounding box center [940, 576] width 70 height 13
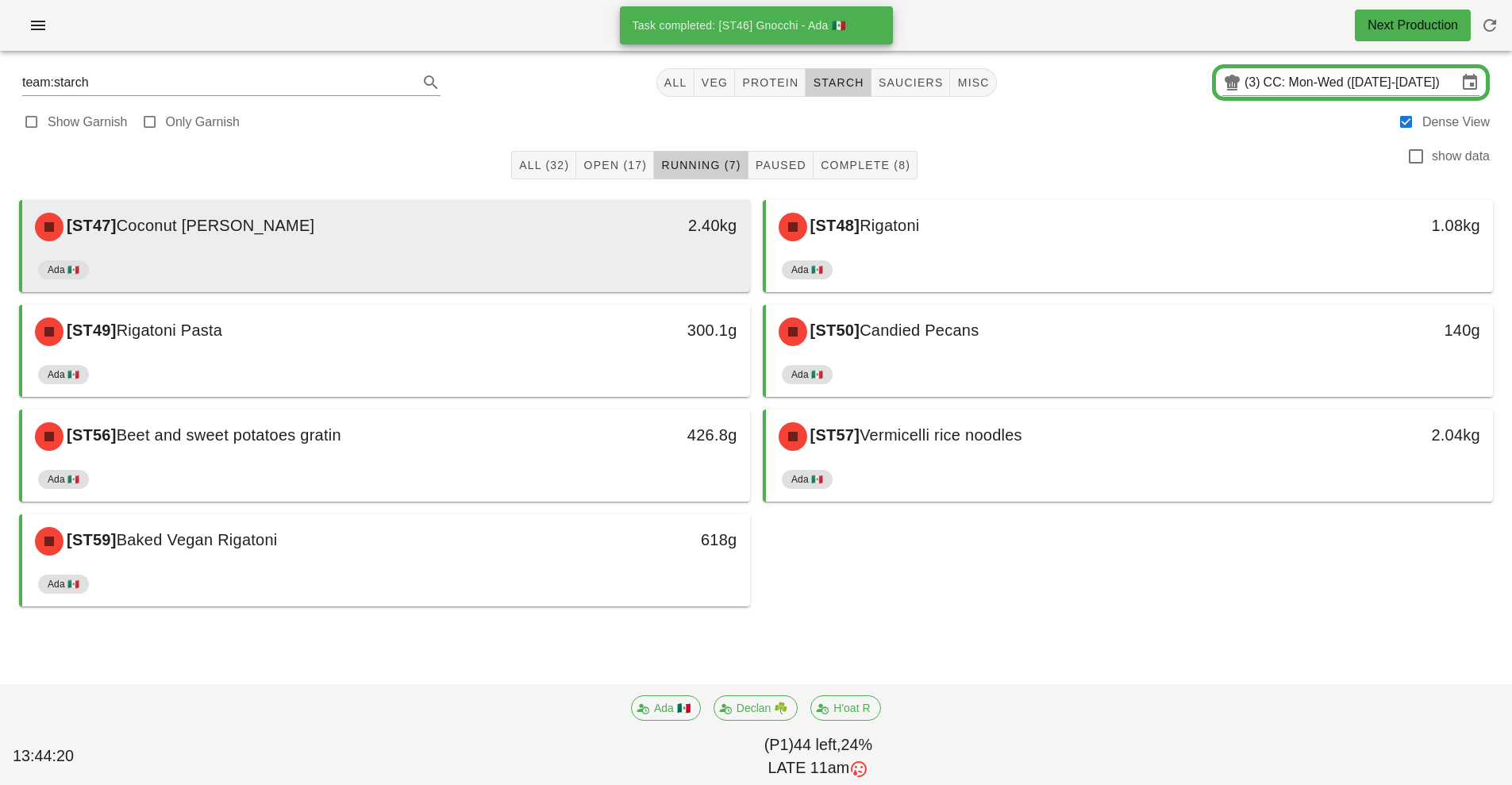
click at [595, 269] on div "Ada 🇲🇽" at bounding box center [385, 273] width 696 height 38
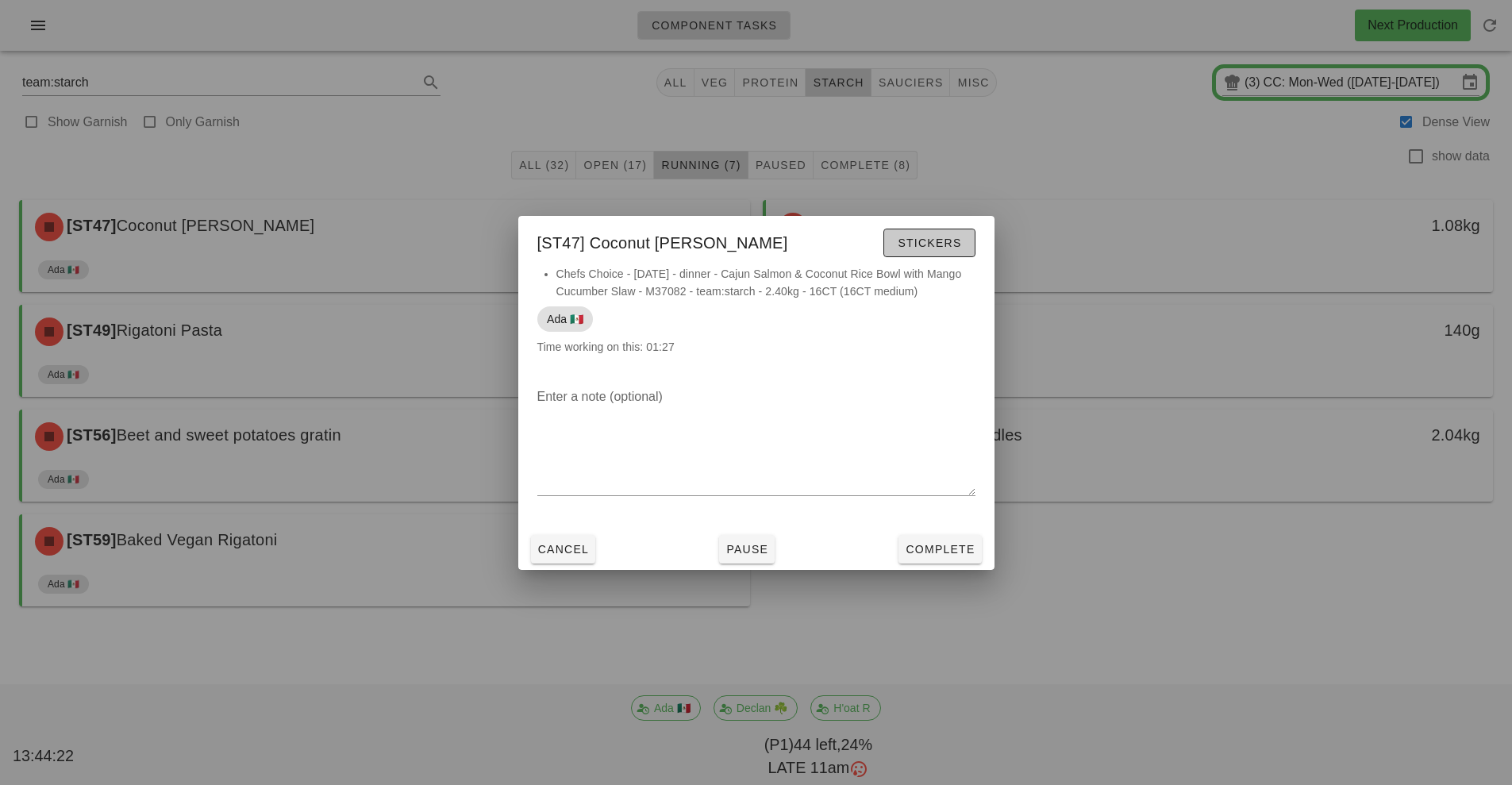
click at [939, 240] on span "Stickers" at bounding box center [929, 243] width 65 height 13
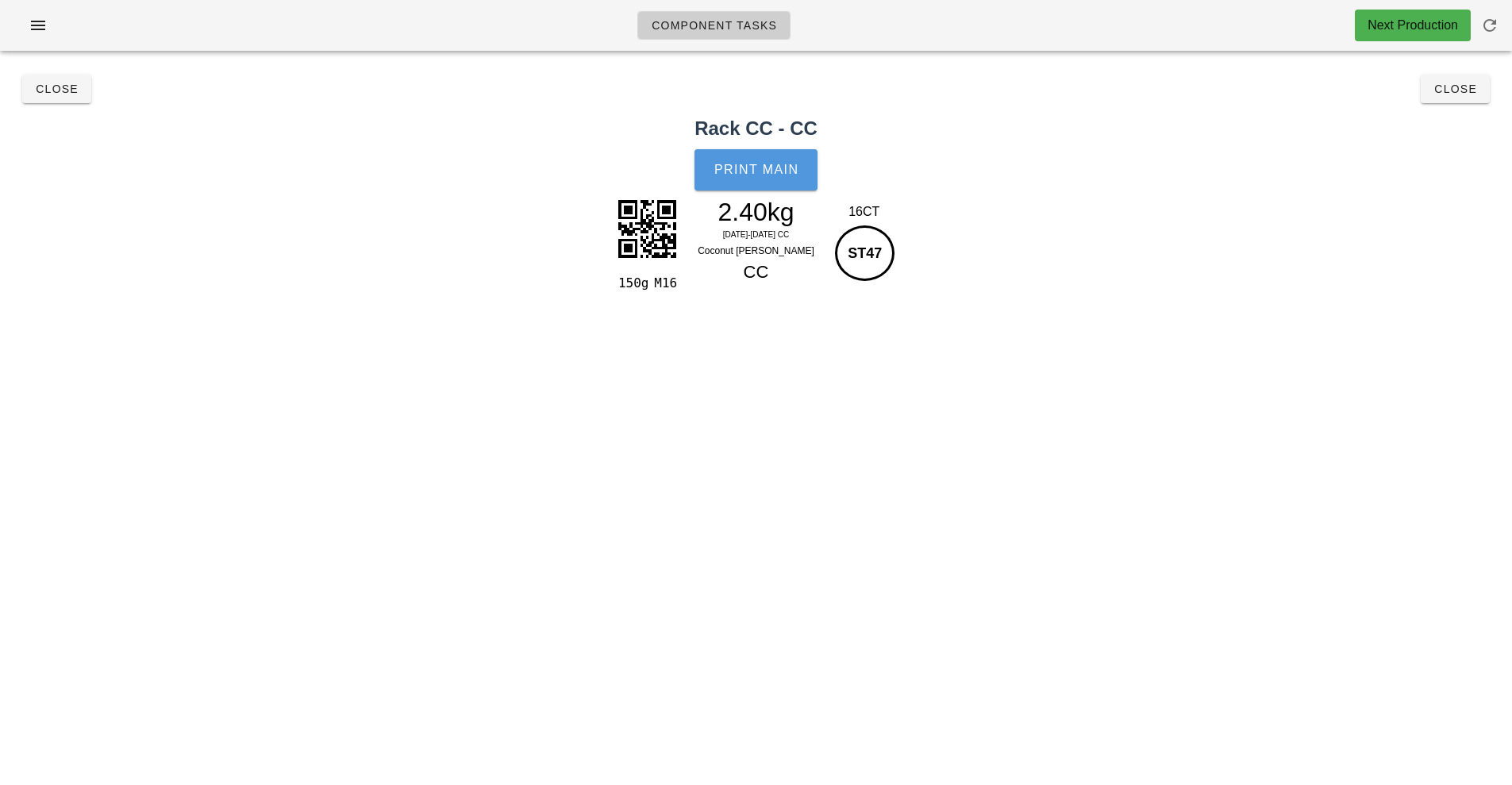
click at [760, 174] on span "Print Main" at bounding box center [756, 169] width 86 height 14
click at [1457, 91] on span "Close" at bounding box center [1455, 89] width 43 height 13
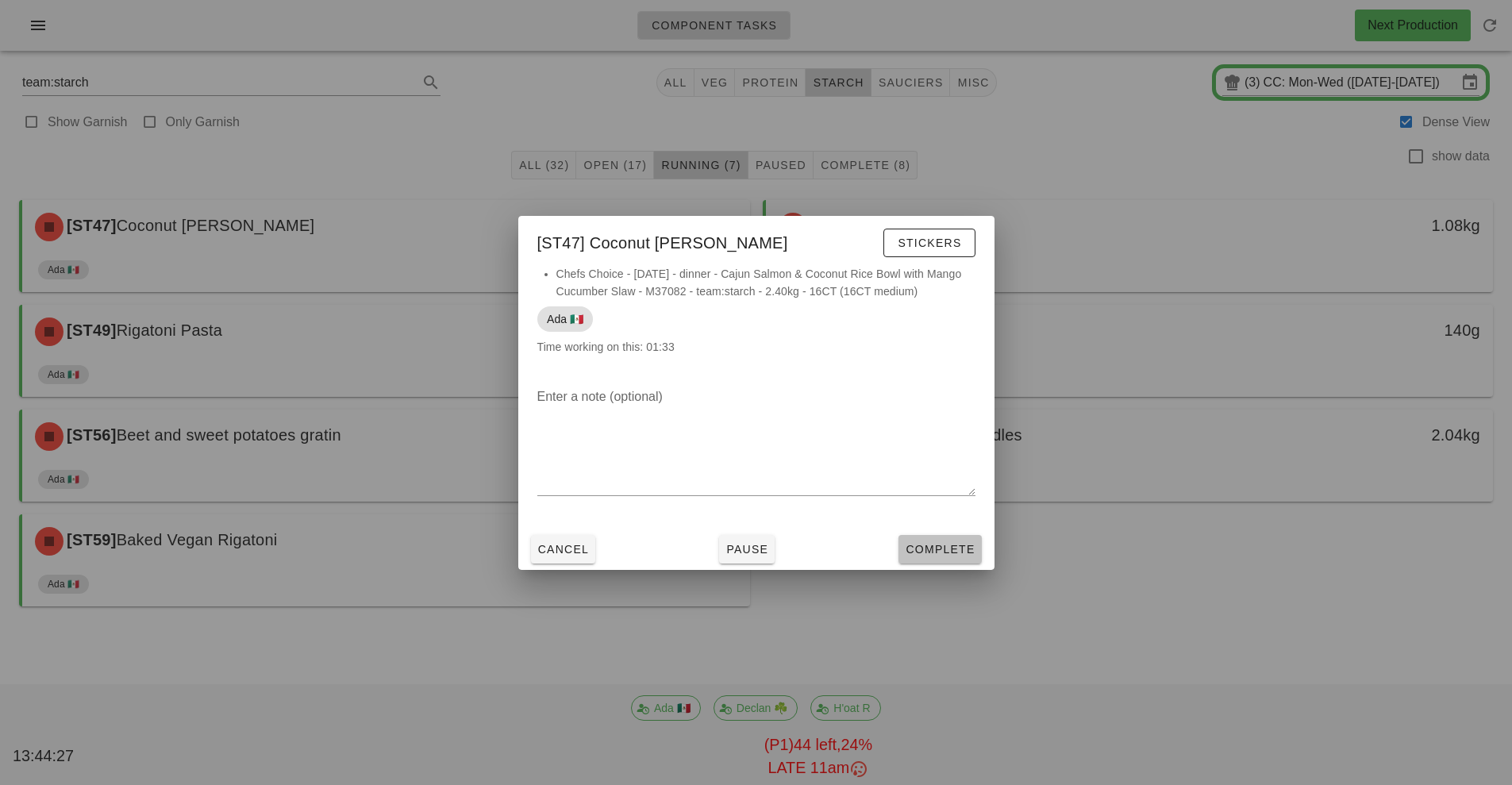
click at [937, 550] on span "Complete" at bounding box center [940, 549] width 70 height 13
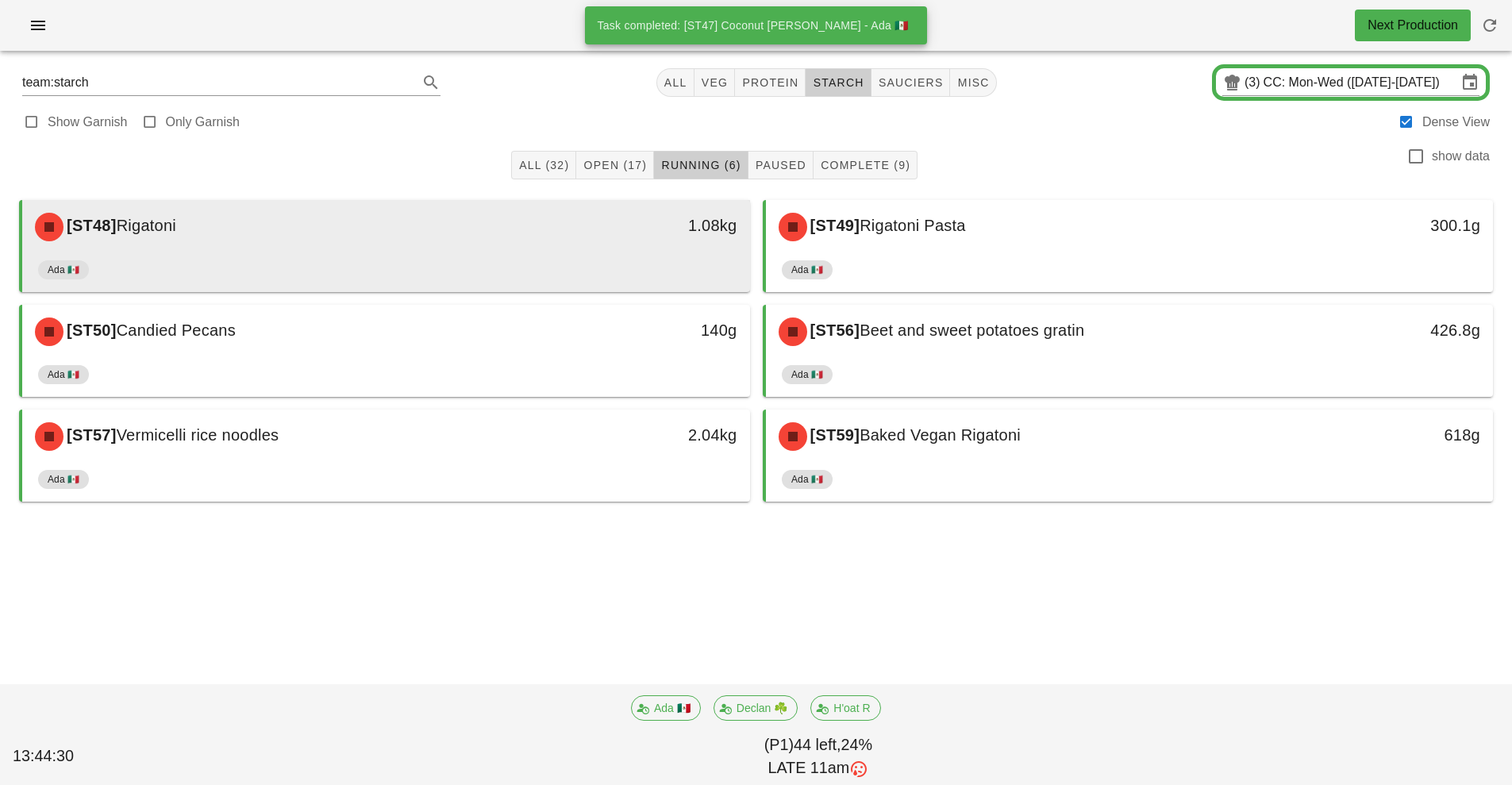
click at [579, 250] on div "1.08kg" at bounding box center [655, 227] width 180 height 48
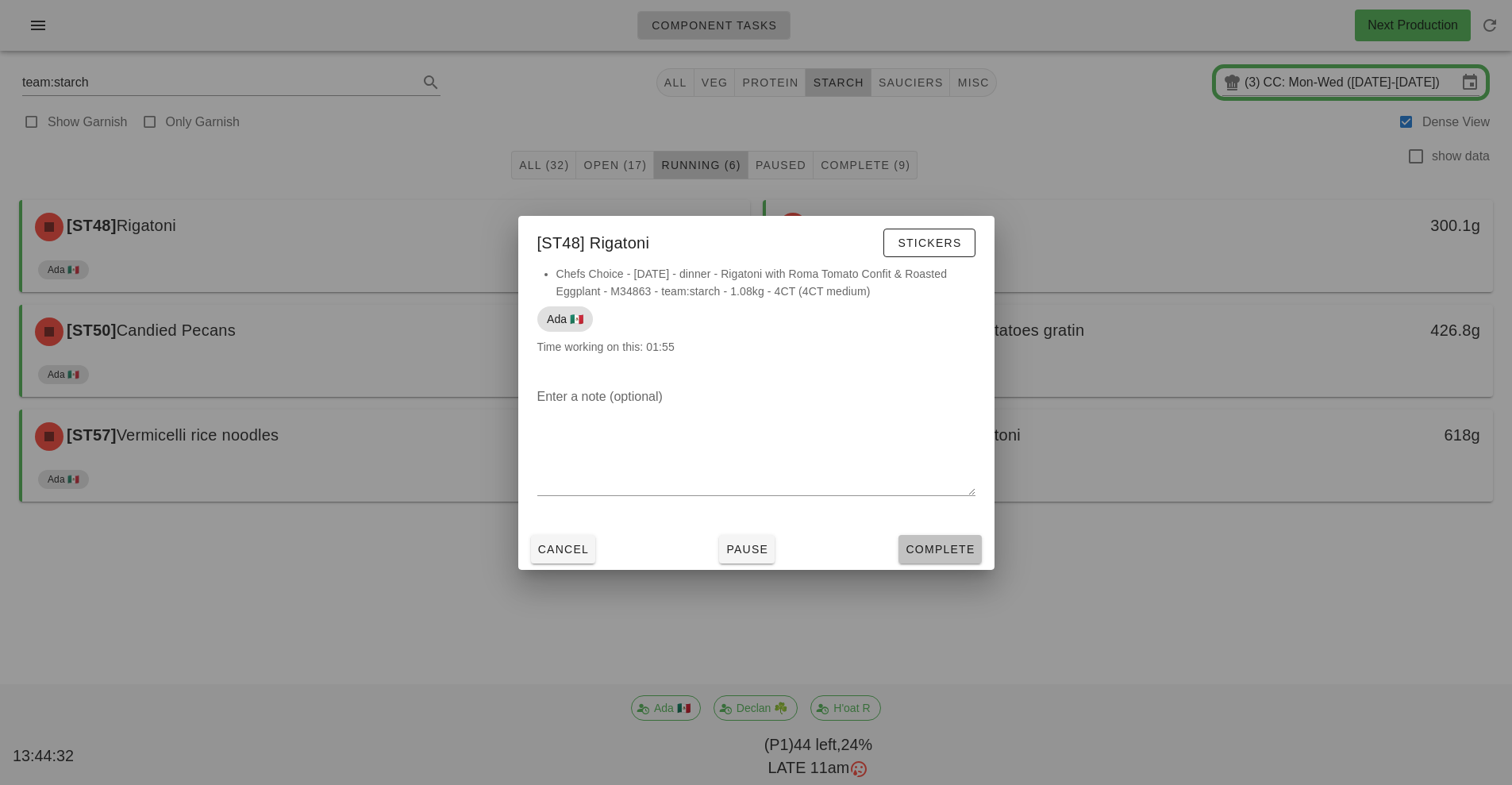
click at [945, 545] on span "Complete" at bounding box center [940, 549] width 70 height 13
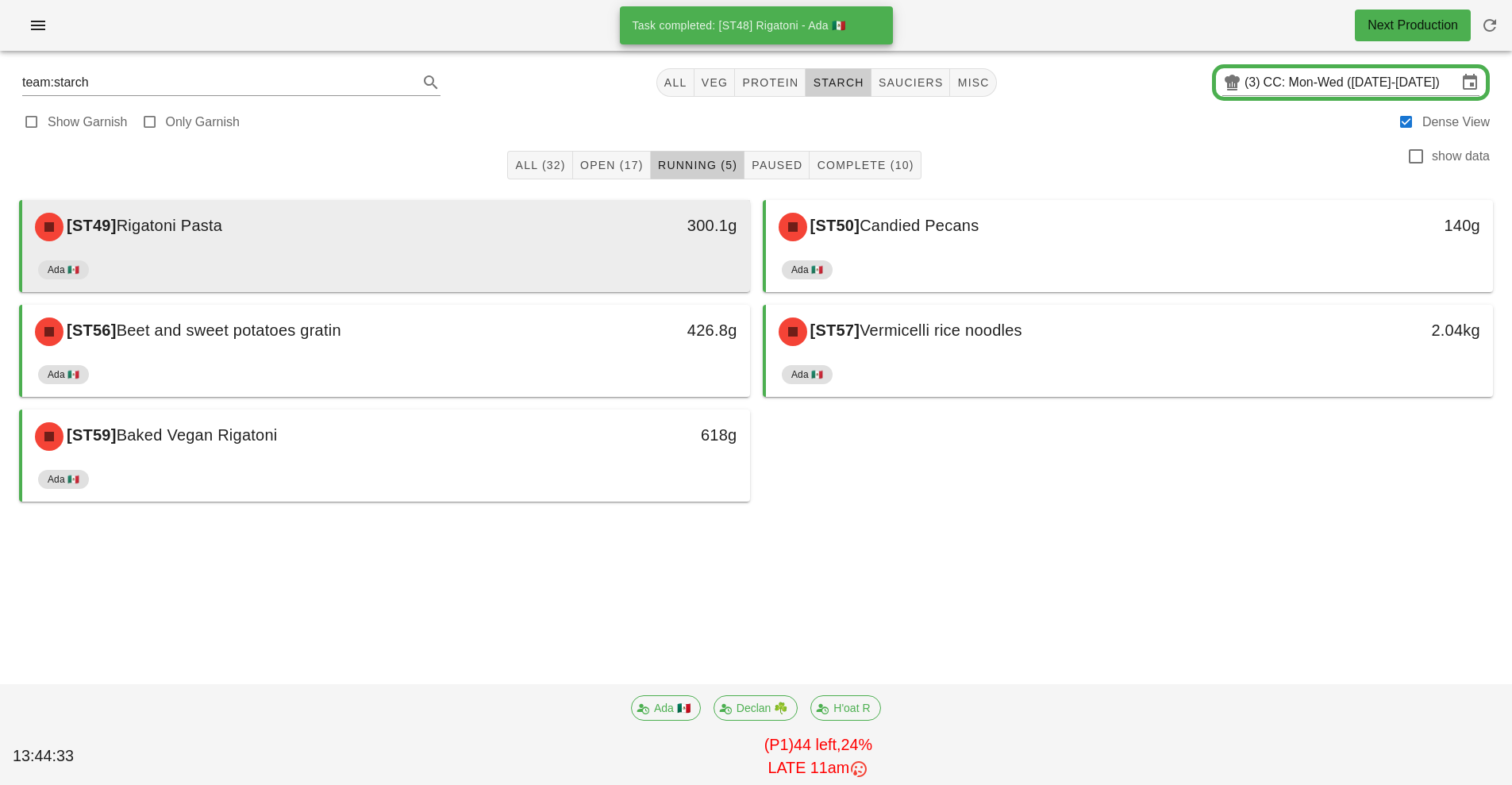
click at [536, 254] on div "Ada 🇲🇽" at bounding box center [385, 273] width 696 height 38
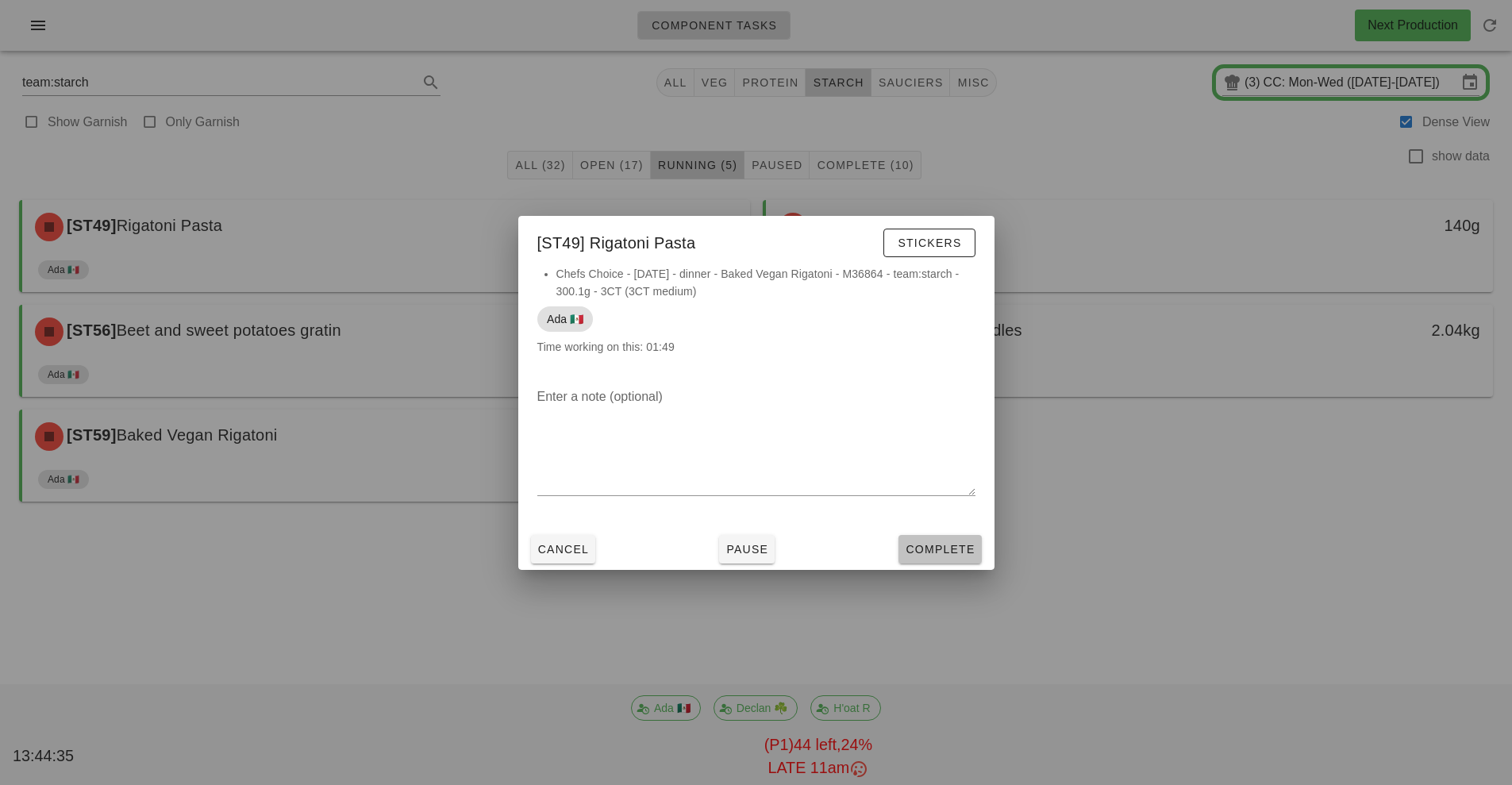
click at [951, 553] on span "Complete" at bounding box center [940, 549] width 70 height 13
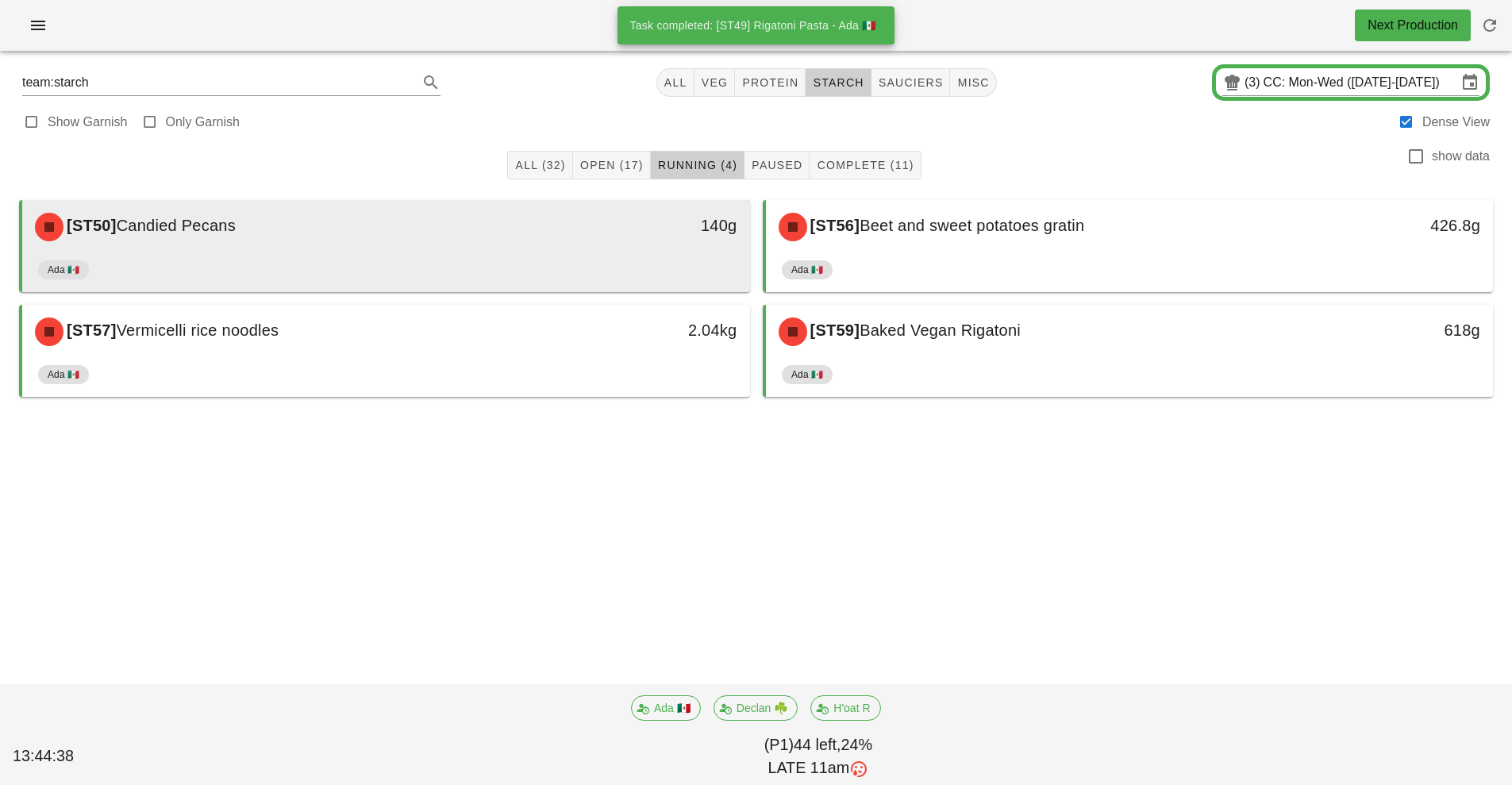
click at [634, 255] on div "Ada 🇲🇽" at bounding box center [385, 273] width 696 height 38
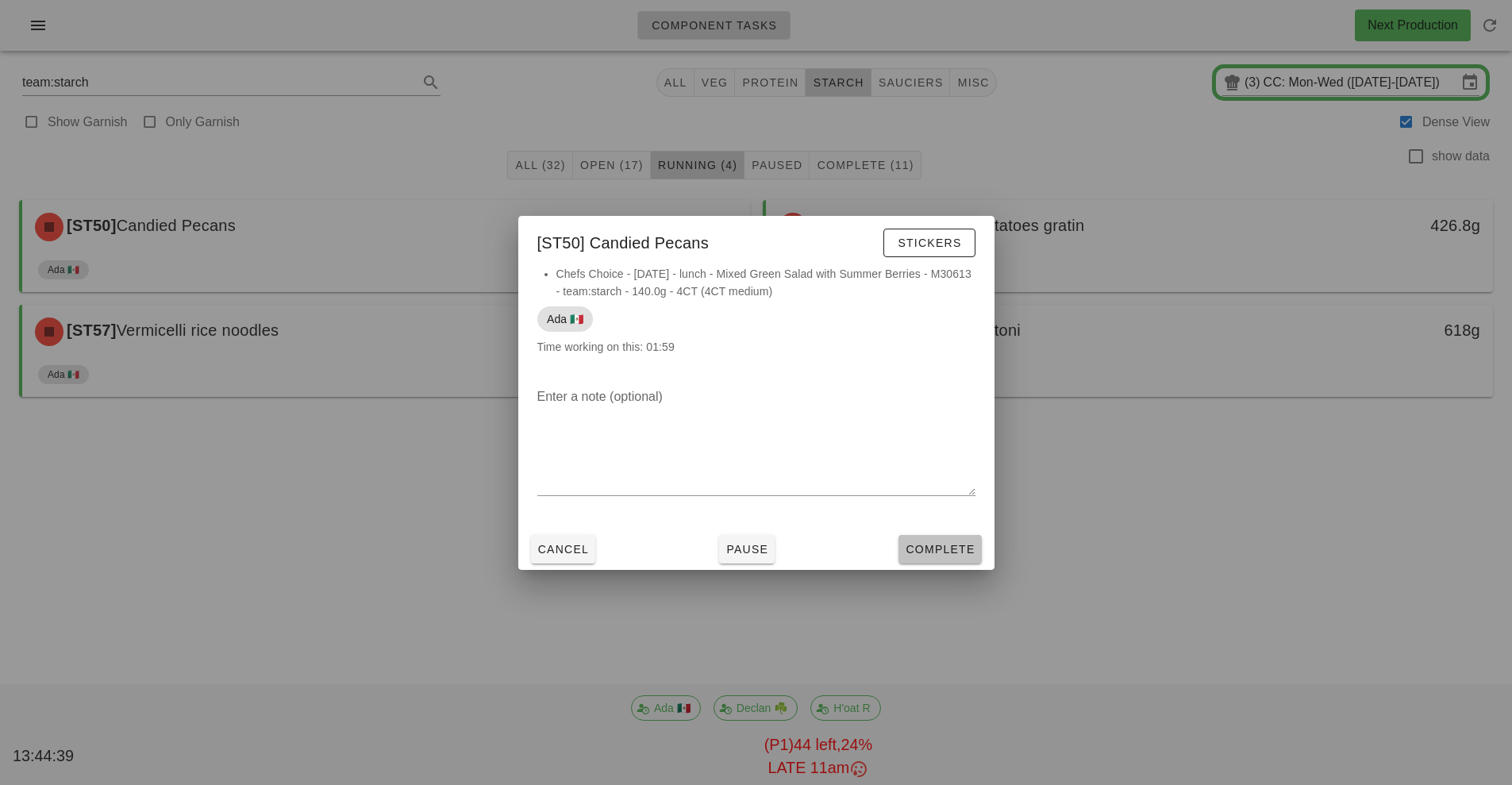
click at [945, 554] on span "Complete" at bounding box center [940, 549] width 70 height 13
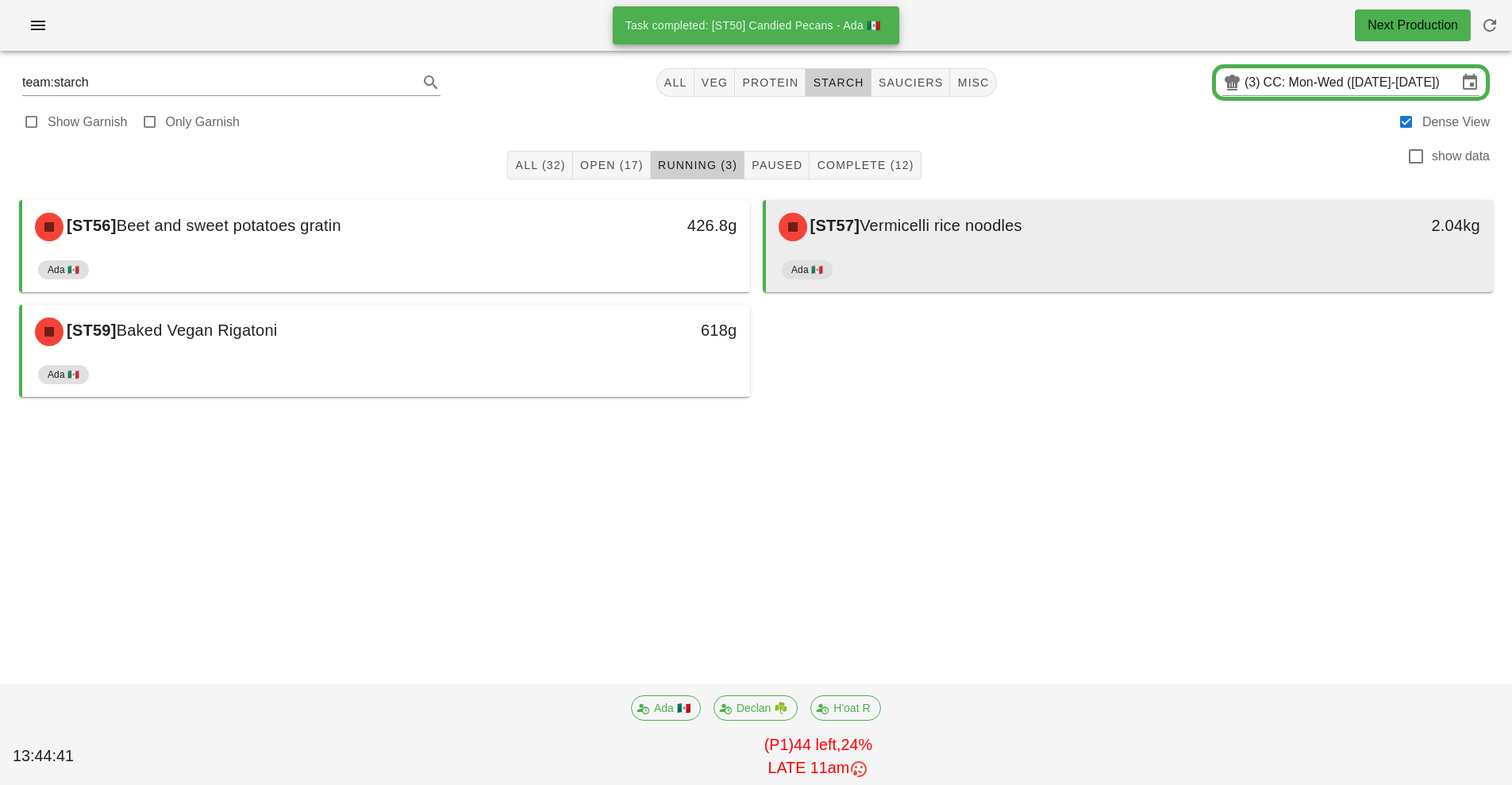
click at [983, 265] on div "Ada 🇲🇽" at bounding box center [1129, 273] width 696 height 38
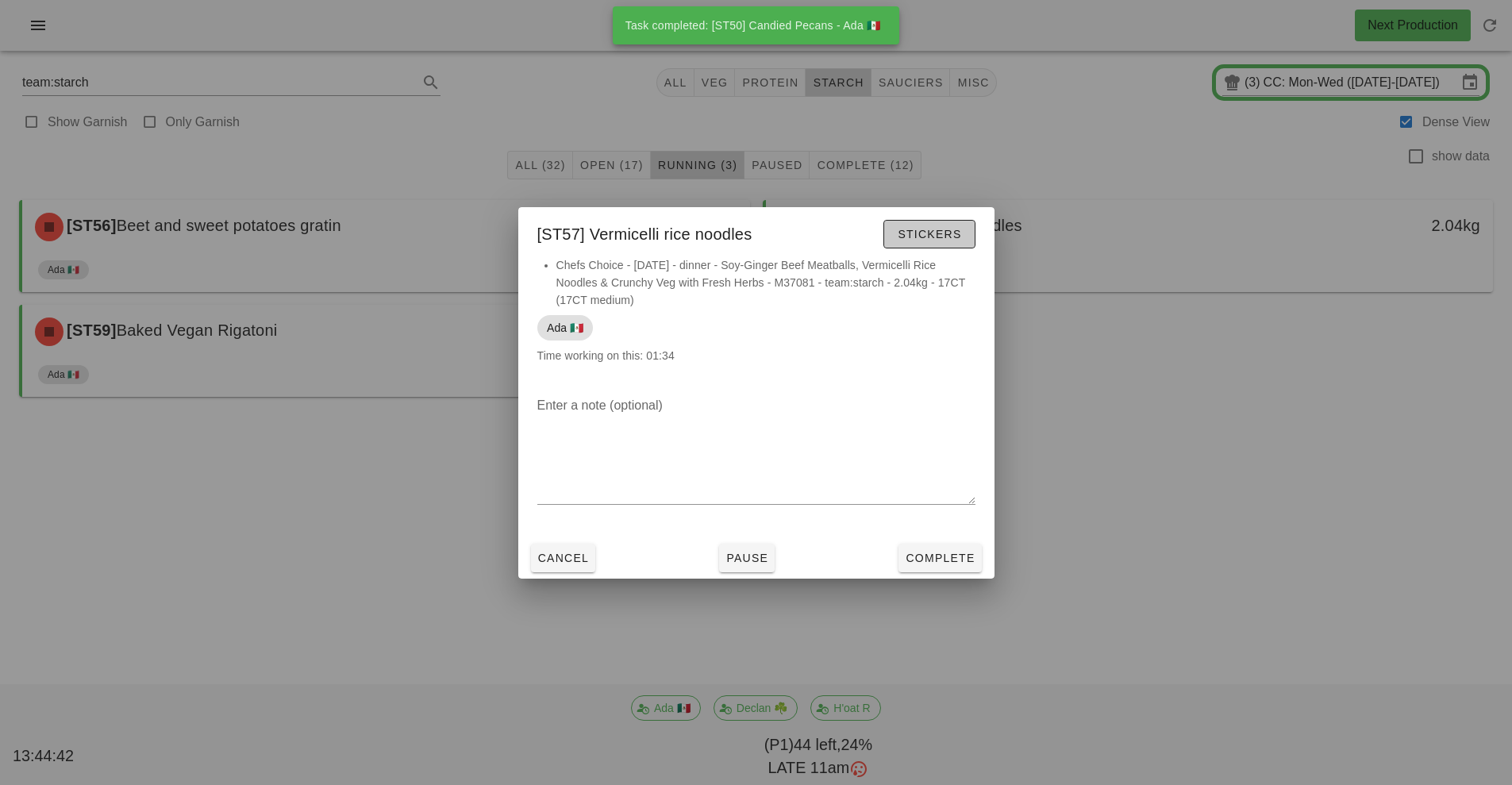
click at [940, 228] on span "Stickers" at bounding box center [929, 234] width 65 height 13
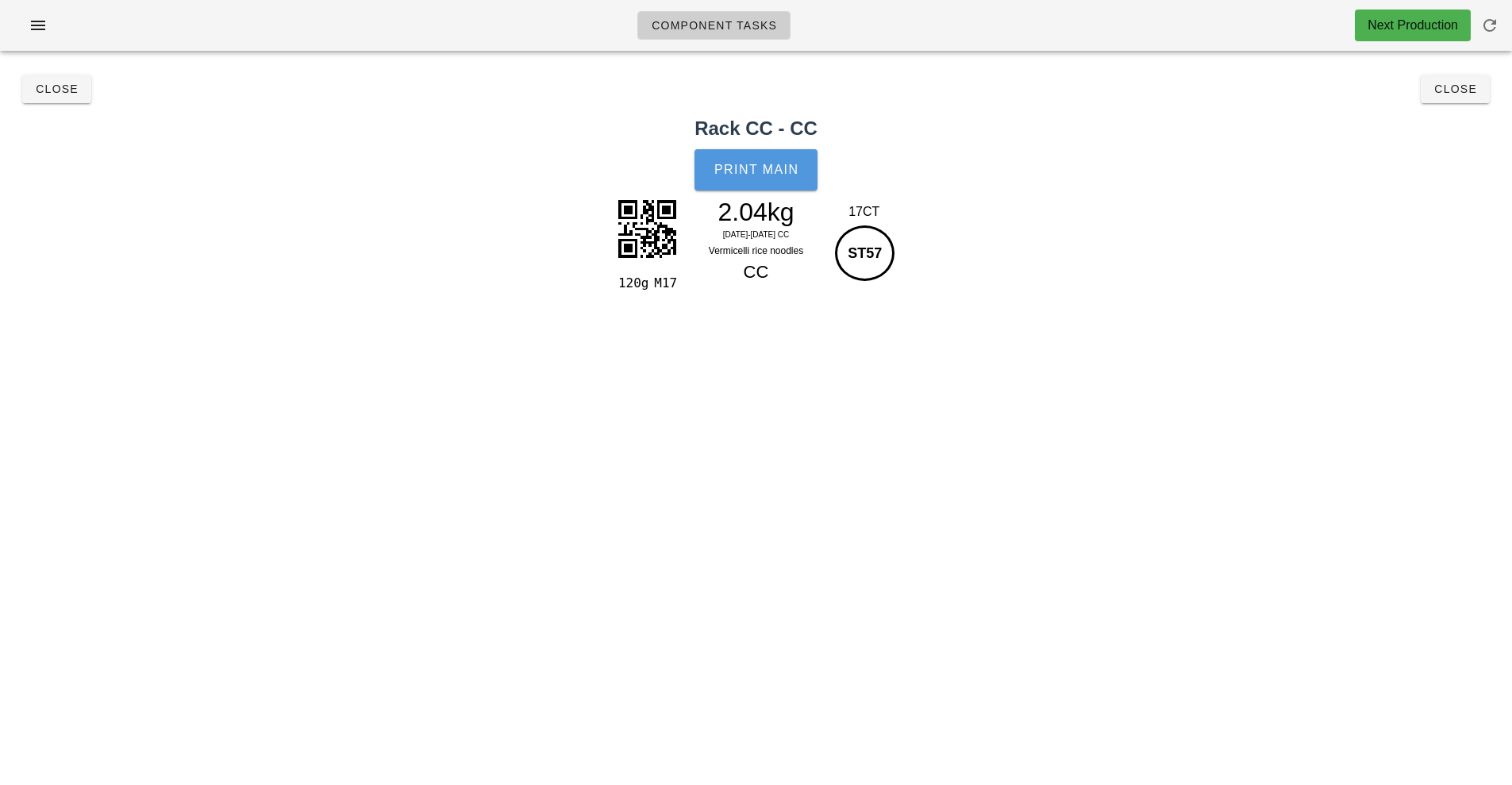
click at [776, 170] on span "Print Main" at bounding box center [756, 169] width 86 height 14
click at [1467, 92] on span "Close" at bounding box center [1455, 89] width 43 height 13
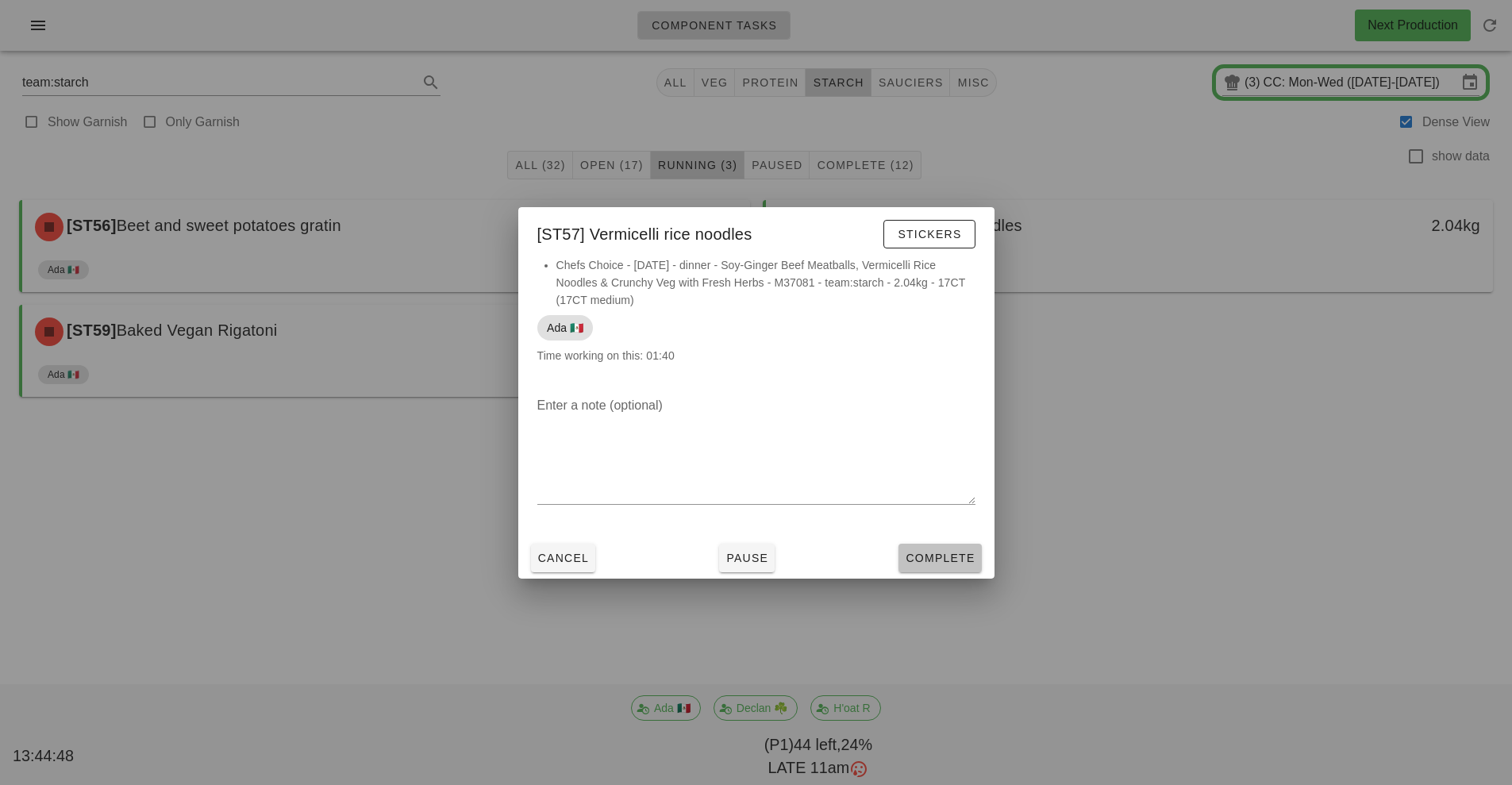
click at [955, 558] on span "Complete" at bounding box center [940, 558] width 70 height 13
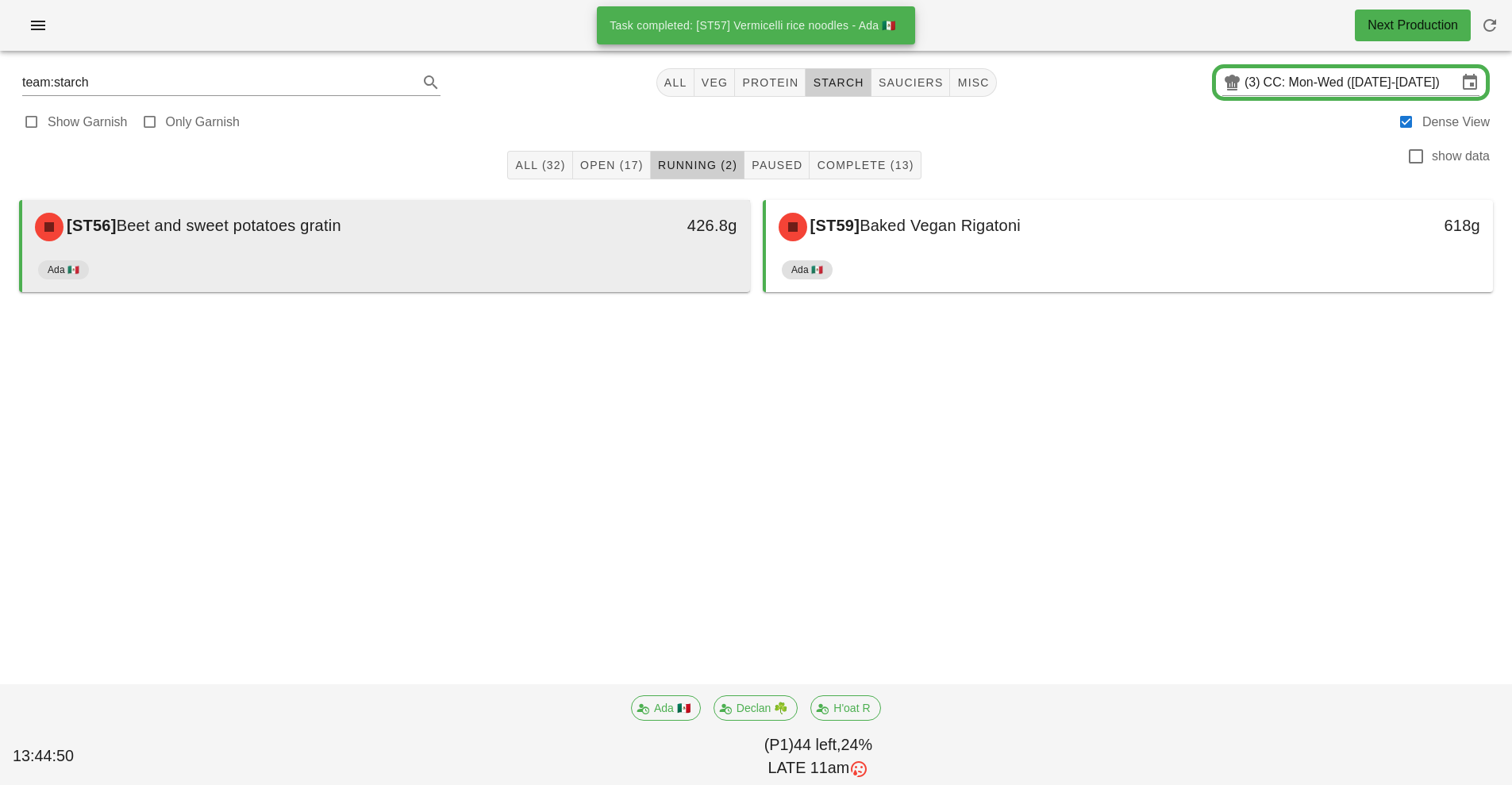
click at [555, 272] on div "Ada 🇲🇽" at bounding box center [385, 273] width 696 height 38
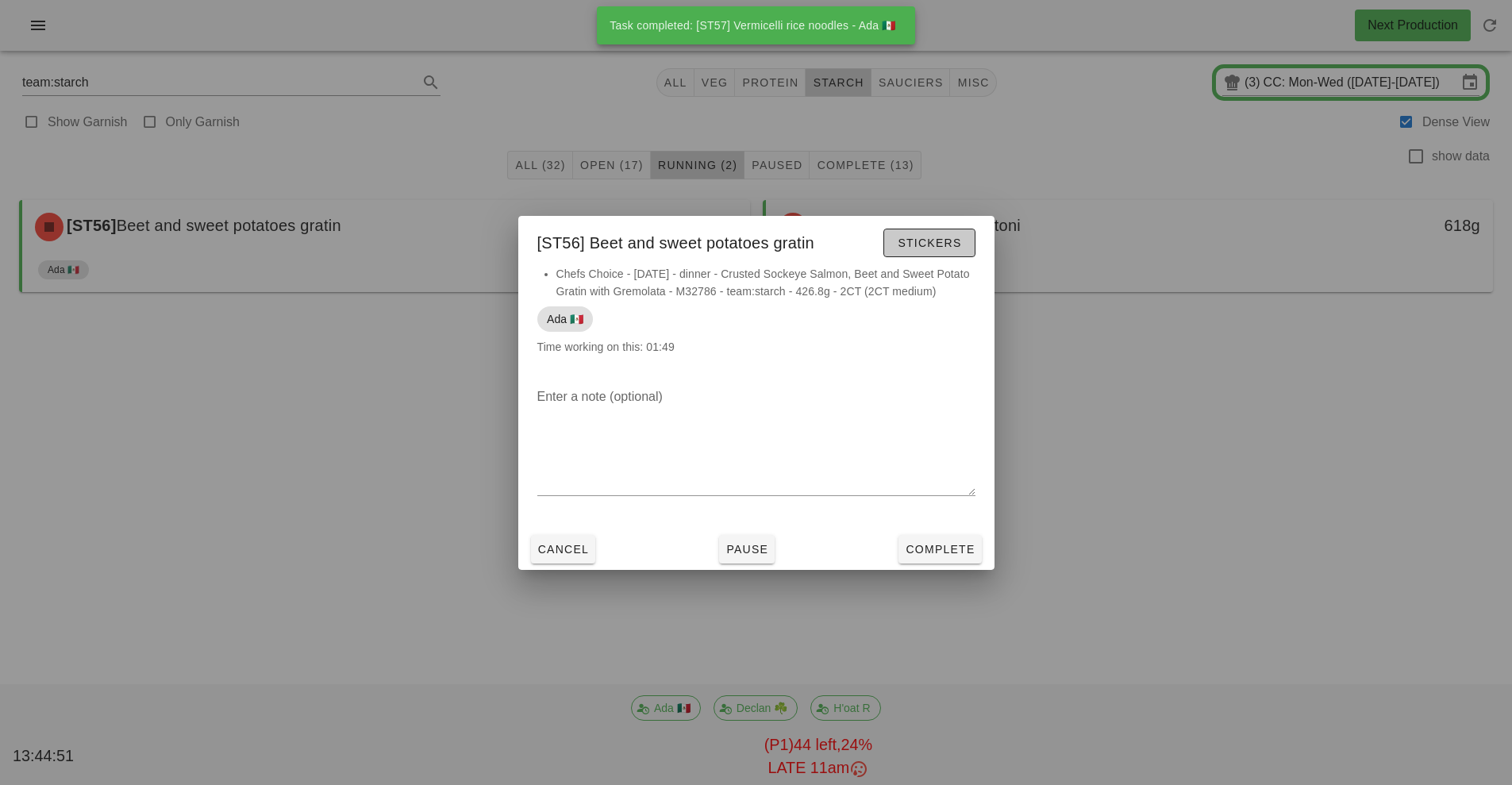
click at [932, 254] on button "Stickers" at bounding box center [929, 242] width 91 height 29
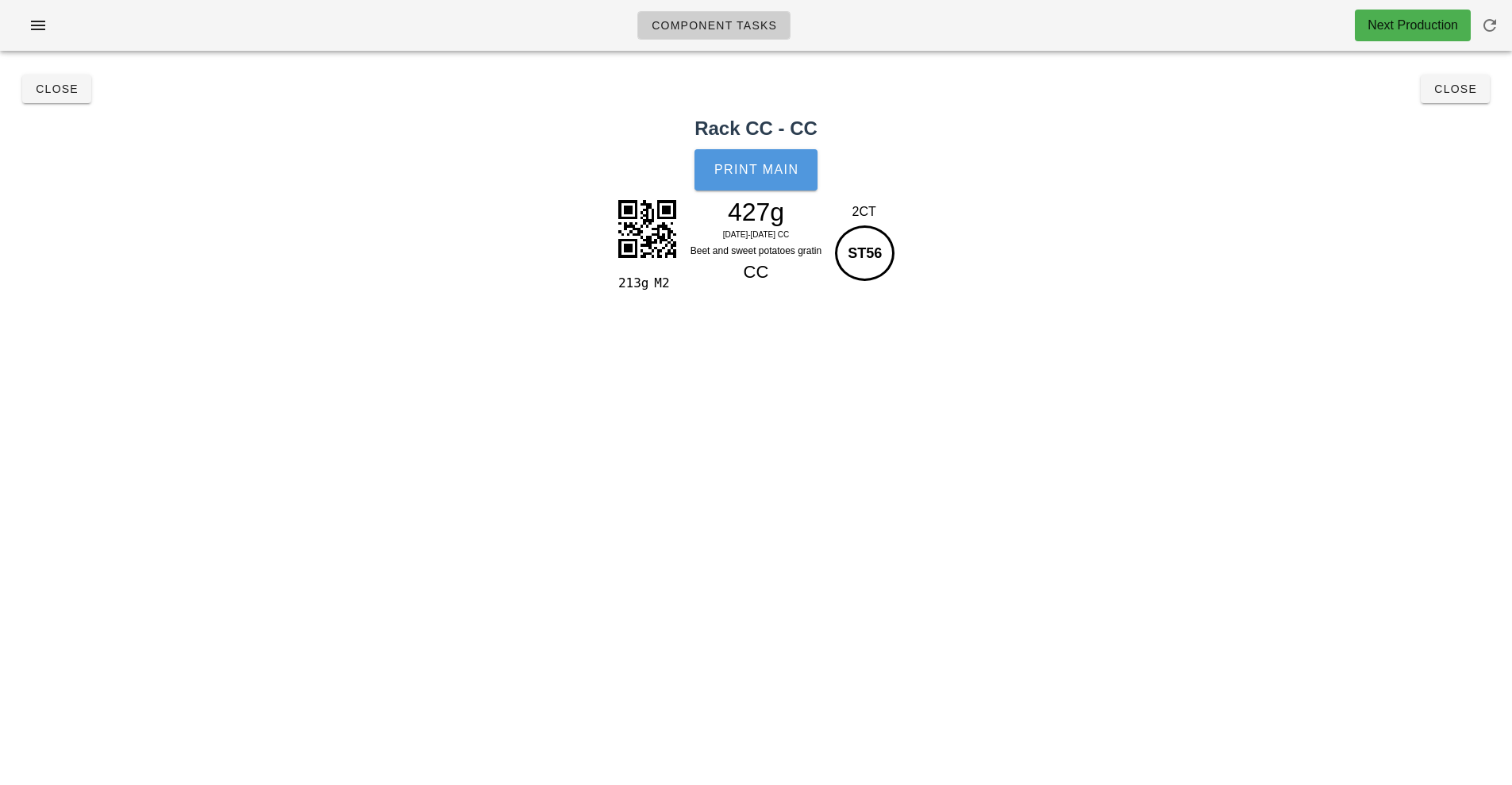
click at [766, 177] on button "Print Main" at bounding box center [755, 169] width 122 height 42
click at [1460, 99] on button "Close" at bounding box center [1455, 89] width 69 height 29
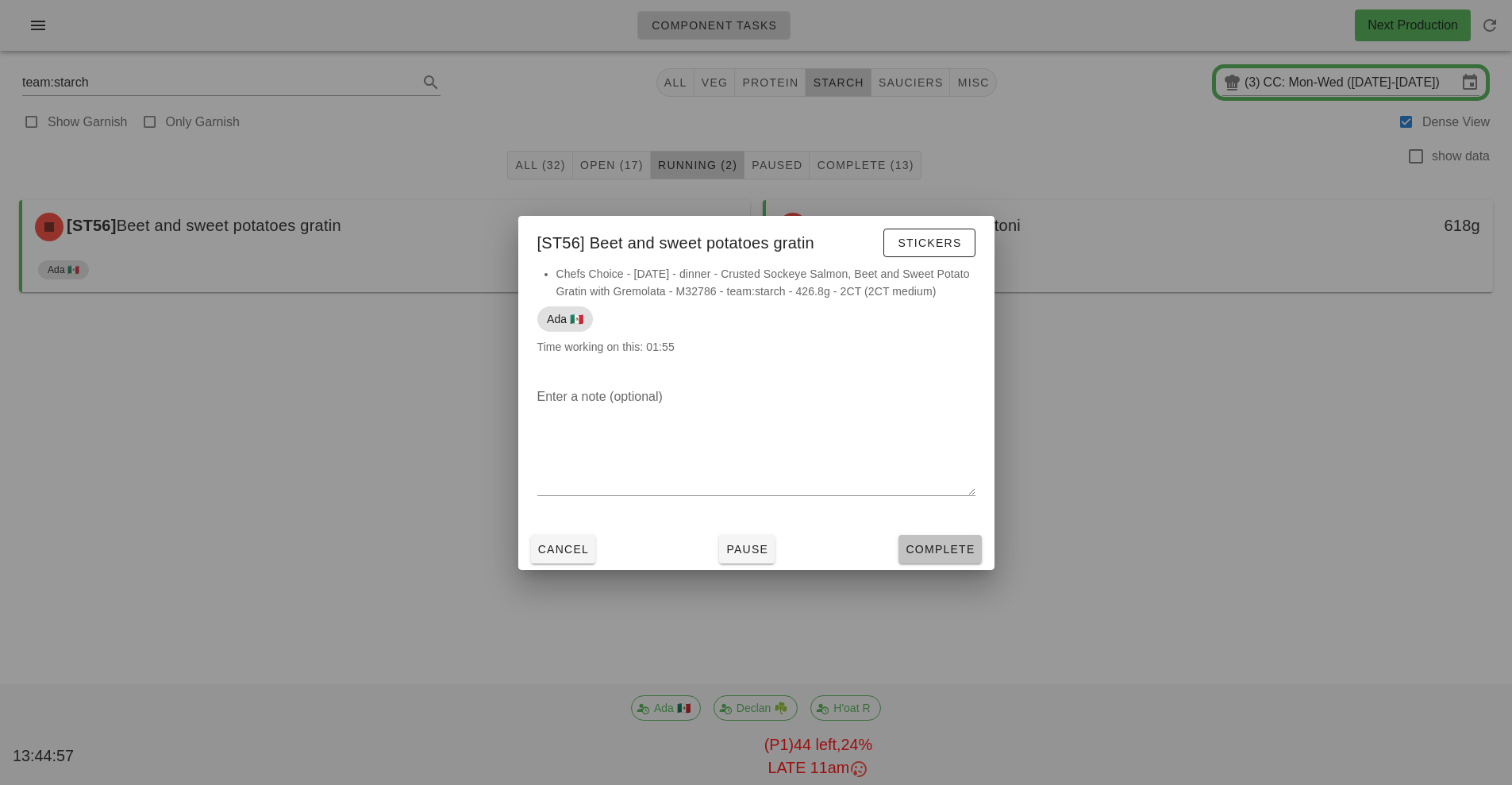
click at [932, 558] on button "Complete" at bounding box center [939, 549] width 82 height 29
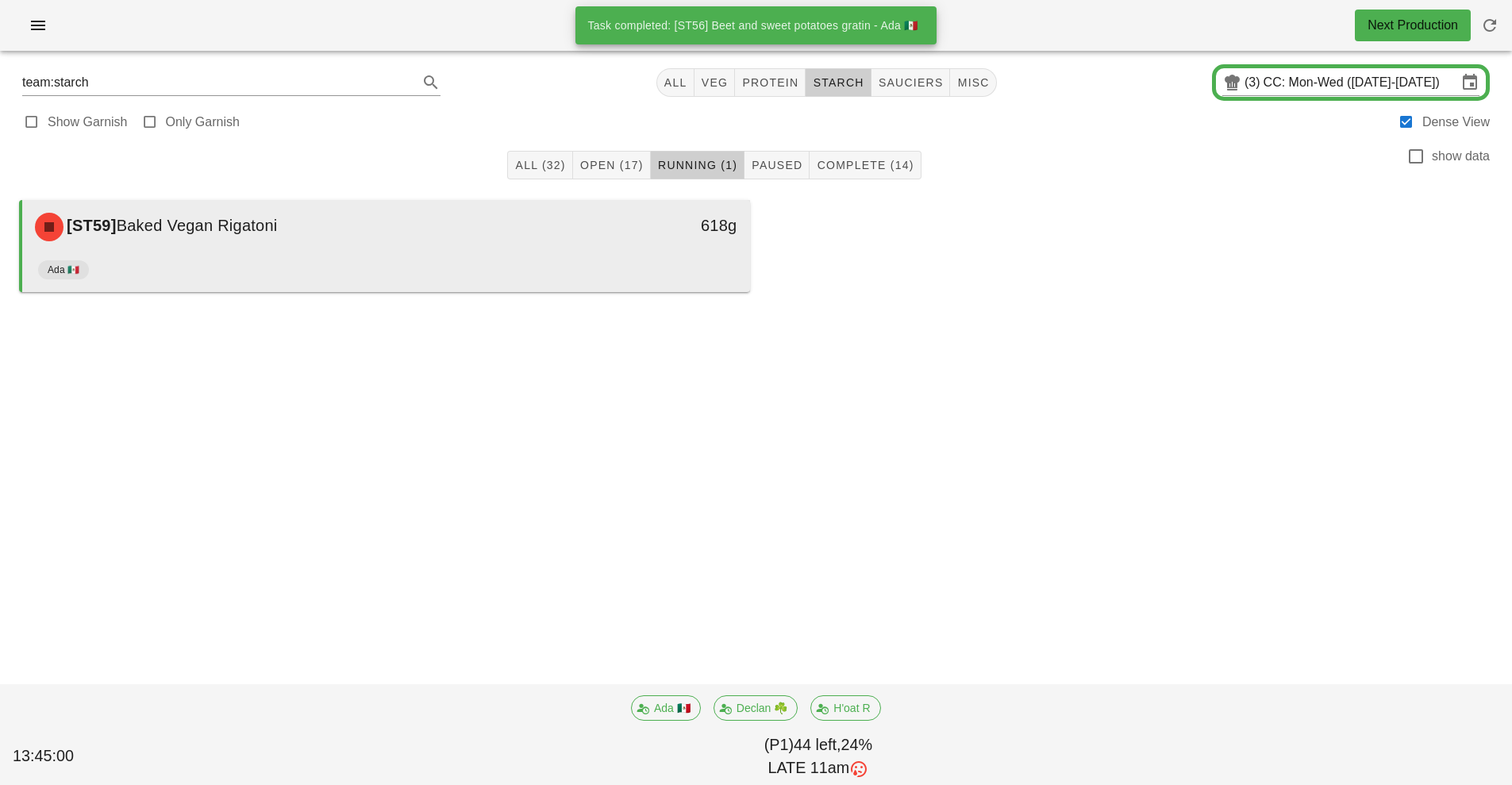
click at [615, 265] on div "Ada 🇲🇽" at bounding box center [385, 273] width 696 height 38
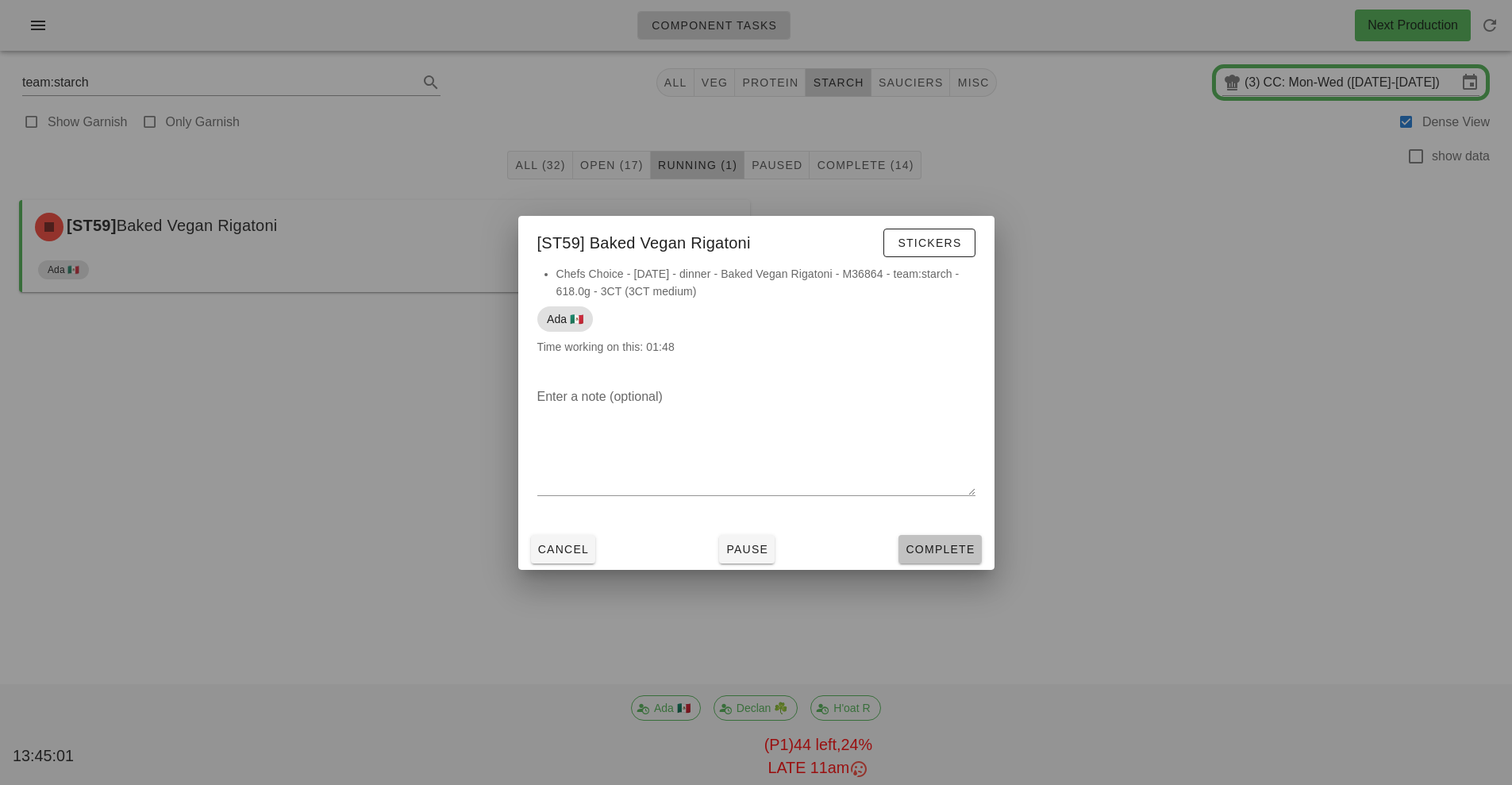
click at [933, 550] on span "Complete" at bounding box center [940, 549] width 70 height 13
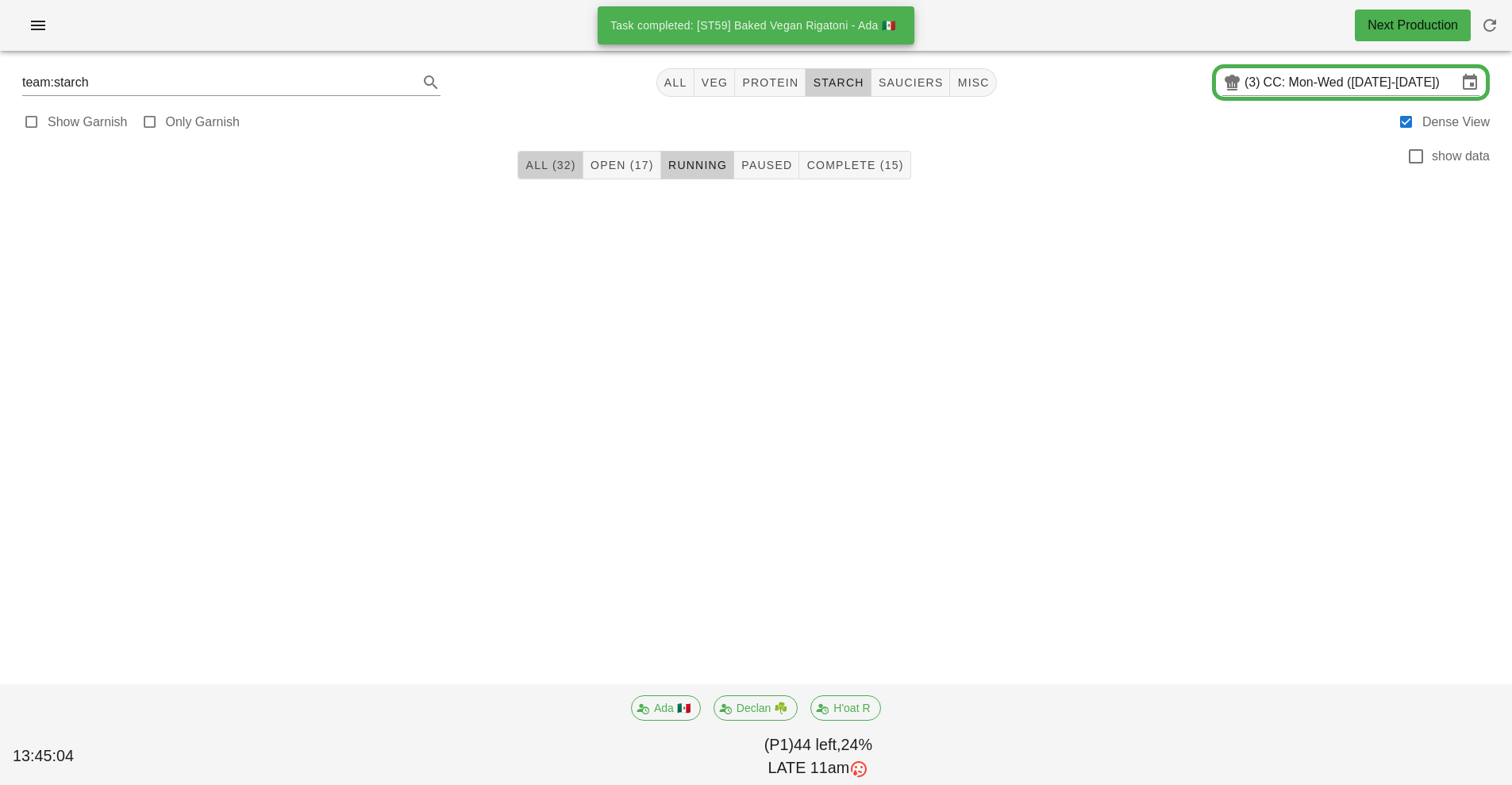
click at [554, 163] on span "All (32)" at bounding box center [550, 166] width 51 height 13
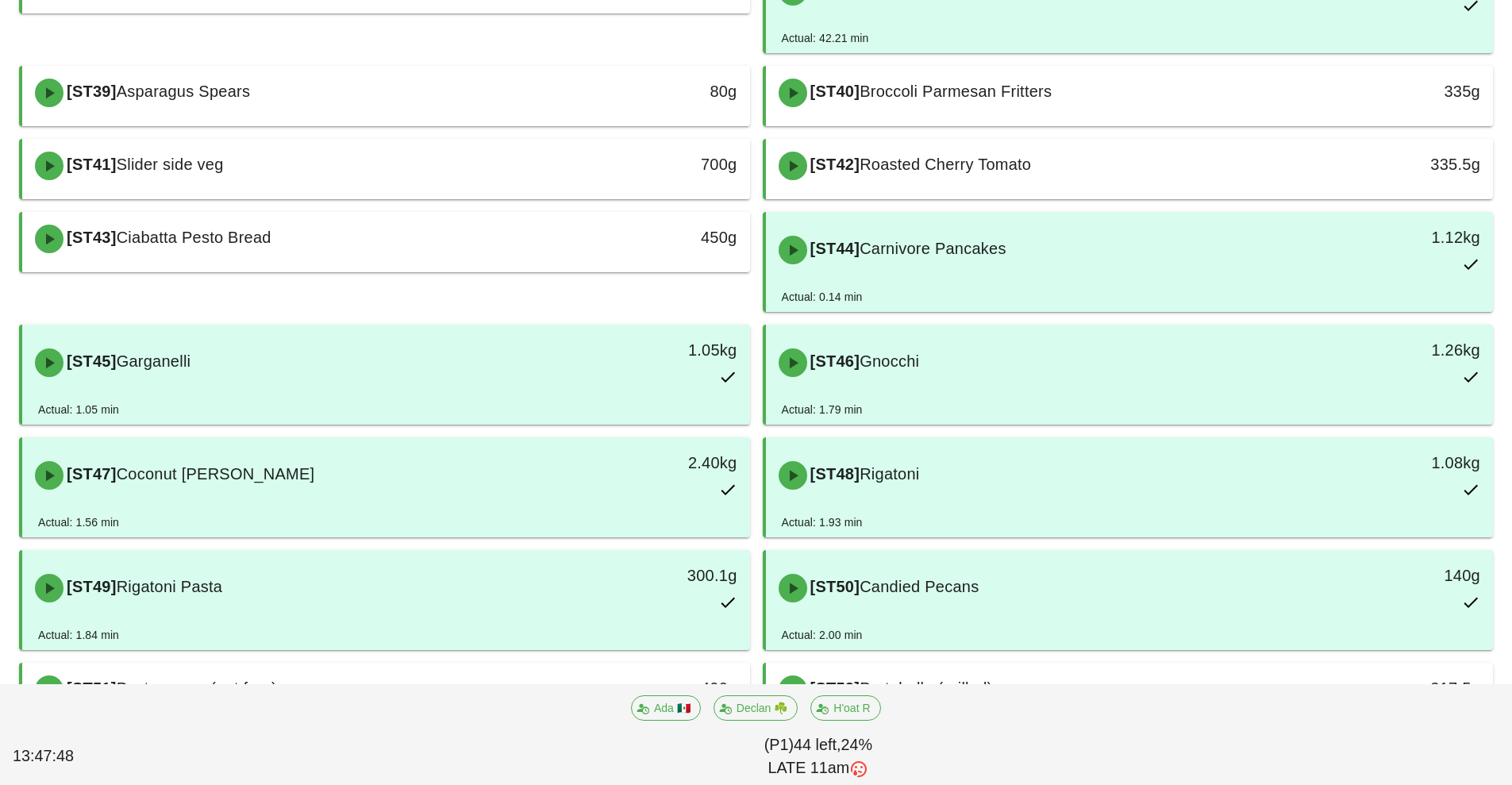
scroll to position [644, 0]
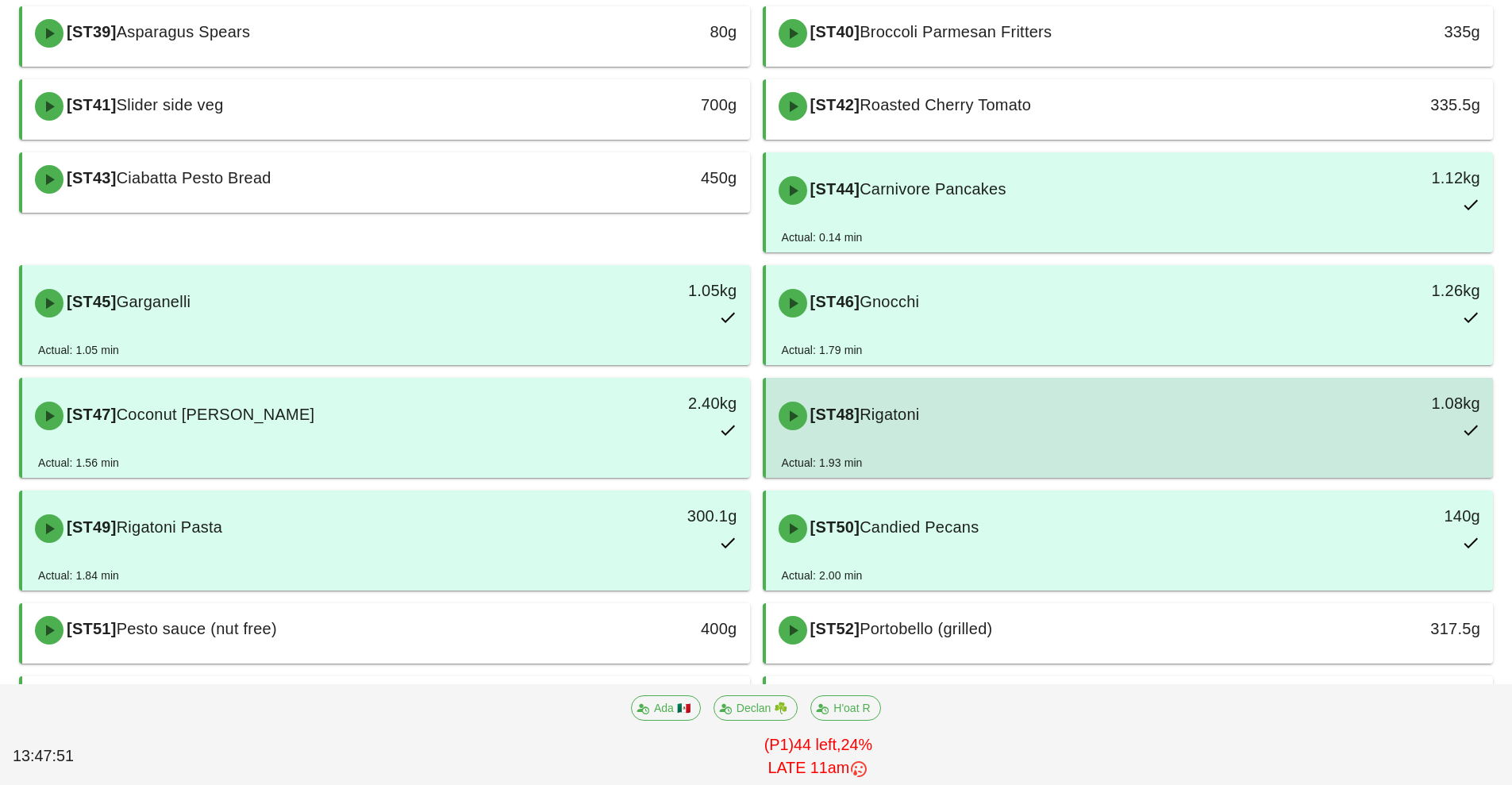
click at [1058, 433] on div "[ST48] Rigatoni" at bounding box center [1039, 416] width 541 height 48
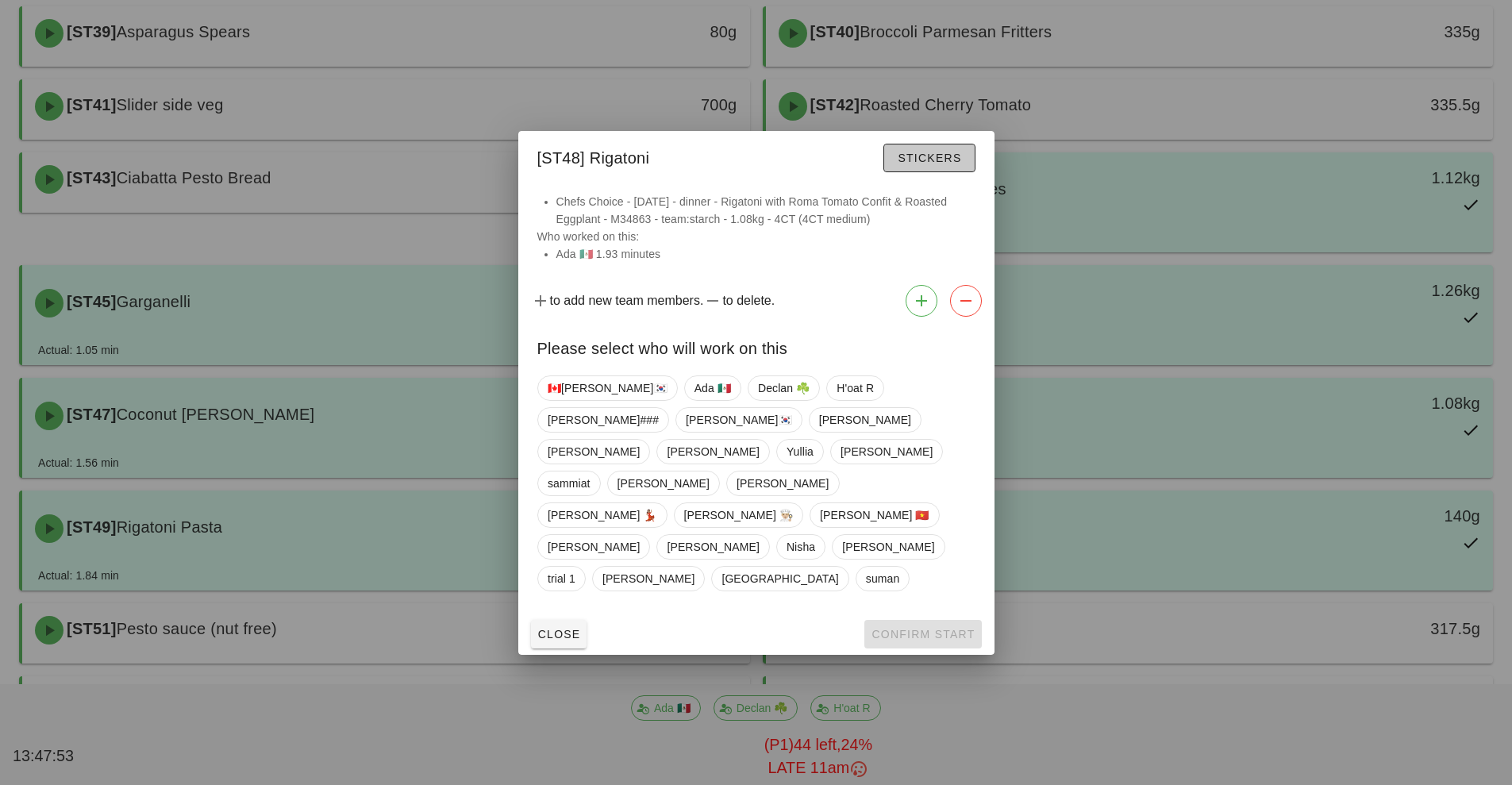
click at [958, 165] on span "Stickers" at bounding box center [929, 158] width 65 height 13
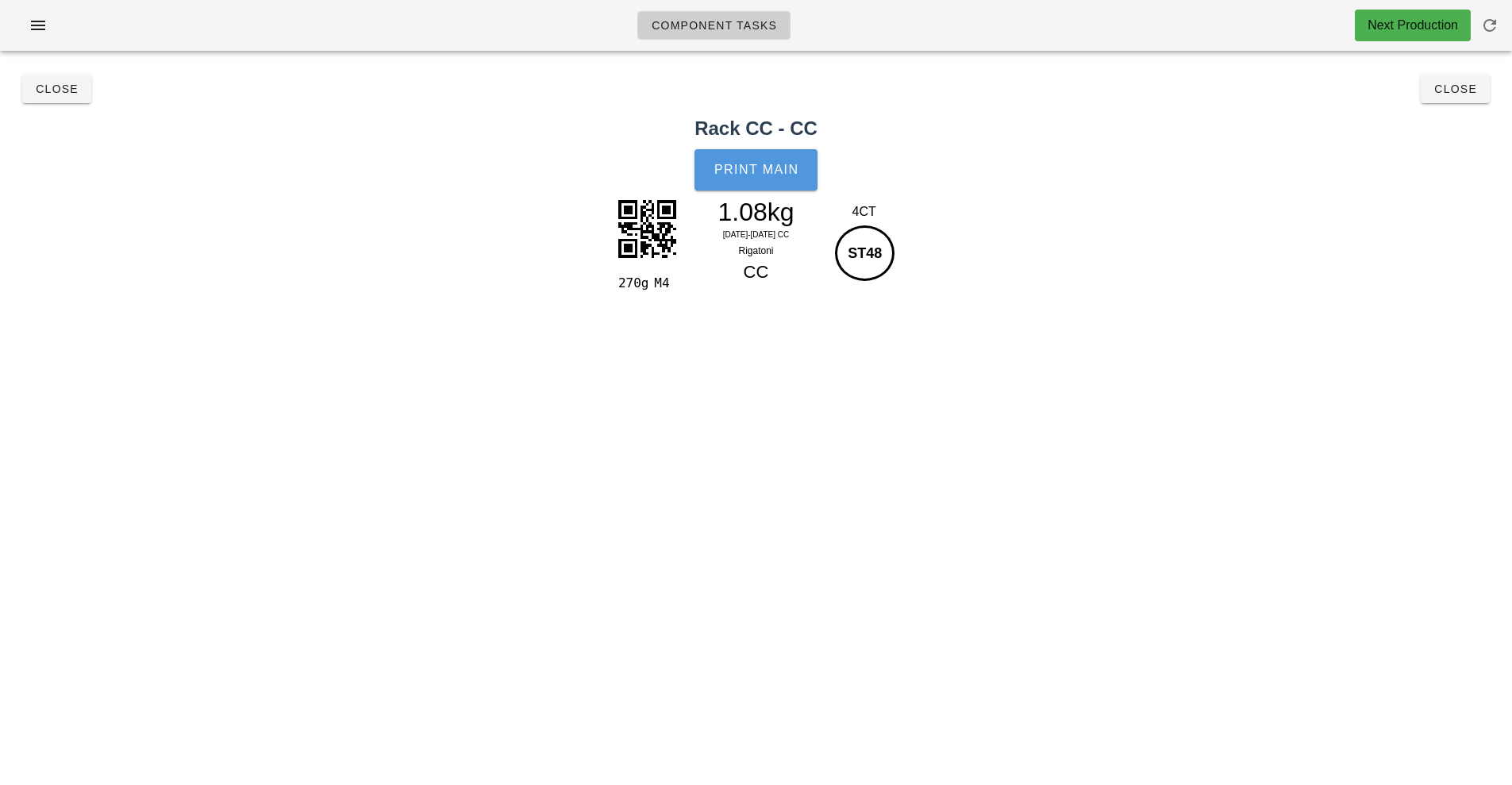
click at [770, 175] on span "Print Main" at bounding box center [756, 169] width 86 height 14
click at [1457, 102] on button "Close" at bounding box center [1455, 89] width 69 height 29
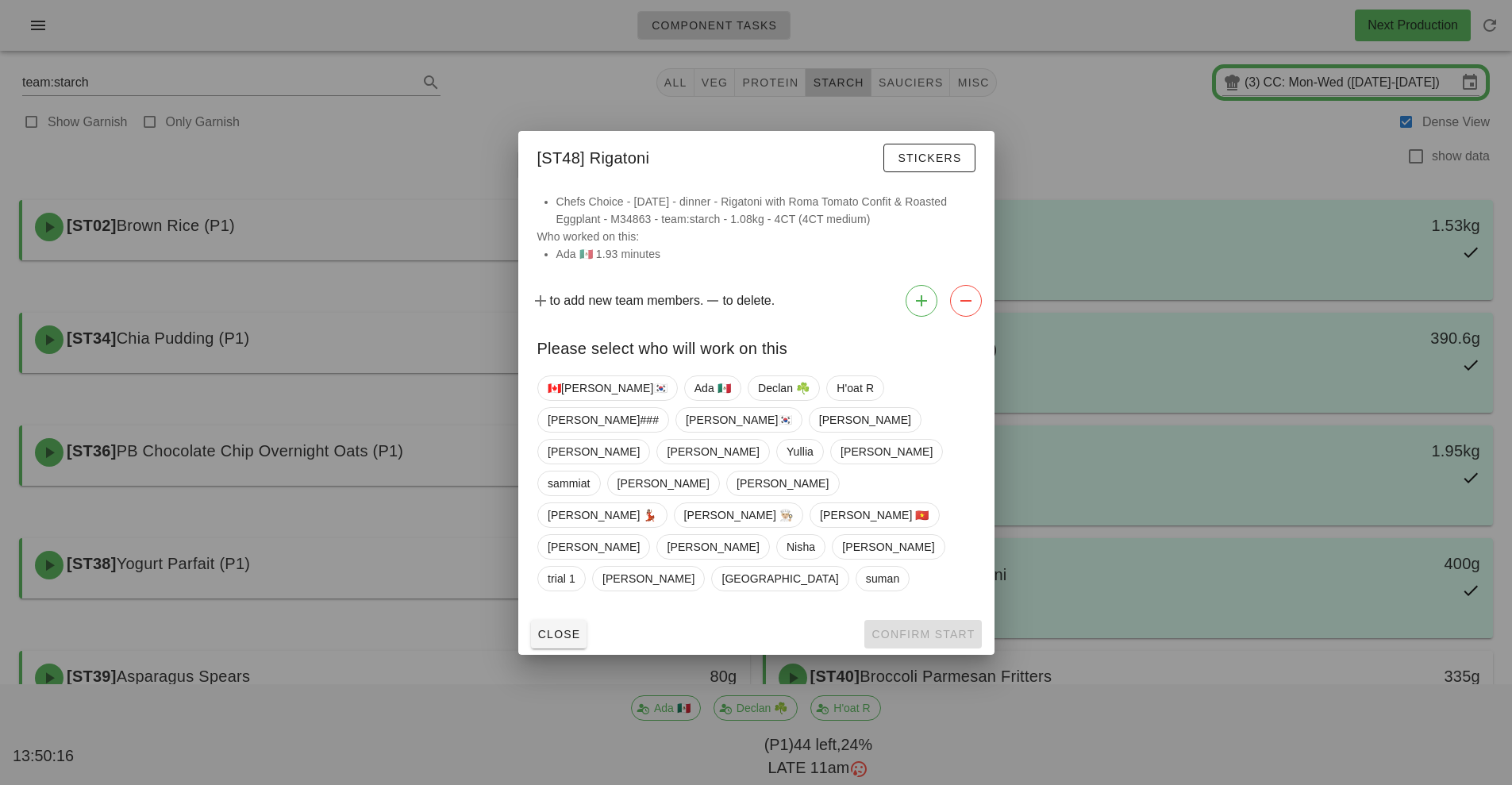
click at [1185, 233] on div at bounding box center [756, 392] width 1512 height 785
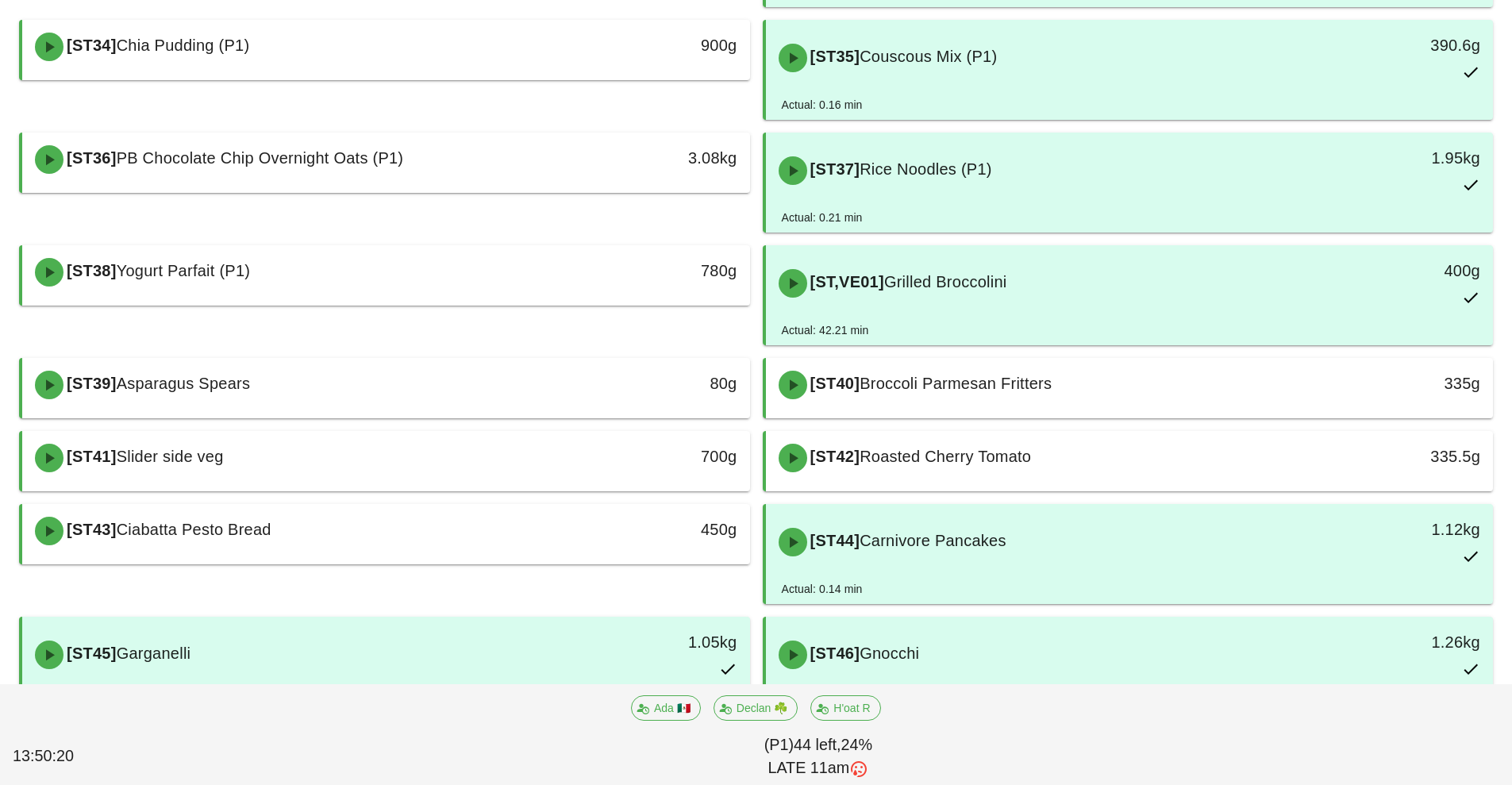
scroll to position [450, 0]
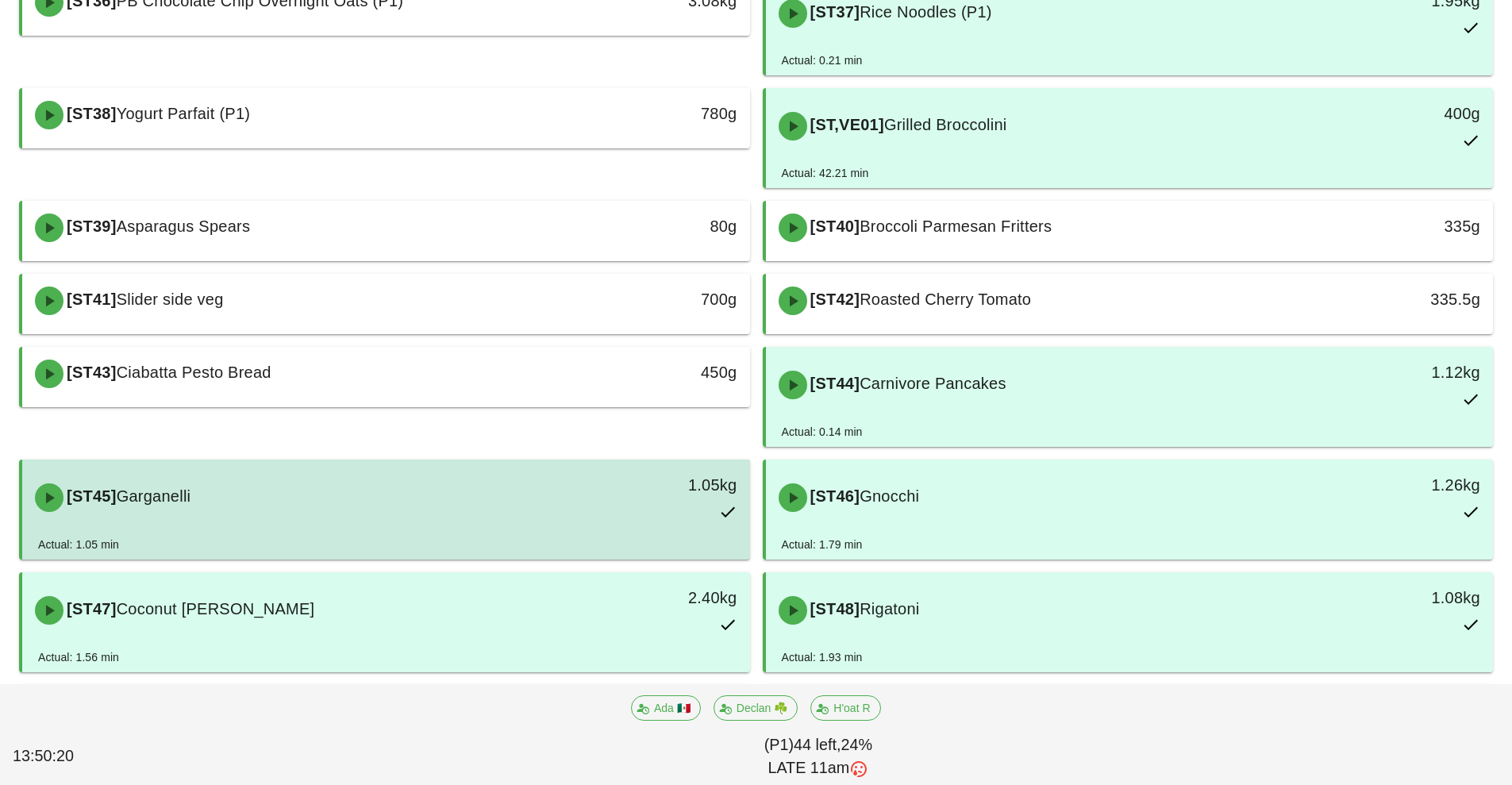
click at [452, 530] on div "[ST45] Garganelli 1.05kg" at bounding box center [385, 498] width 721 height 70
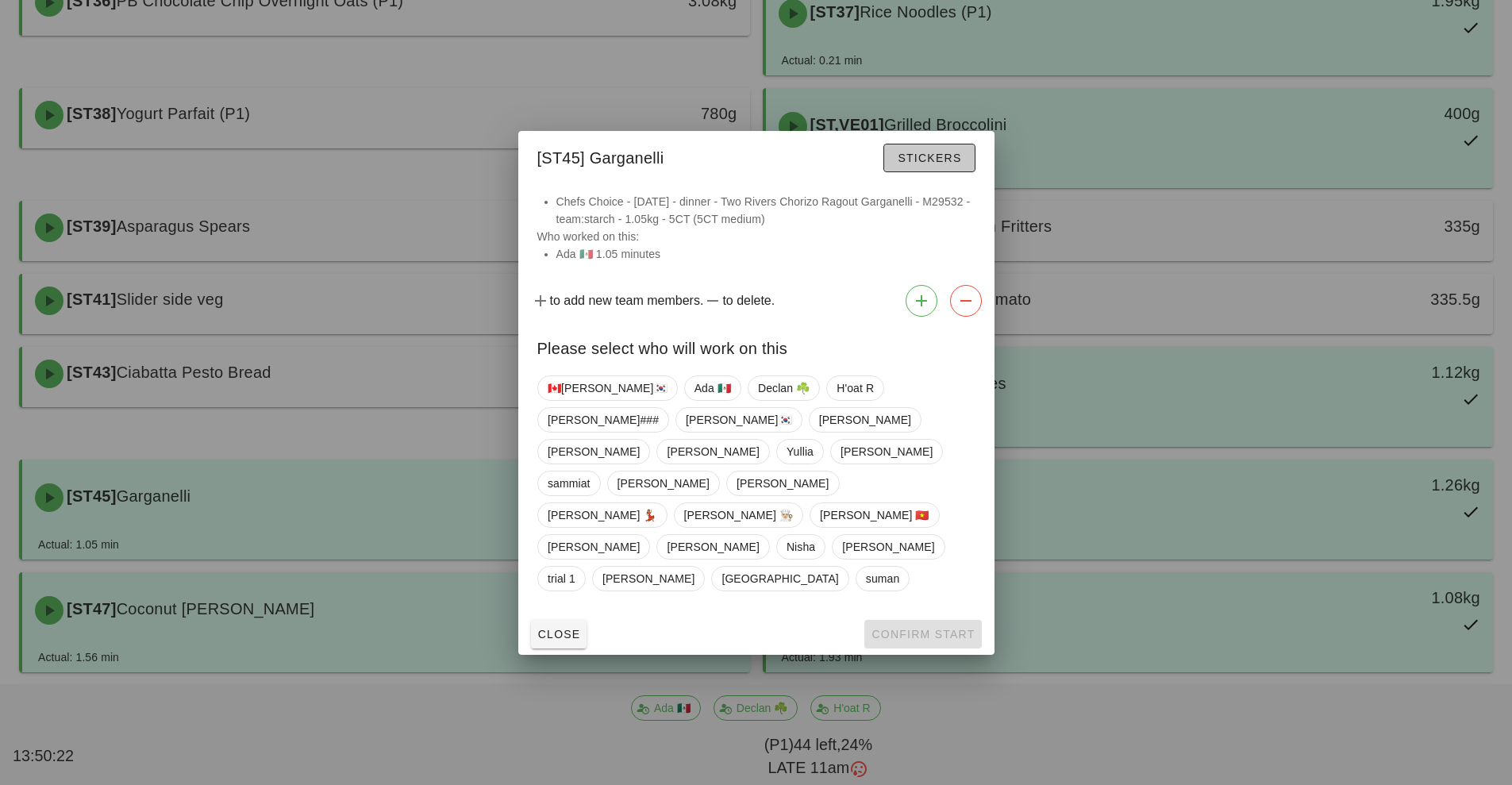
click at [939, 165] on span "Stickers" at bounding box center [929, 158] width 65 height 13
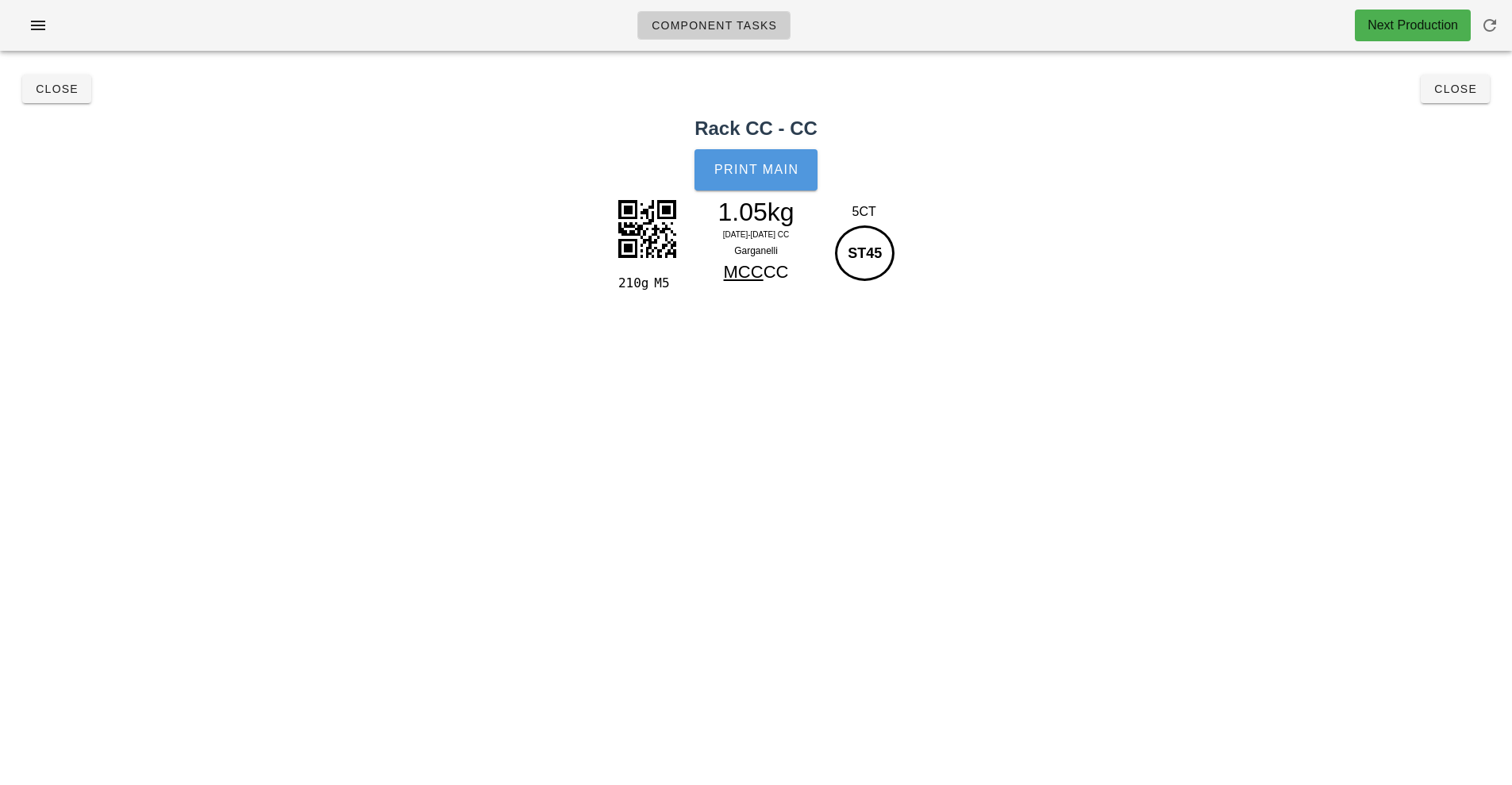
click at [762, 161] on button "Print Main" at bounding box center [755, 169] width 122 height 42
click at [1457, 99] on button "Close" at bounding box center [1455, 89] width 69 height 29
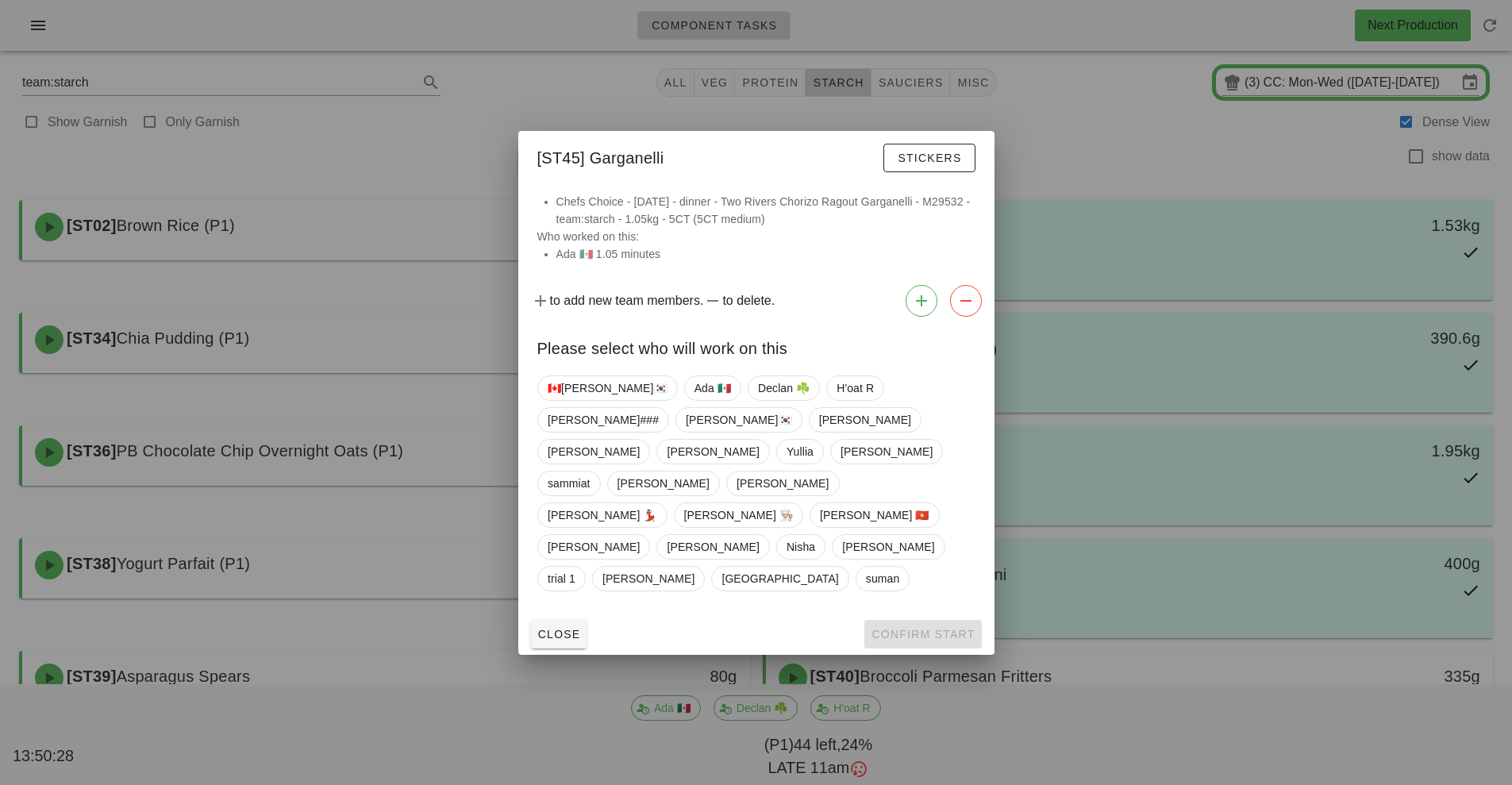
click at [1147, 202] on div at bounding box center [756, 392] width 1512 height 785
